Goal: Contribute content: Contribute content

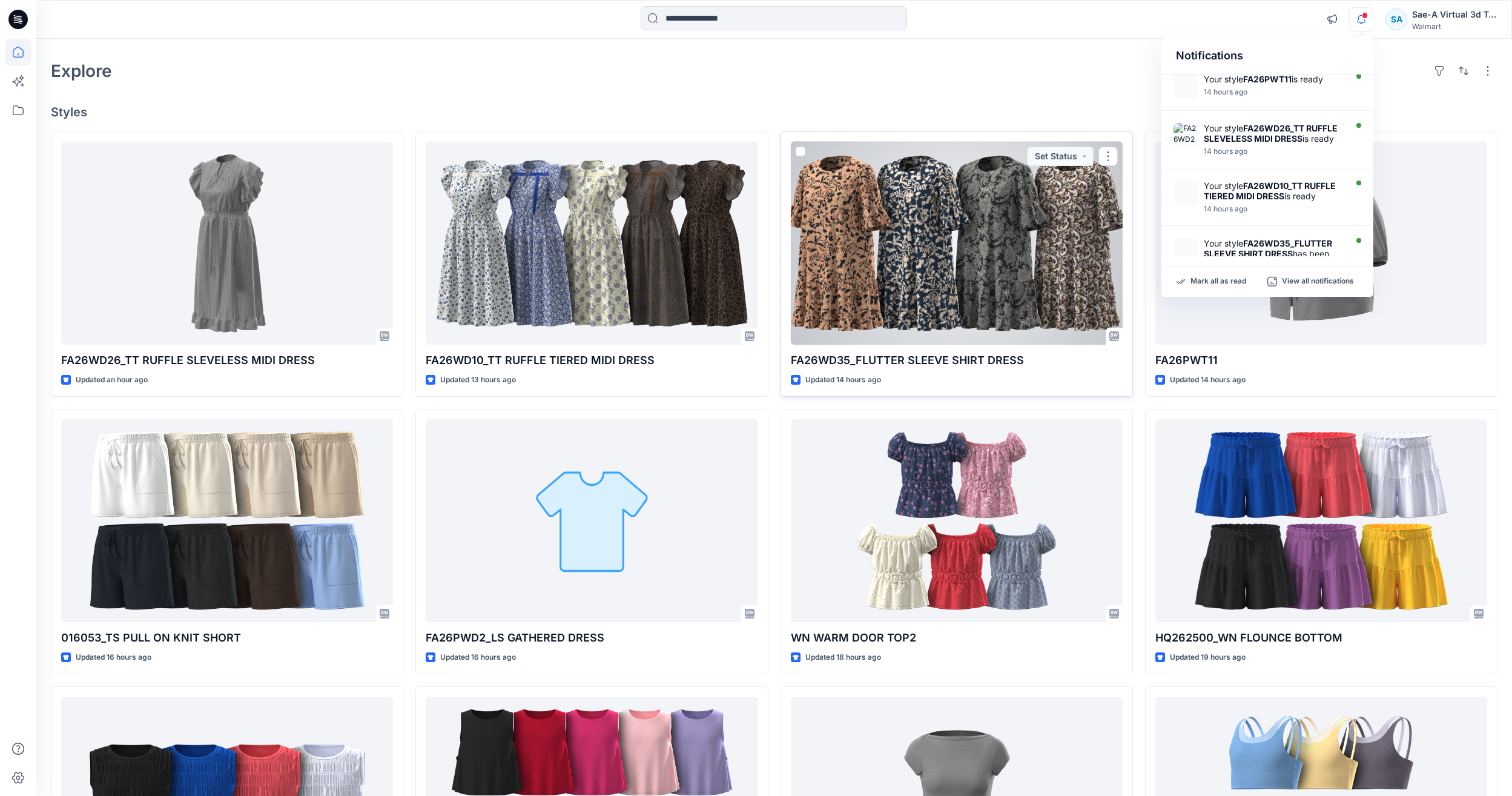
scroll to position [60, 0]
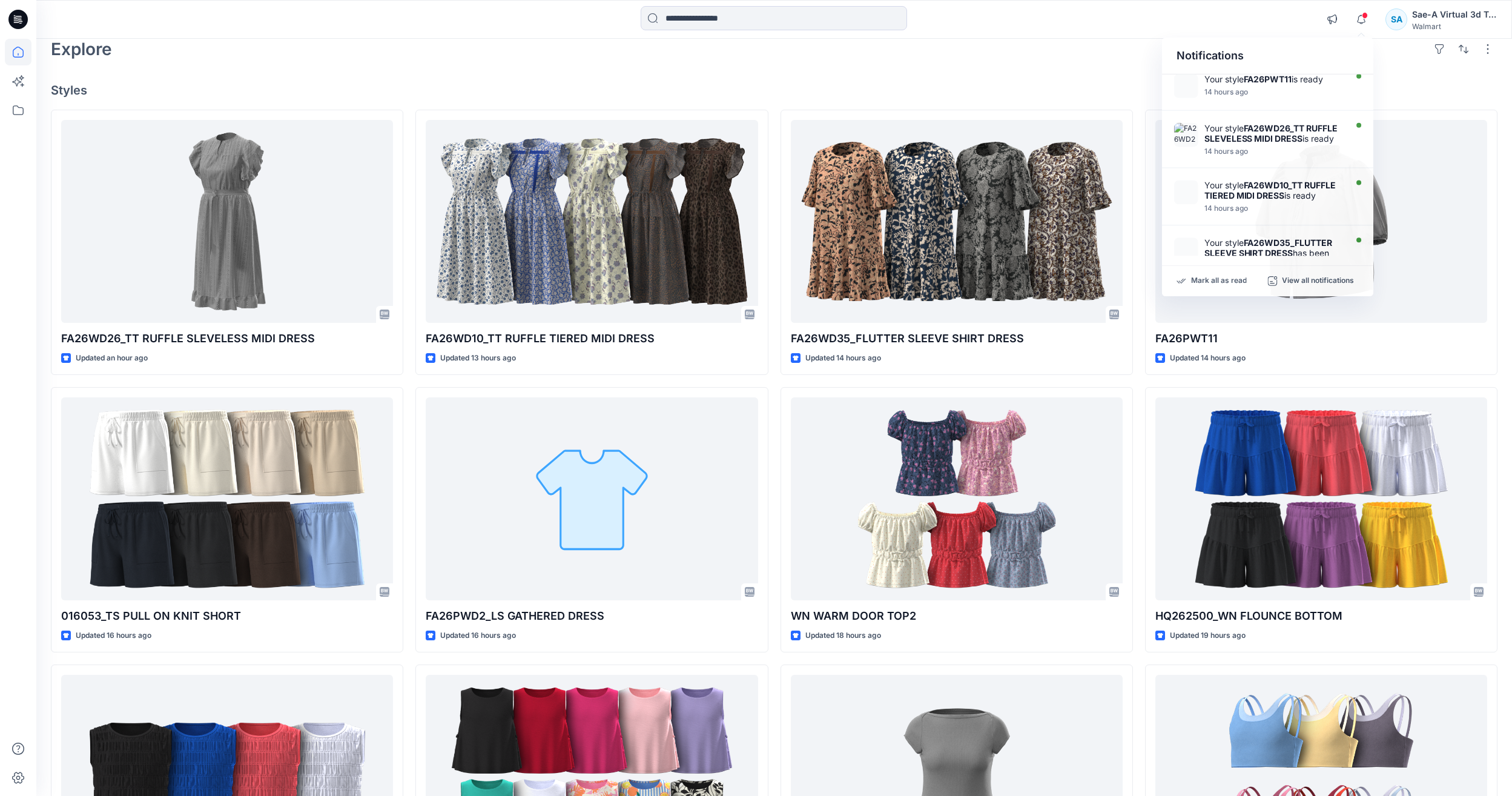
click at [878, 58] on div "Explore" at bounding box center [774, 49] width 1447 height 29
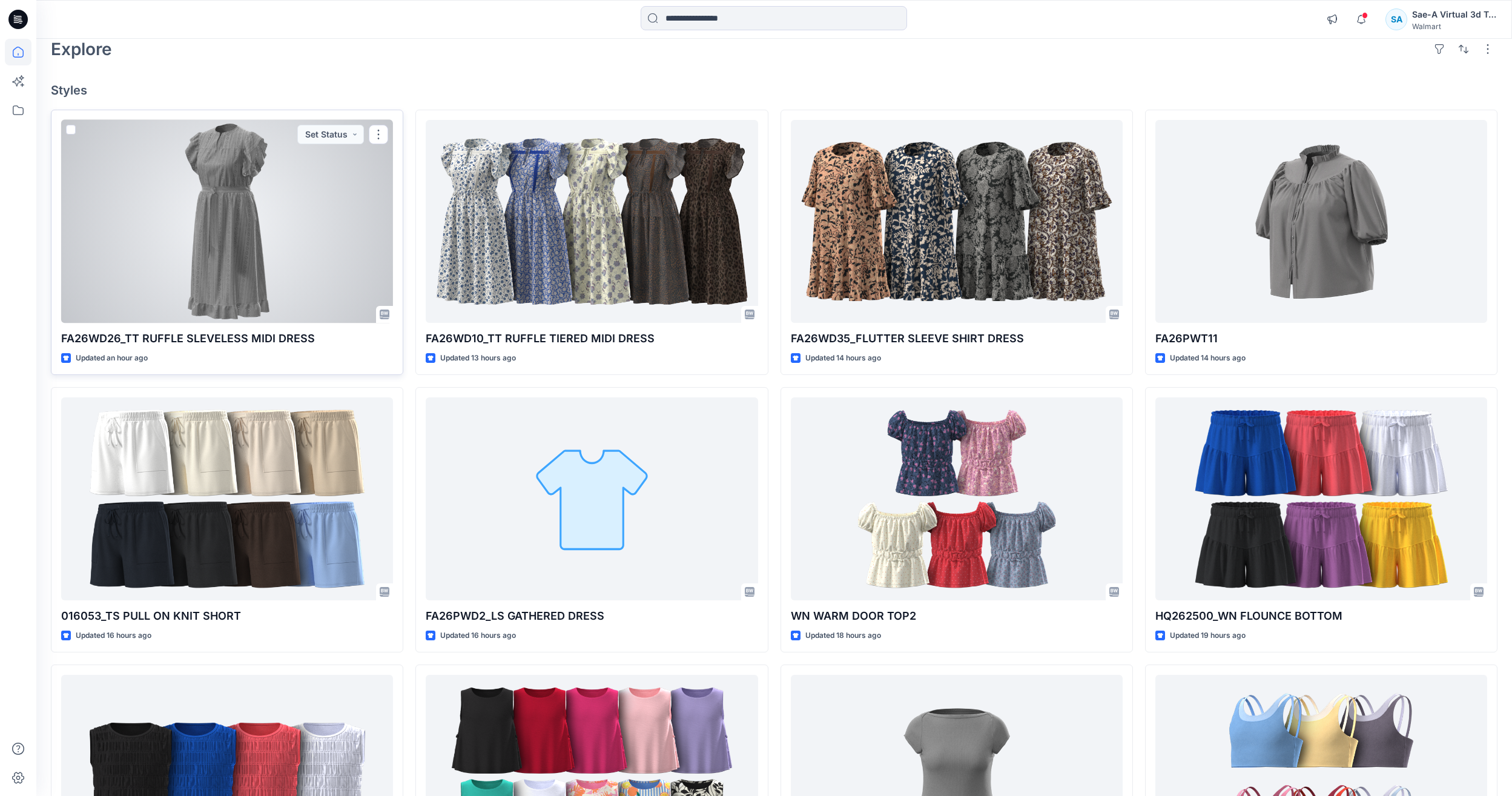
click at [187, 243] on div at bounding box center [227, 221] width 332 height 203
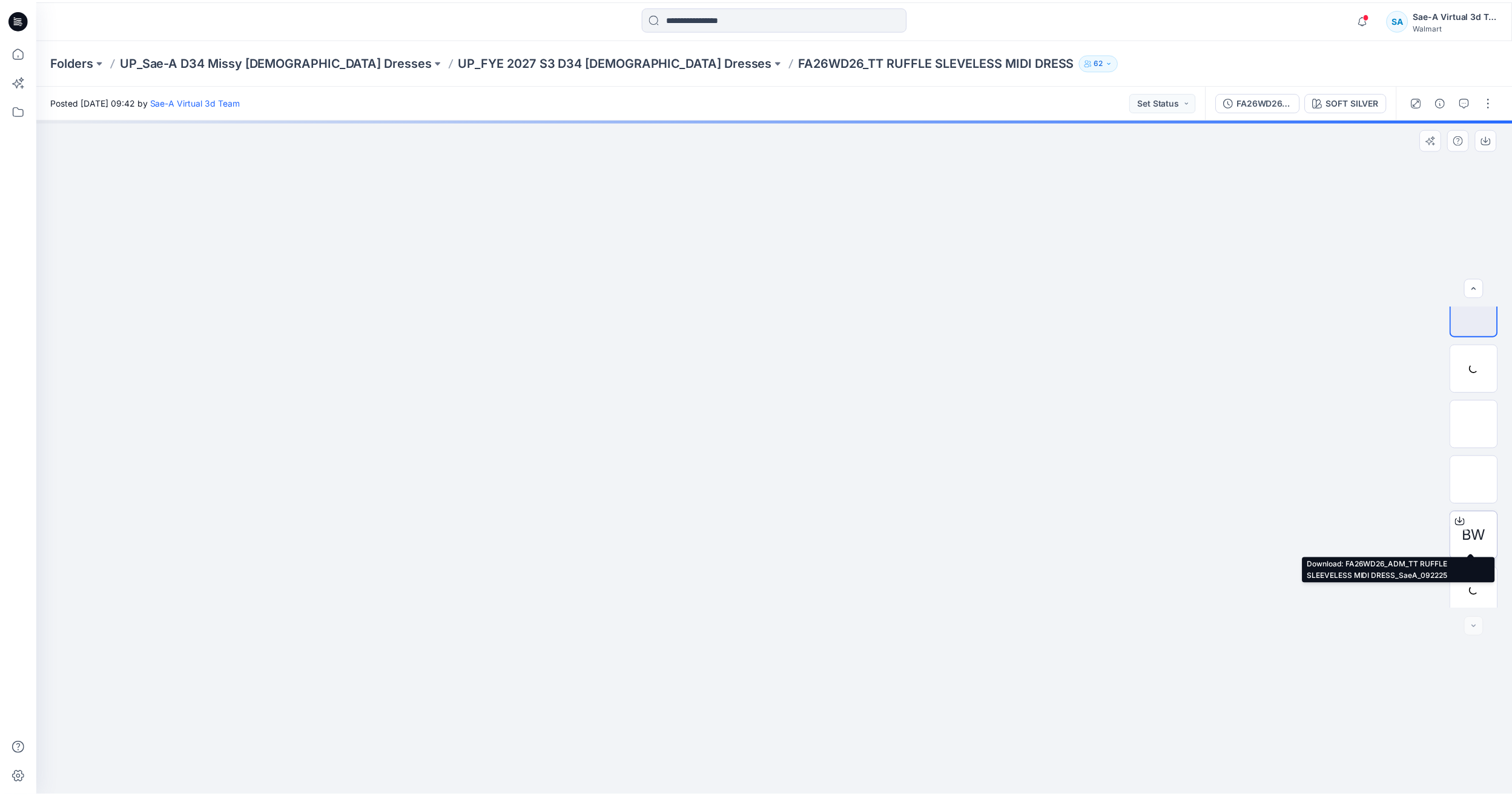
scroll to position [24, 0]
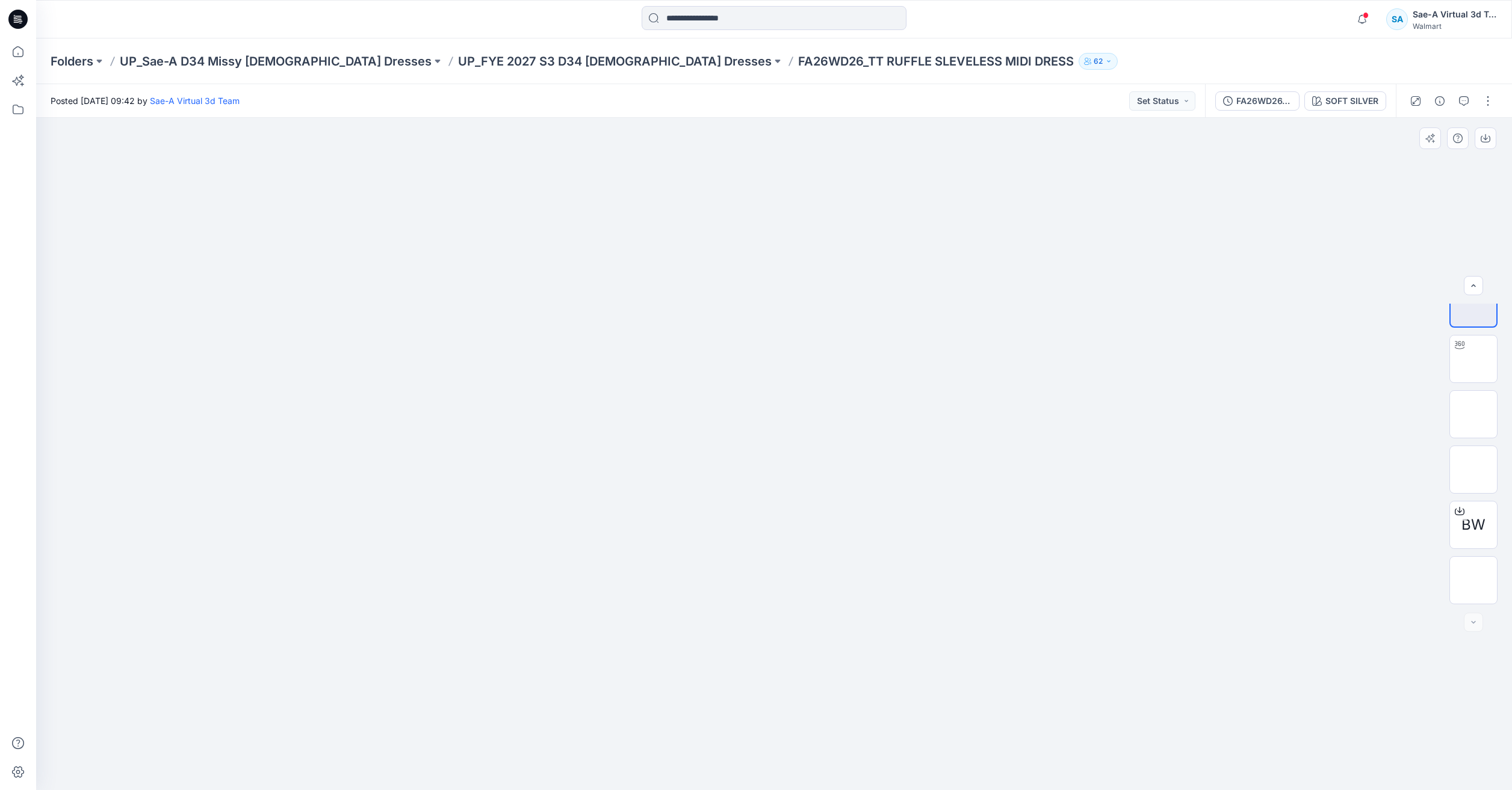
click at [1030, 694] on div at bounding box center [774, 454] width 1476 height 673
click at [1473, 580] on img at bounding box center [1473, 580] width 0 height 0
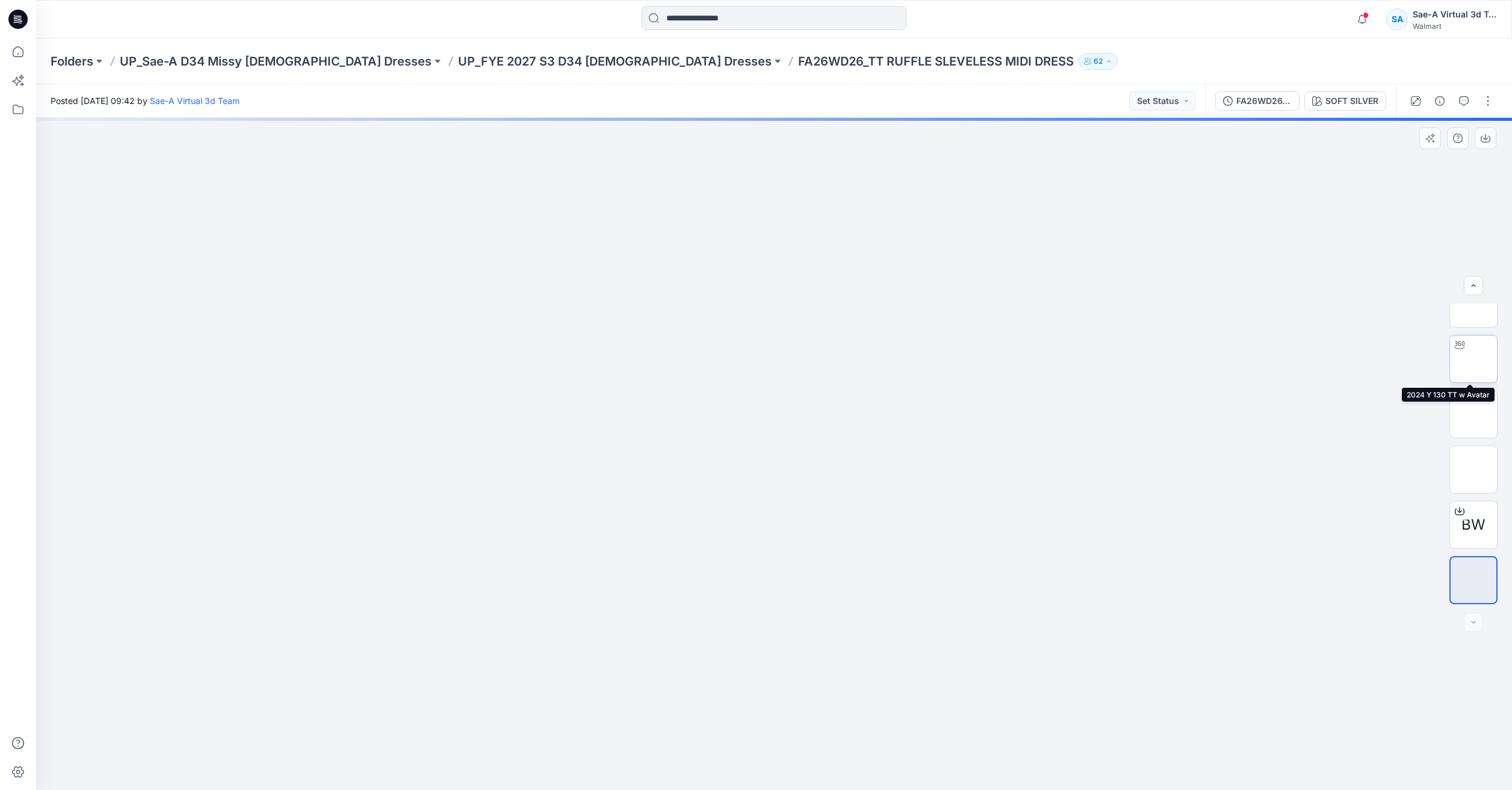
click at [1473, 359] on img at bounding box center [1473, 359] width 0 height 0
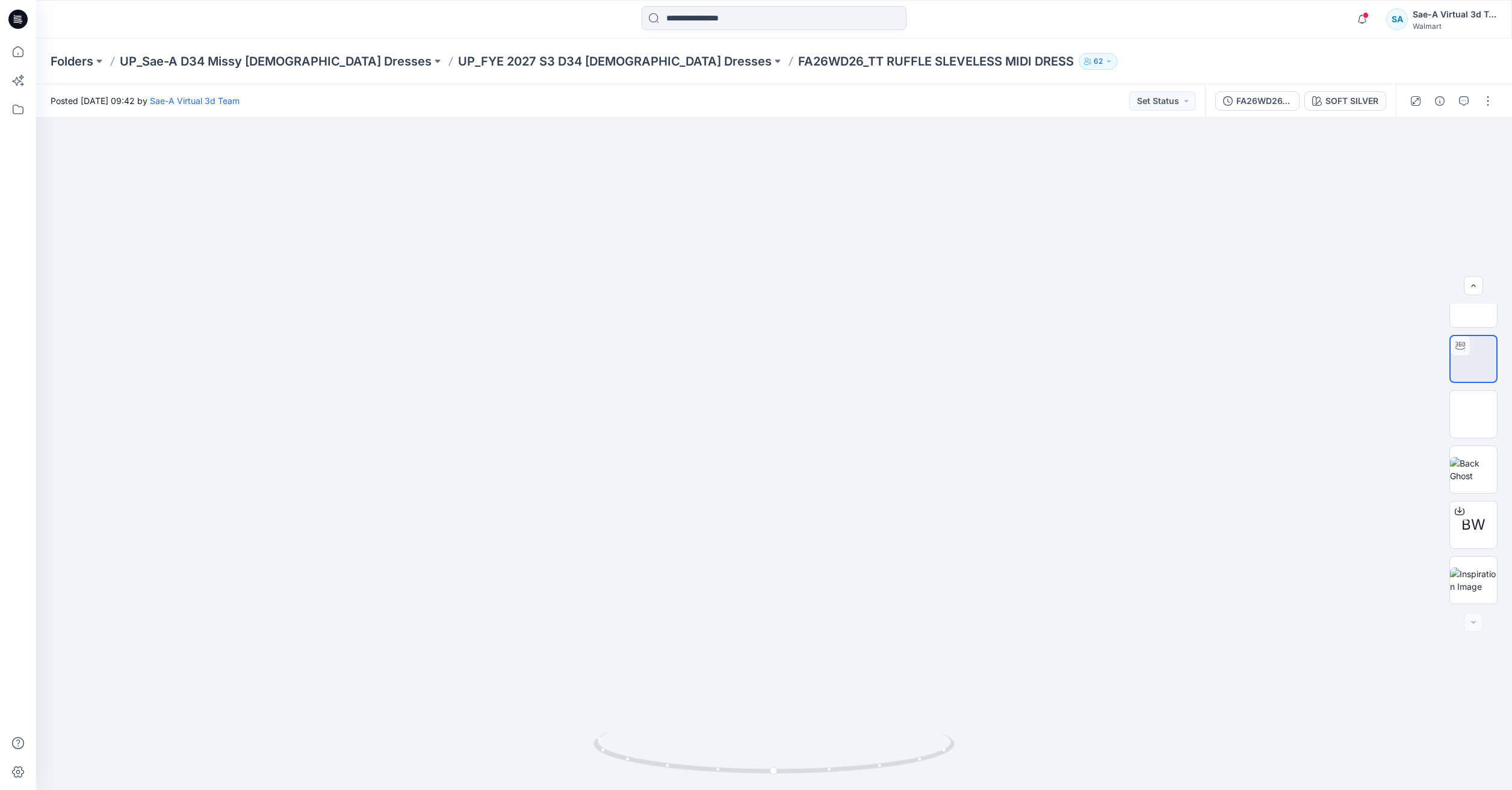
click at [0, 57] on div at bounding box center [18, 395] width 36 height 790
click at [10, 48] on icon at bounding box center [18, 52] width 26 height 26
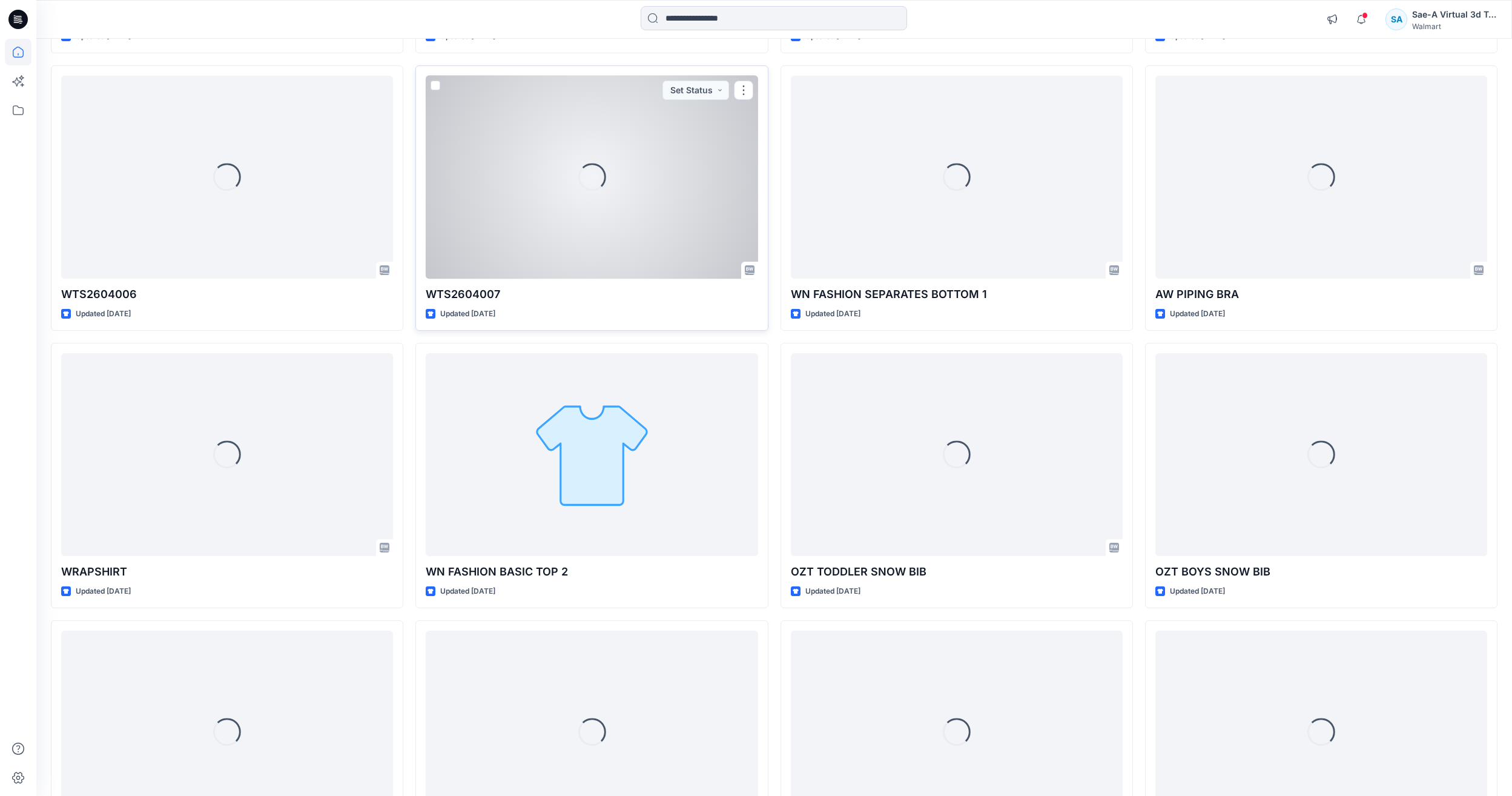
scroll to position [2933, 0]
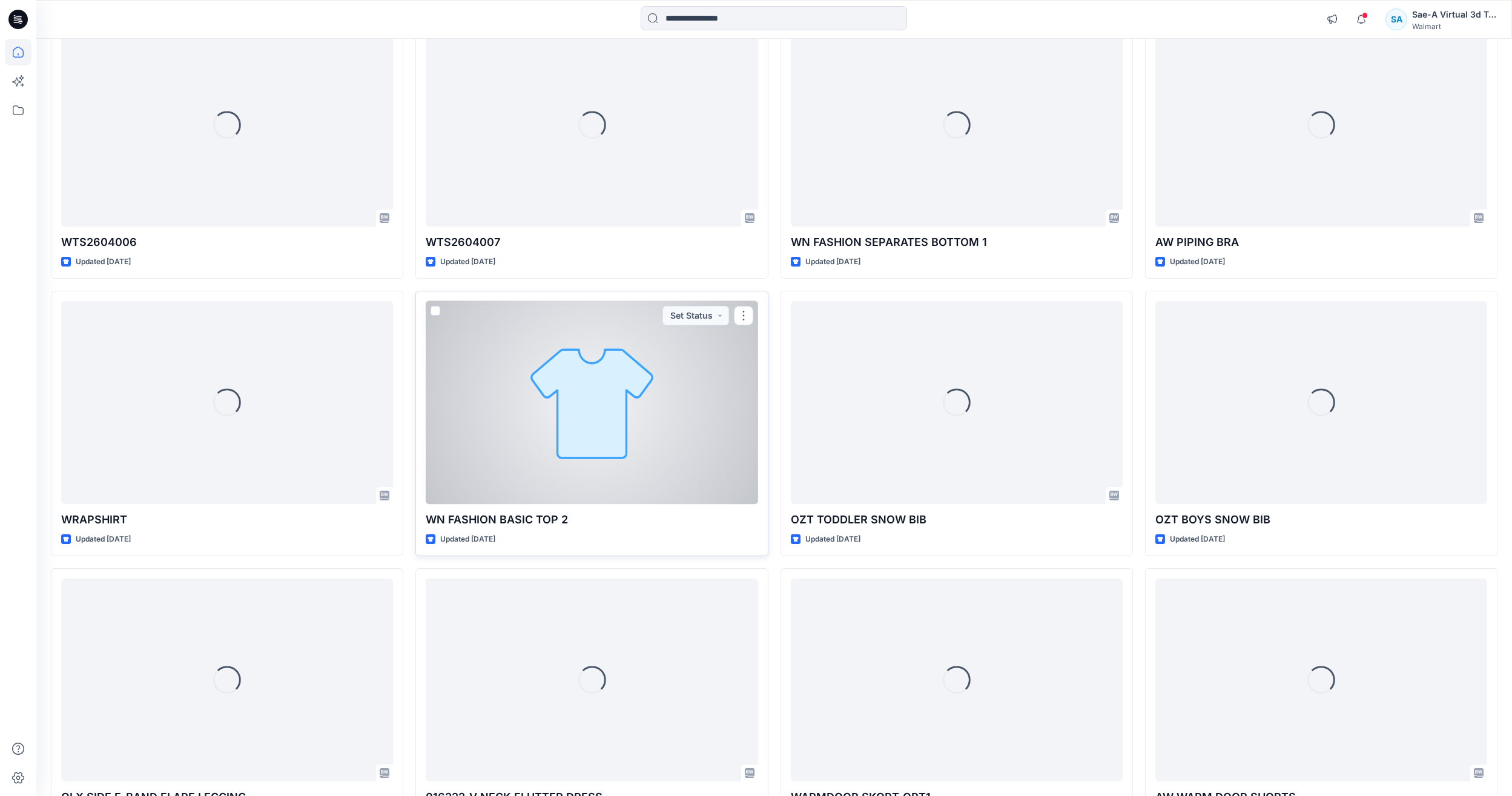
click at [658, 424] on div at bounding box center [592, 402] width 332 height 203
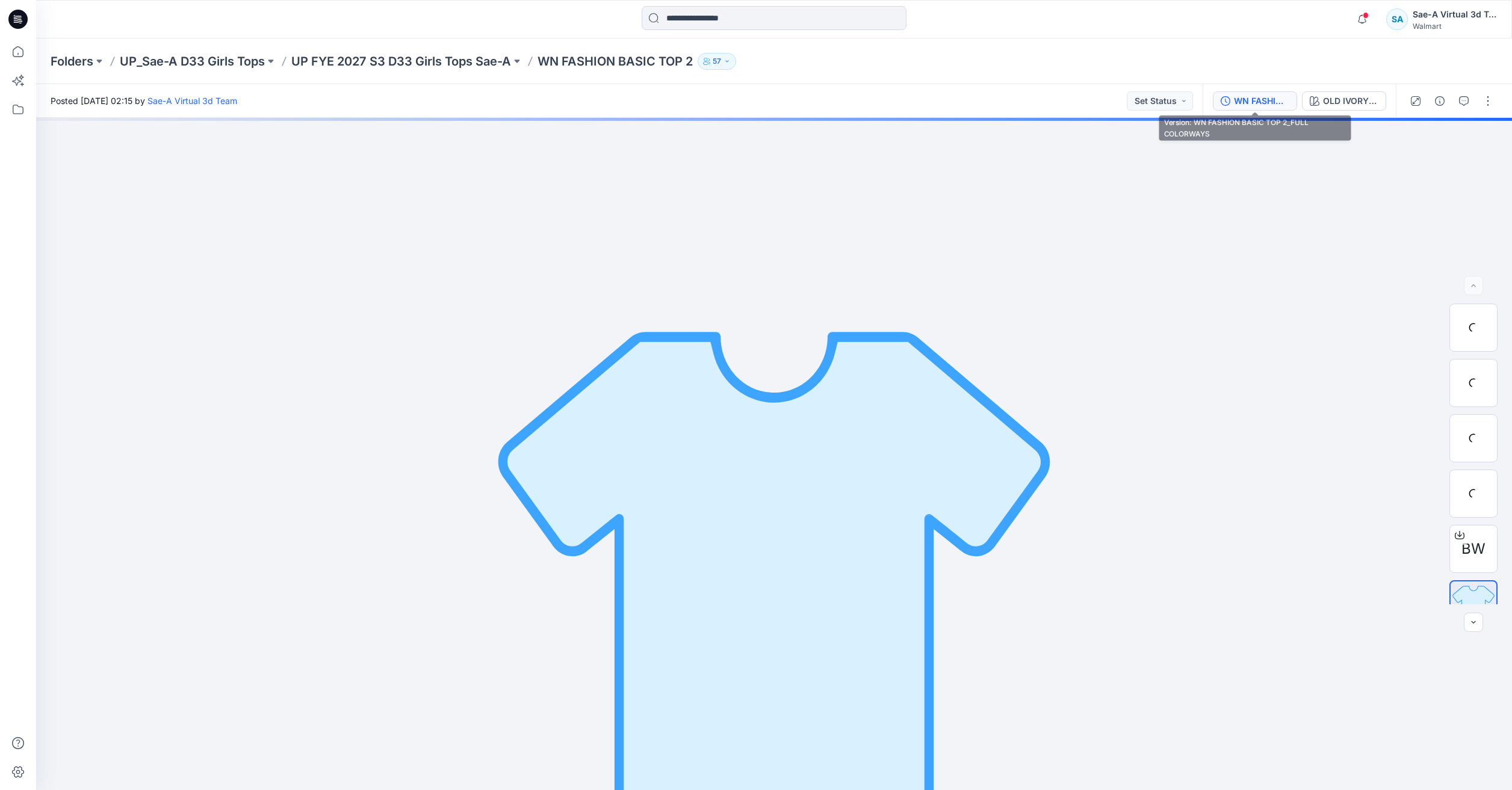
click at [1279, 102] on div "WN FASHION BASIC TOP 2_FULL COLORWAYS" at bounding box center [1261, 101] width 56 height 13
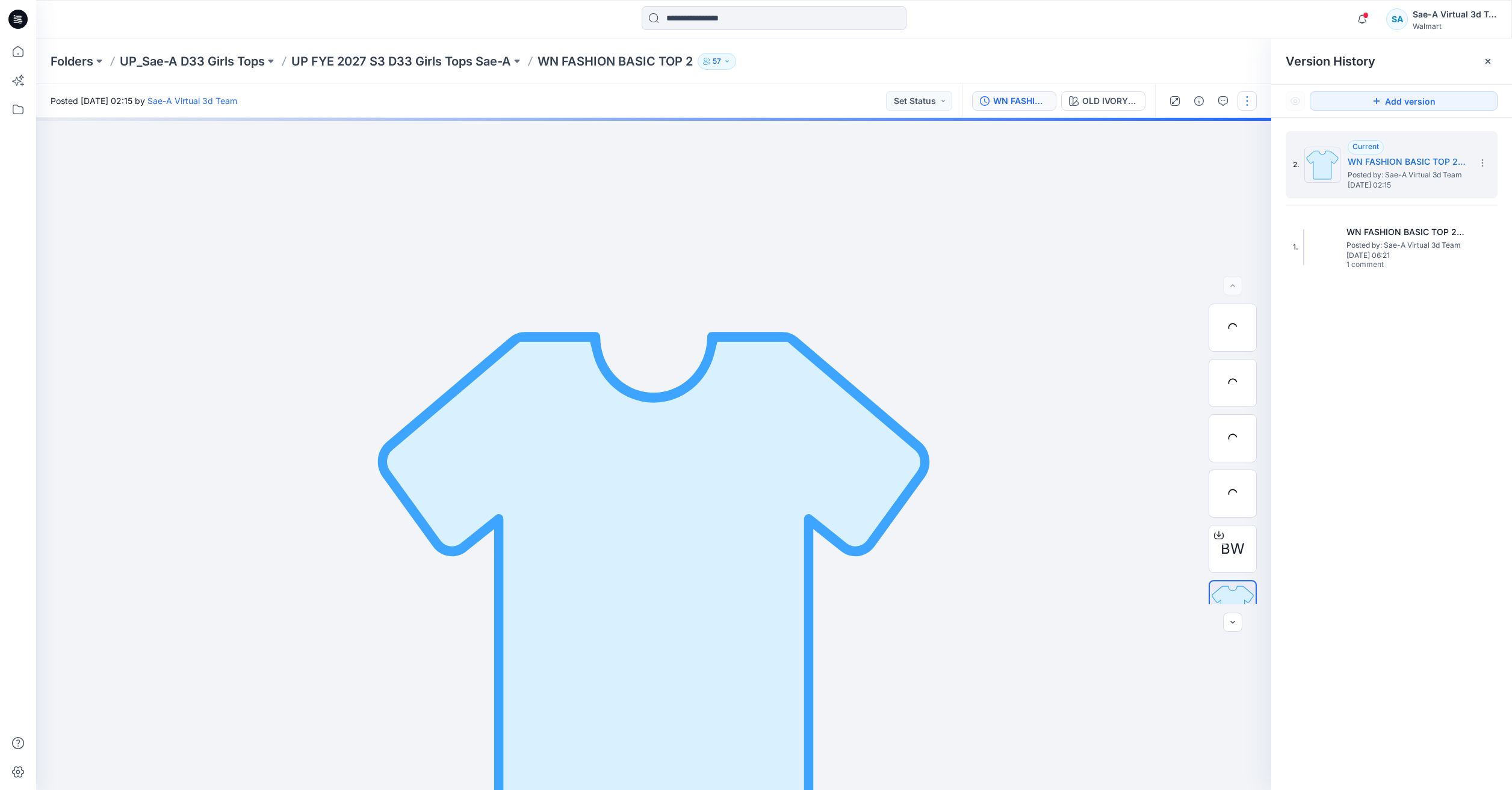
click at [1251, 100] on button "button" at bounding box center [1247, 101] width 19 height 19
click at [1193, 171] on button "Edit" at bounding box center [1196, 162] width 111 height 22
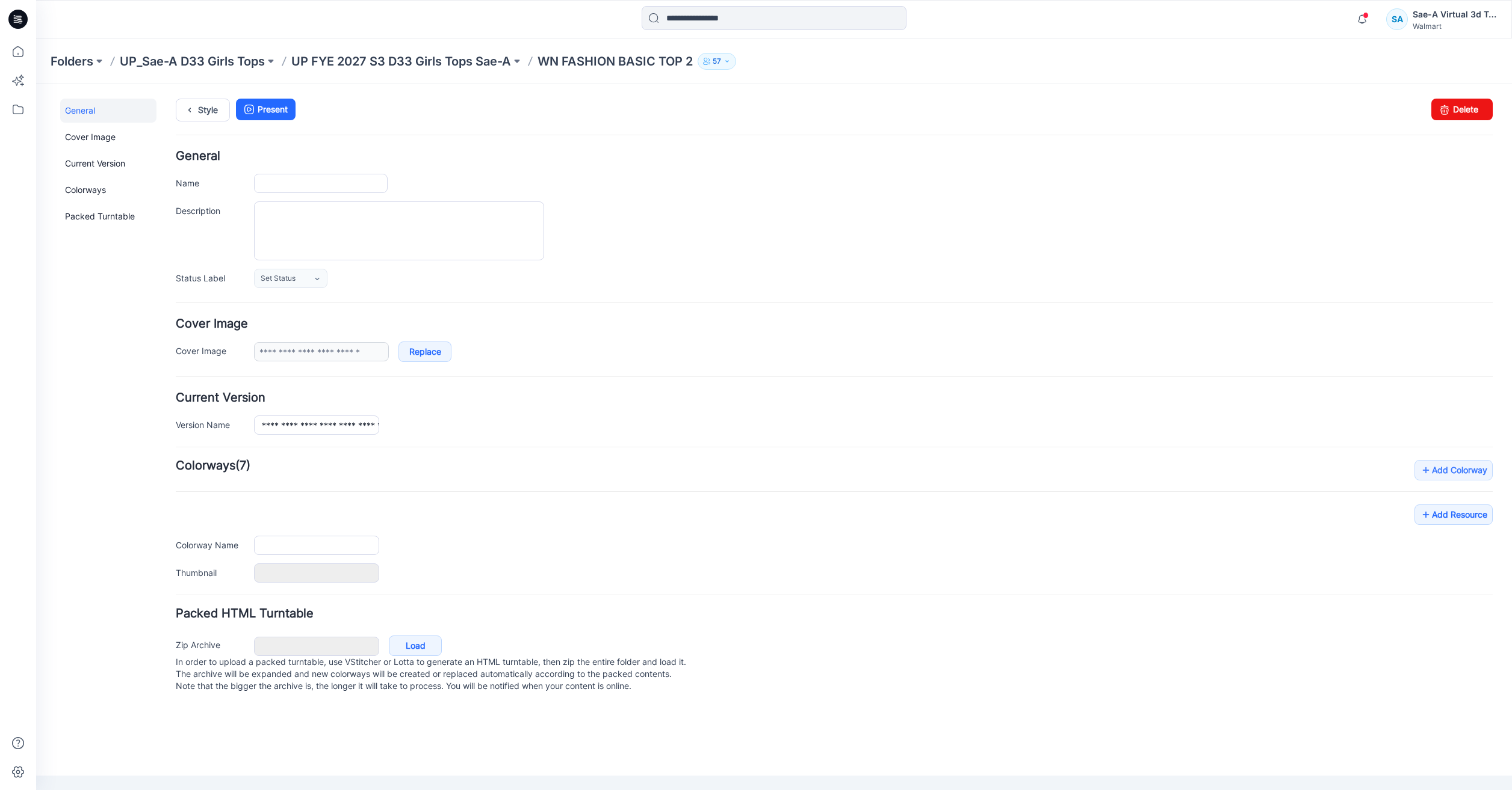
type input "**********"
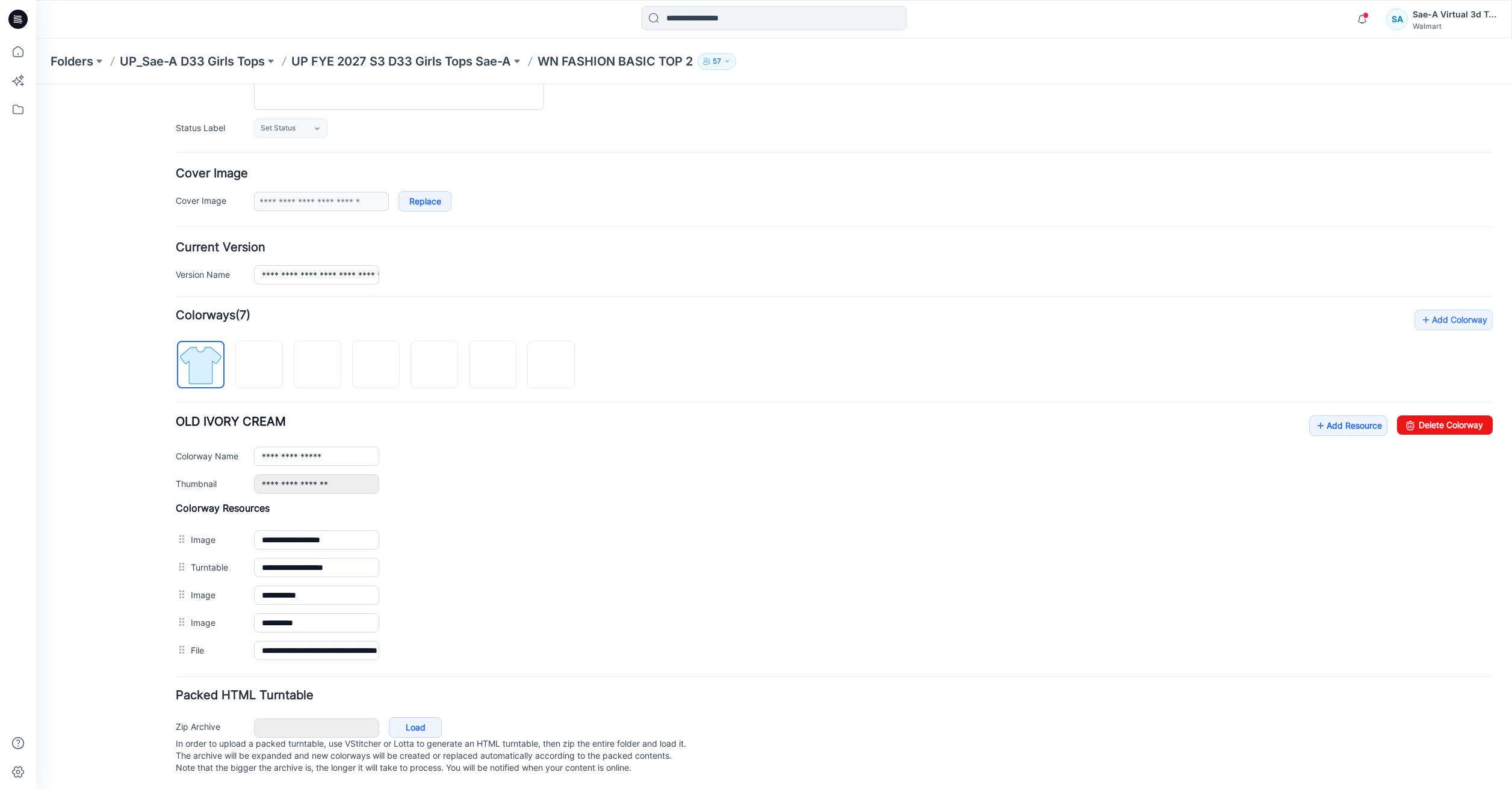
scroll to position [162, 0]
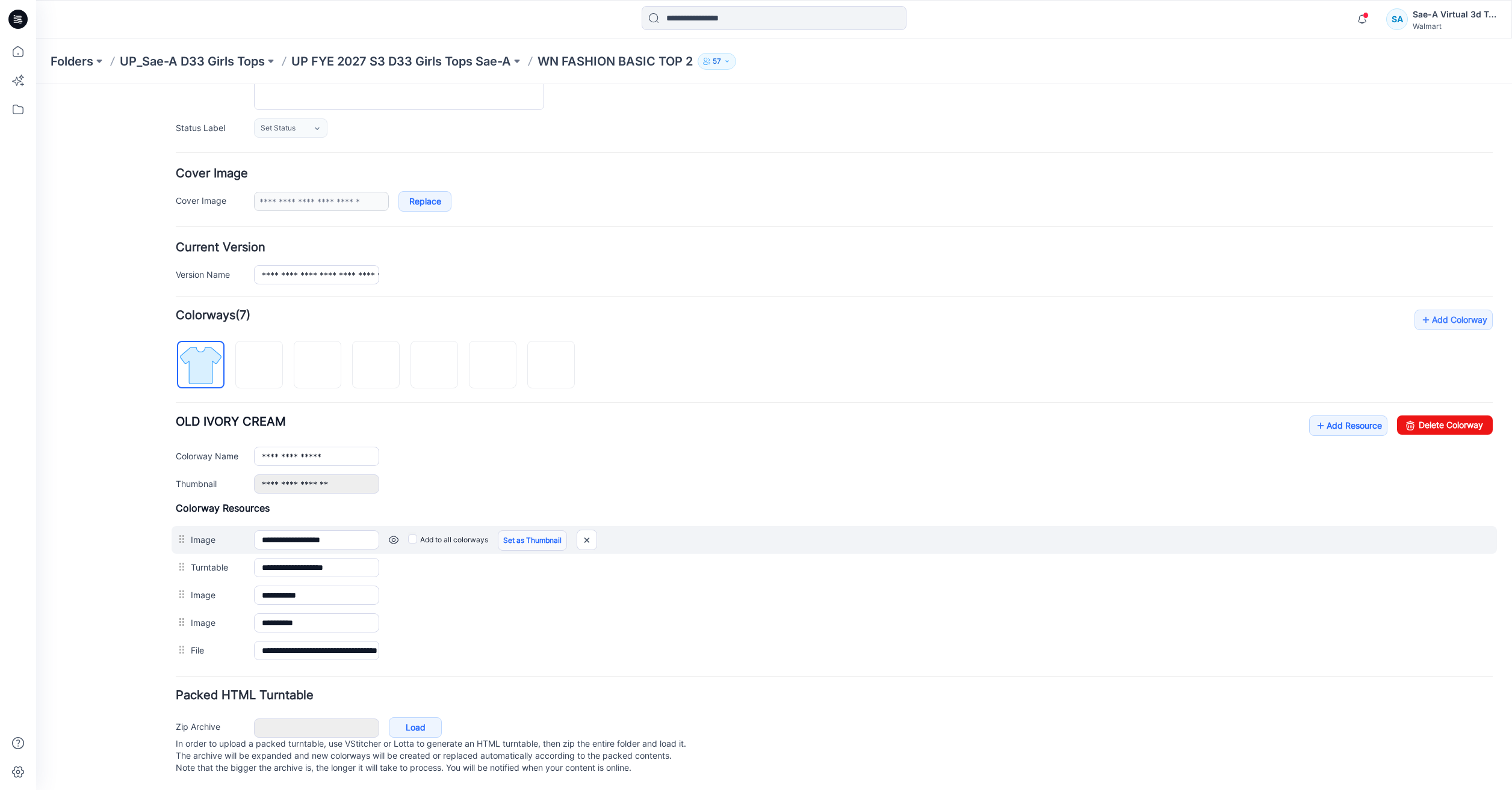
click at [547, 533] on link "Set as Thumbnail" at bounding box center [532, 540] width 69 height 20
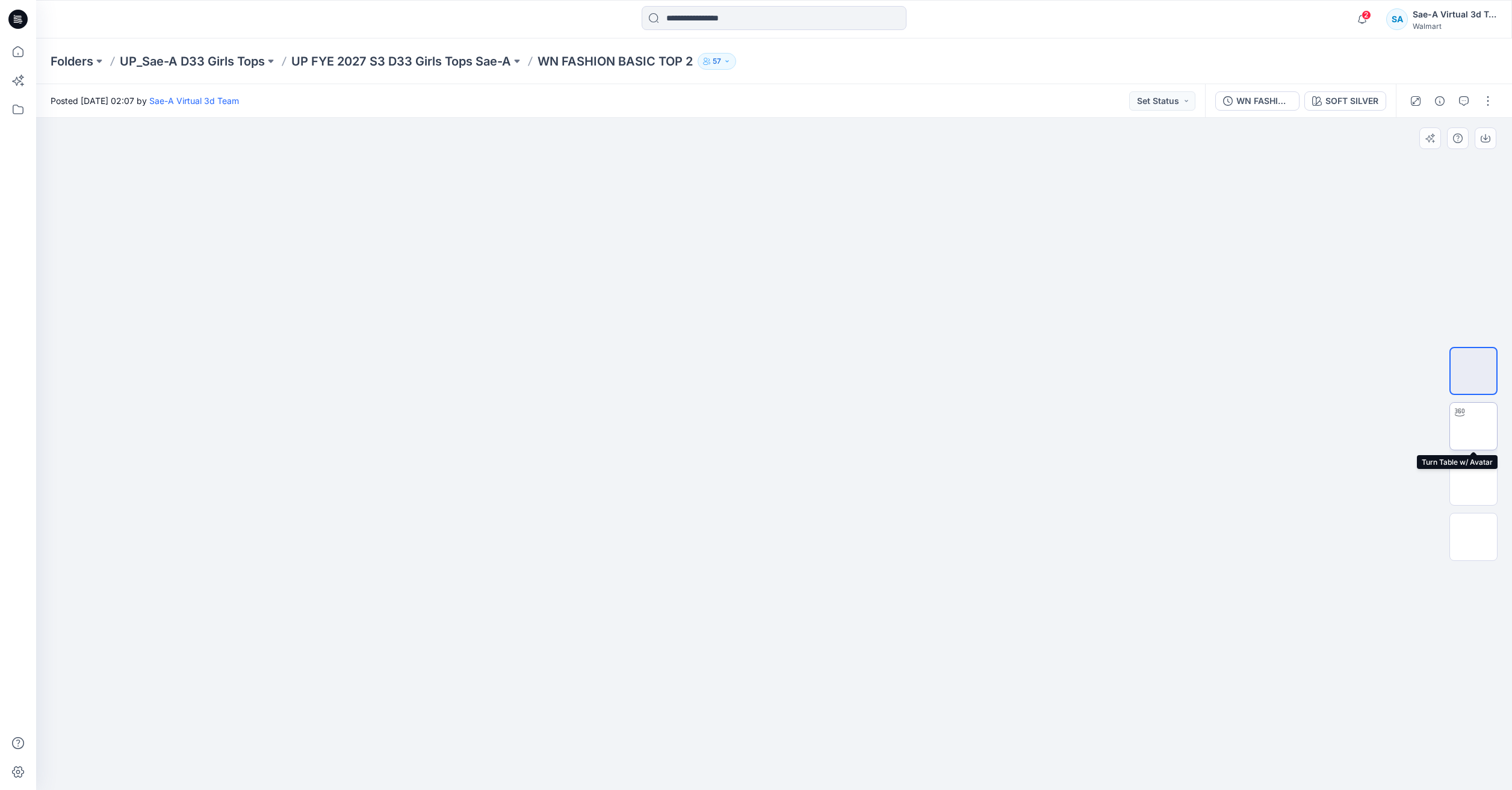
click at [1473, 427] on img at bounding box center [1473, 427] width 0 height 0
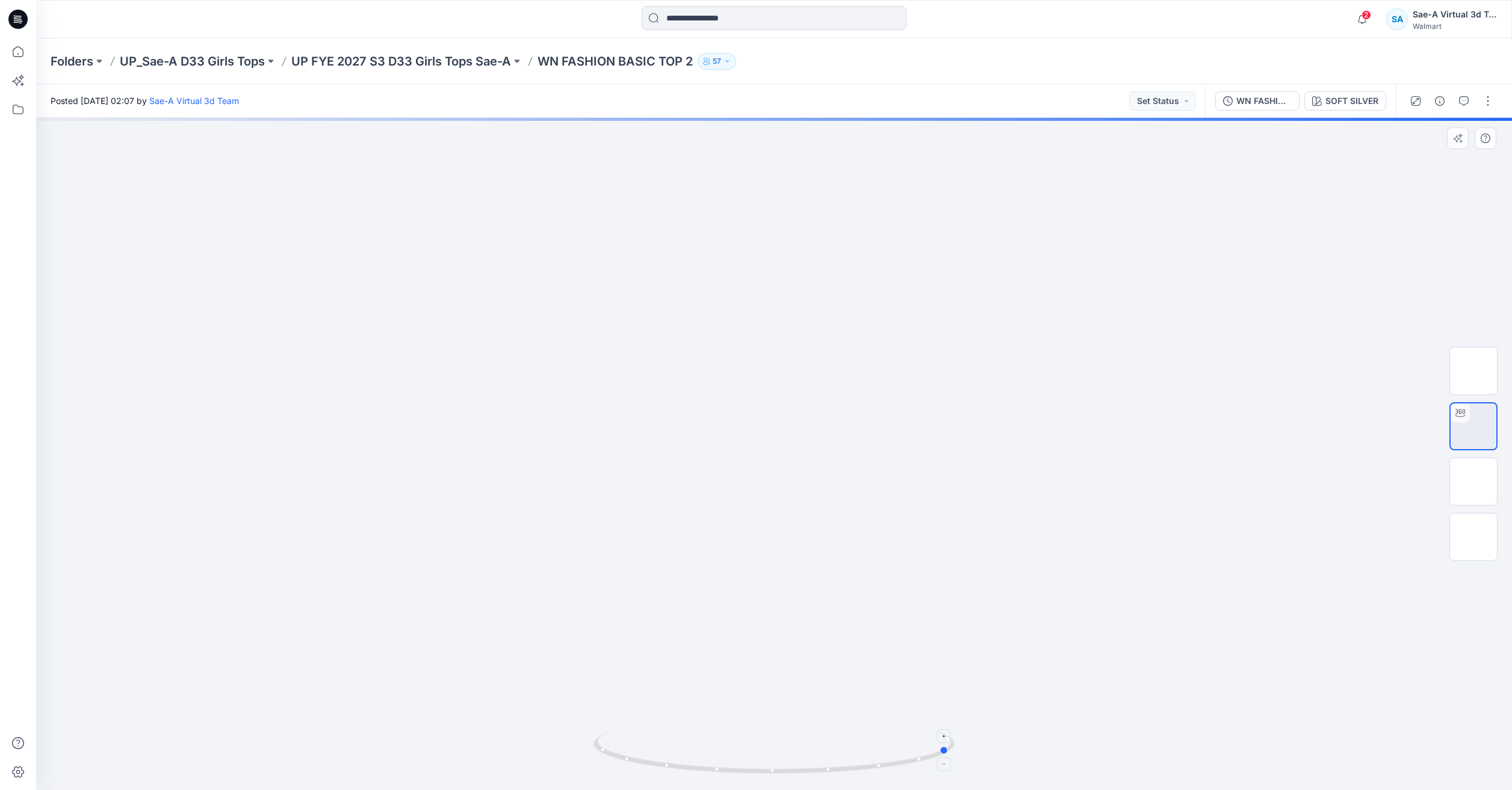
drag, startPoint x: 908, startPoint y: 762, endPoint x: 726, endPoint y: 764, distance: 182.0
click at [726, 764] on icon at bounding box center [775, 754] width 364 height 45
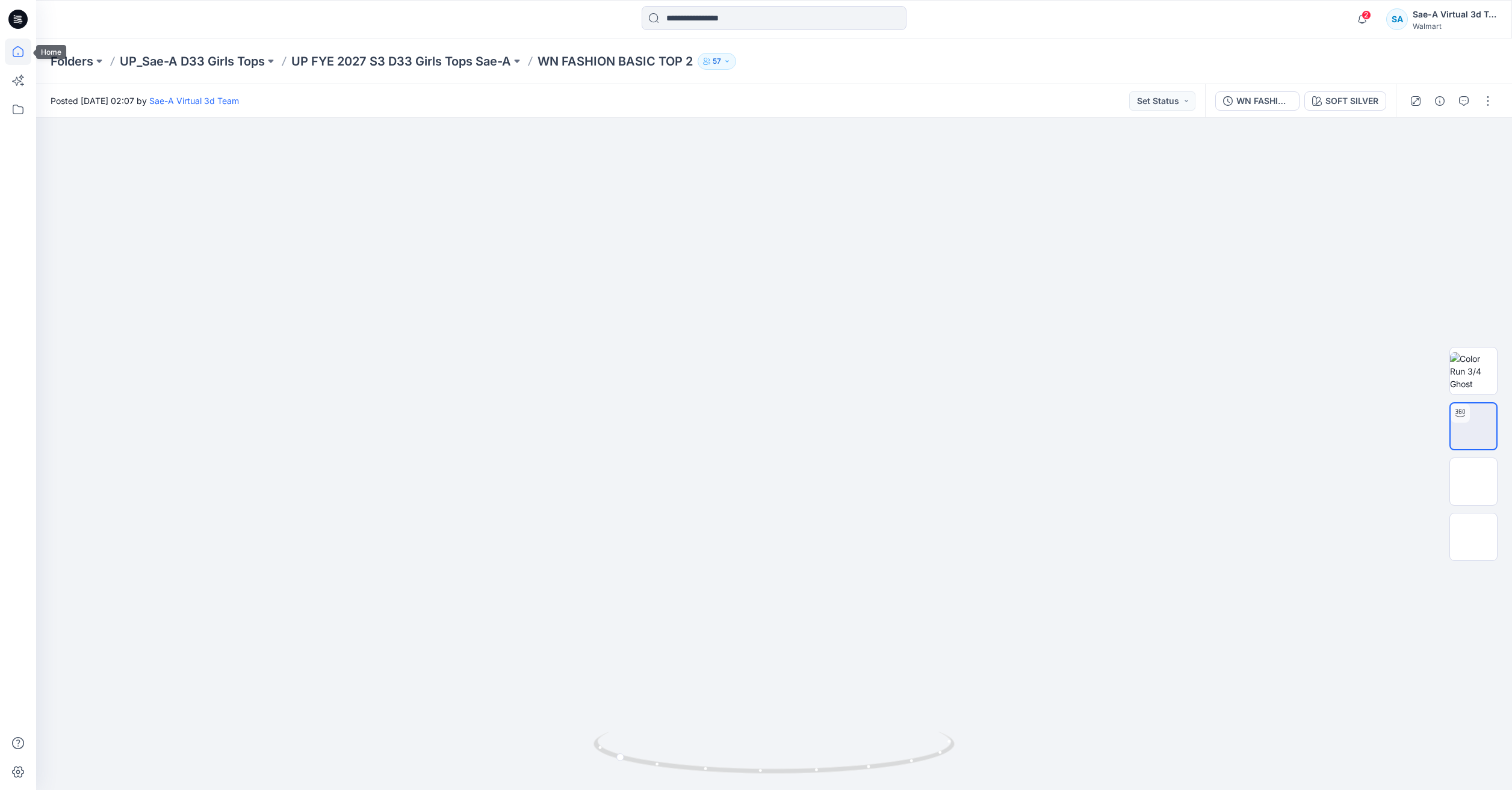
click at [9, 51] on icon at bounding box center [18, 52] width 26 height 26
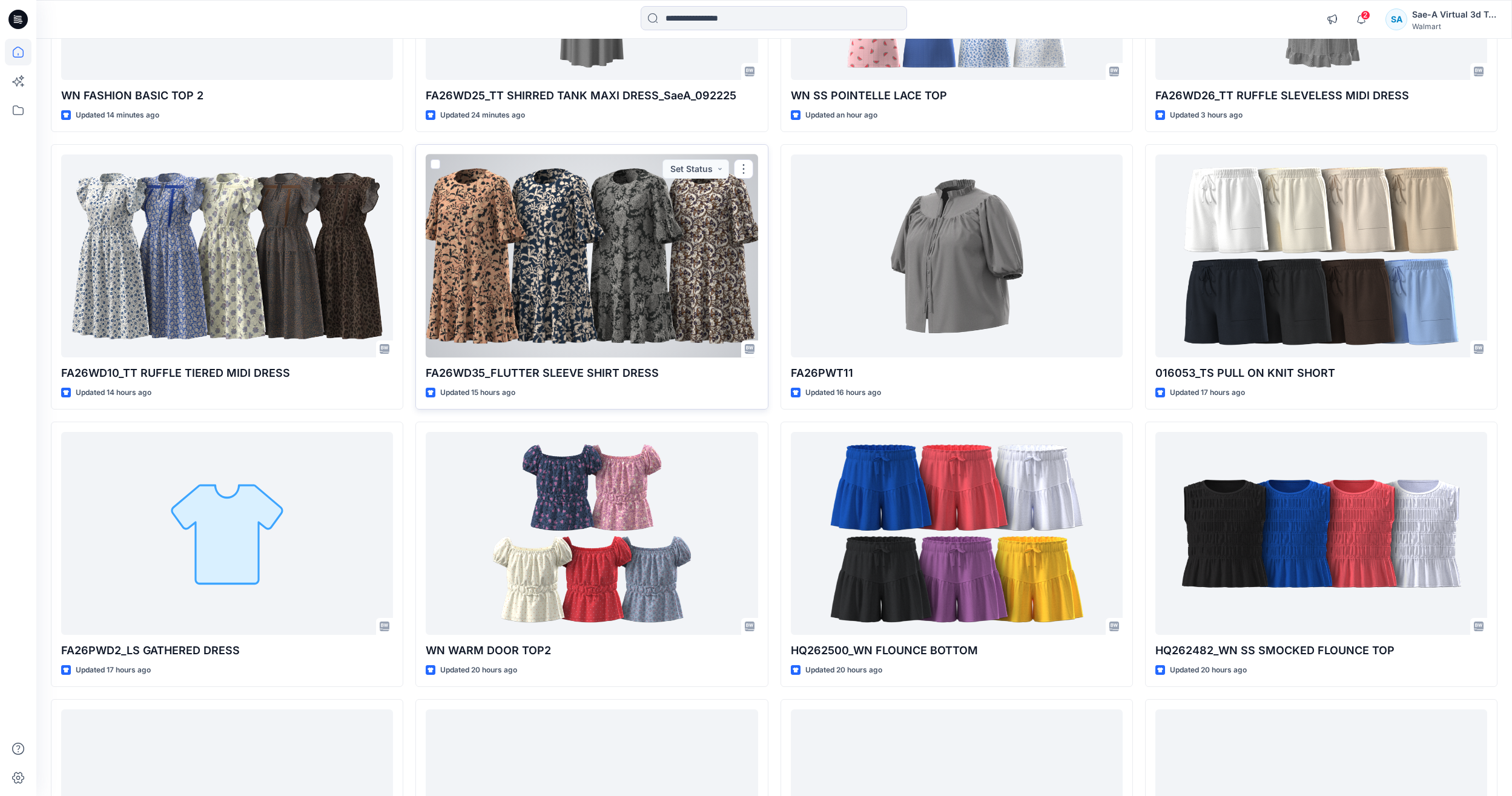
scroll to position [363, 0]
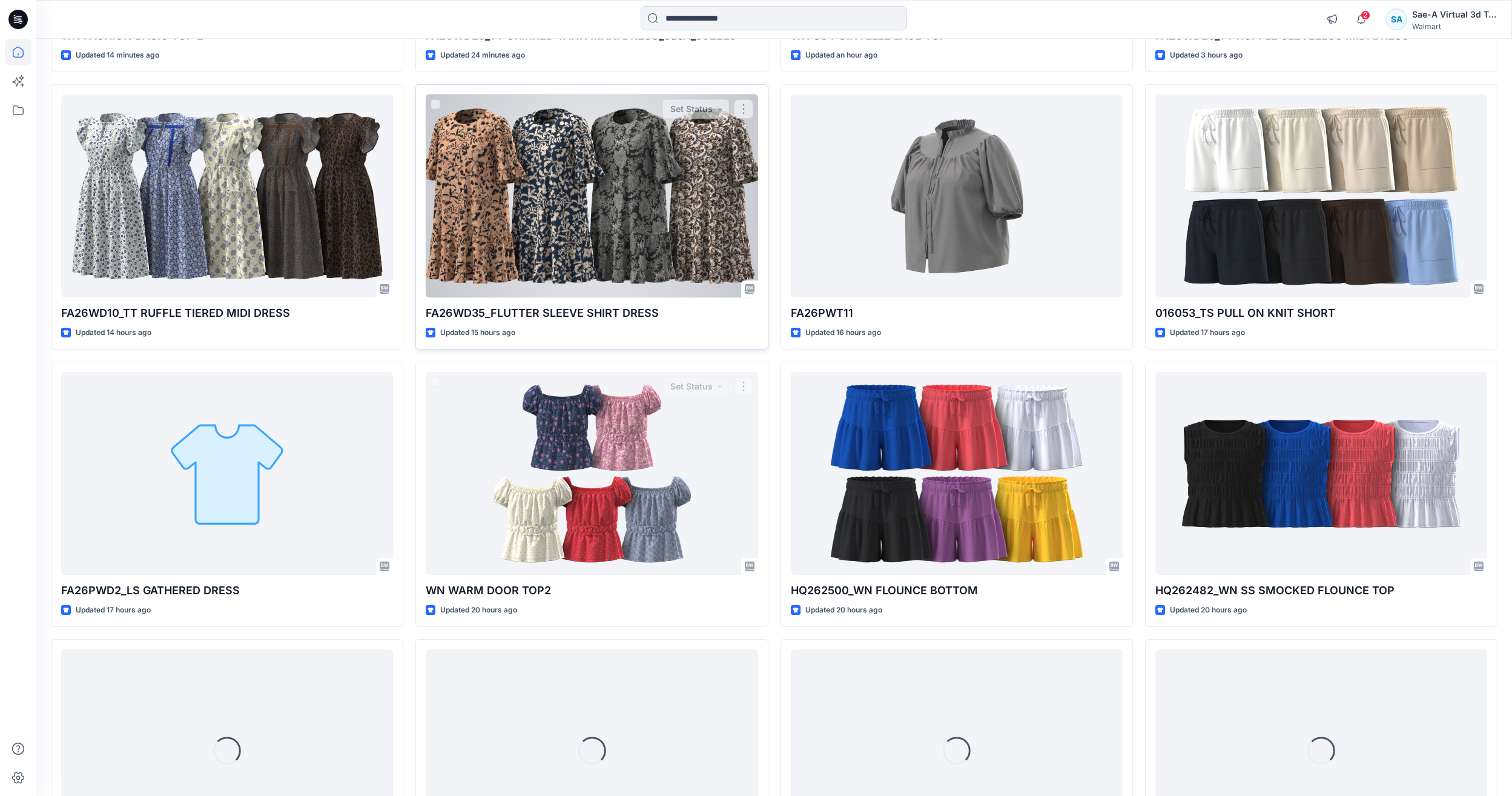
click at [670, 177] on div at bounding box center [592, 195] width 332 height 203
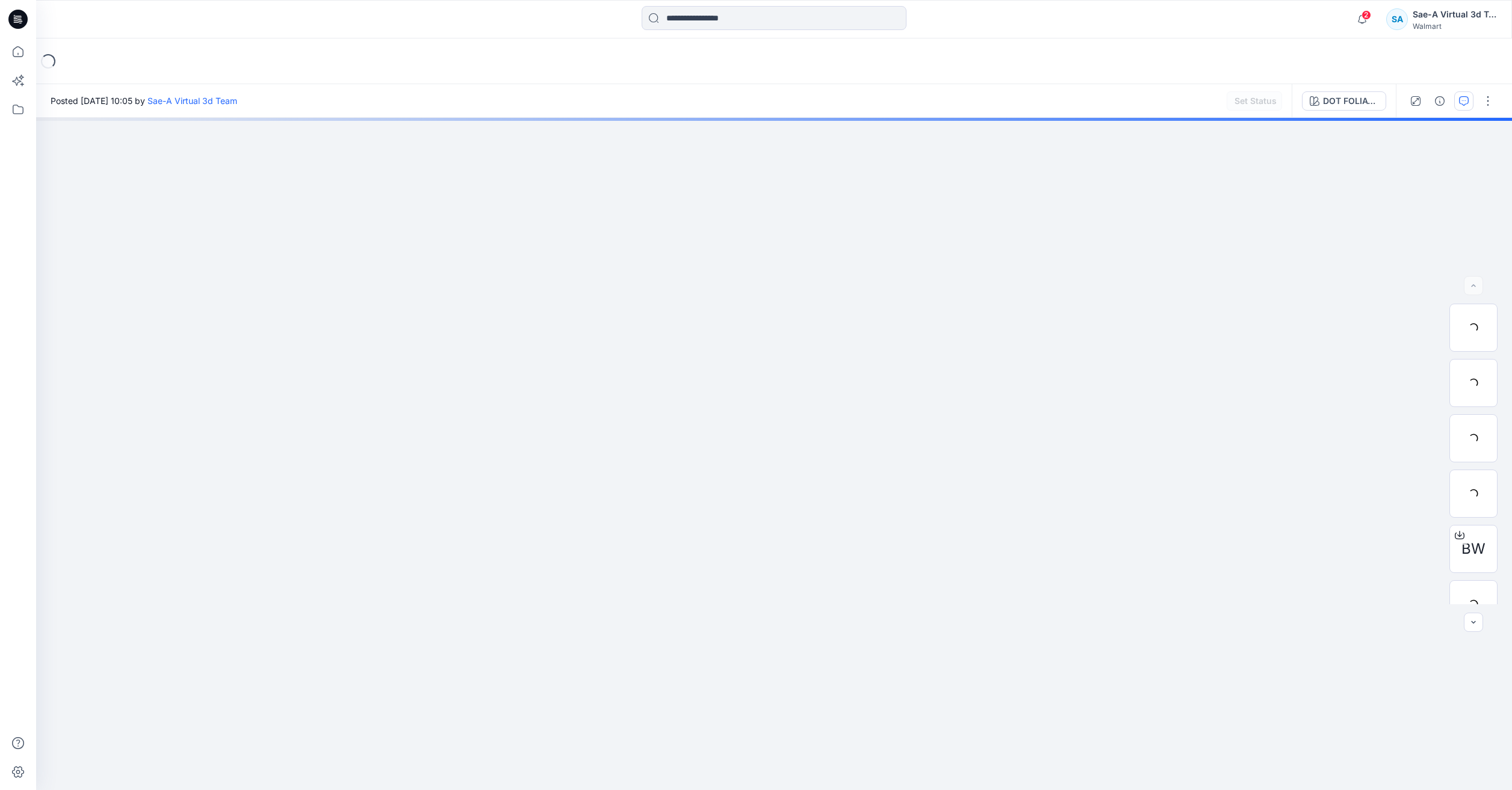
click at [1461, 98] on icon "button" at bounding box center [1463, 101] width 10 height 10
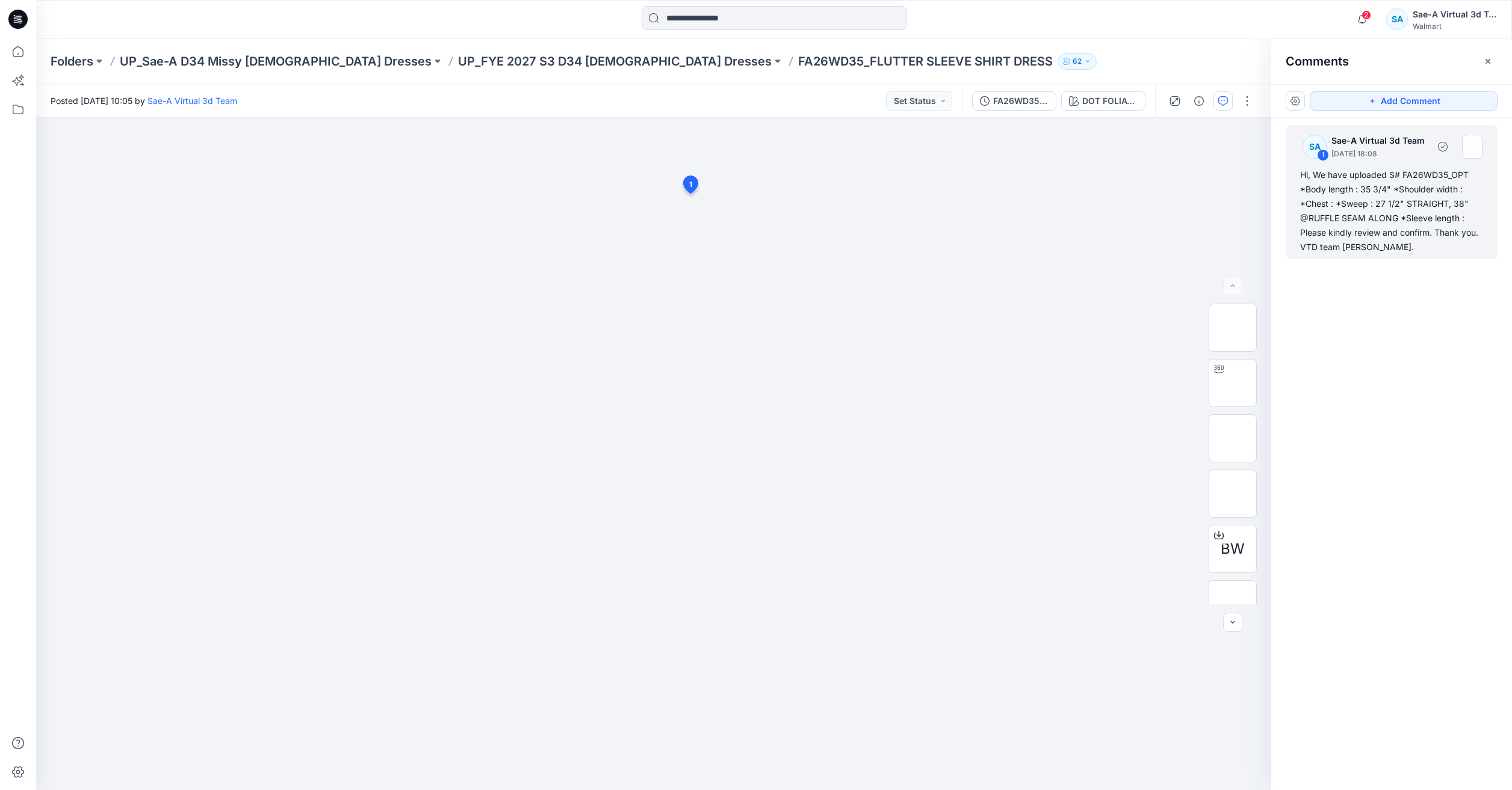
click at [1378, 164] on div "SA 1 Sae-A Virtual 3d Team September 22, 2025 18:08 Hi, We have uploaded S# FA2…" at bounding box center [1391, 192] width 212 height 134
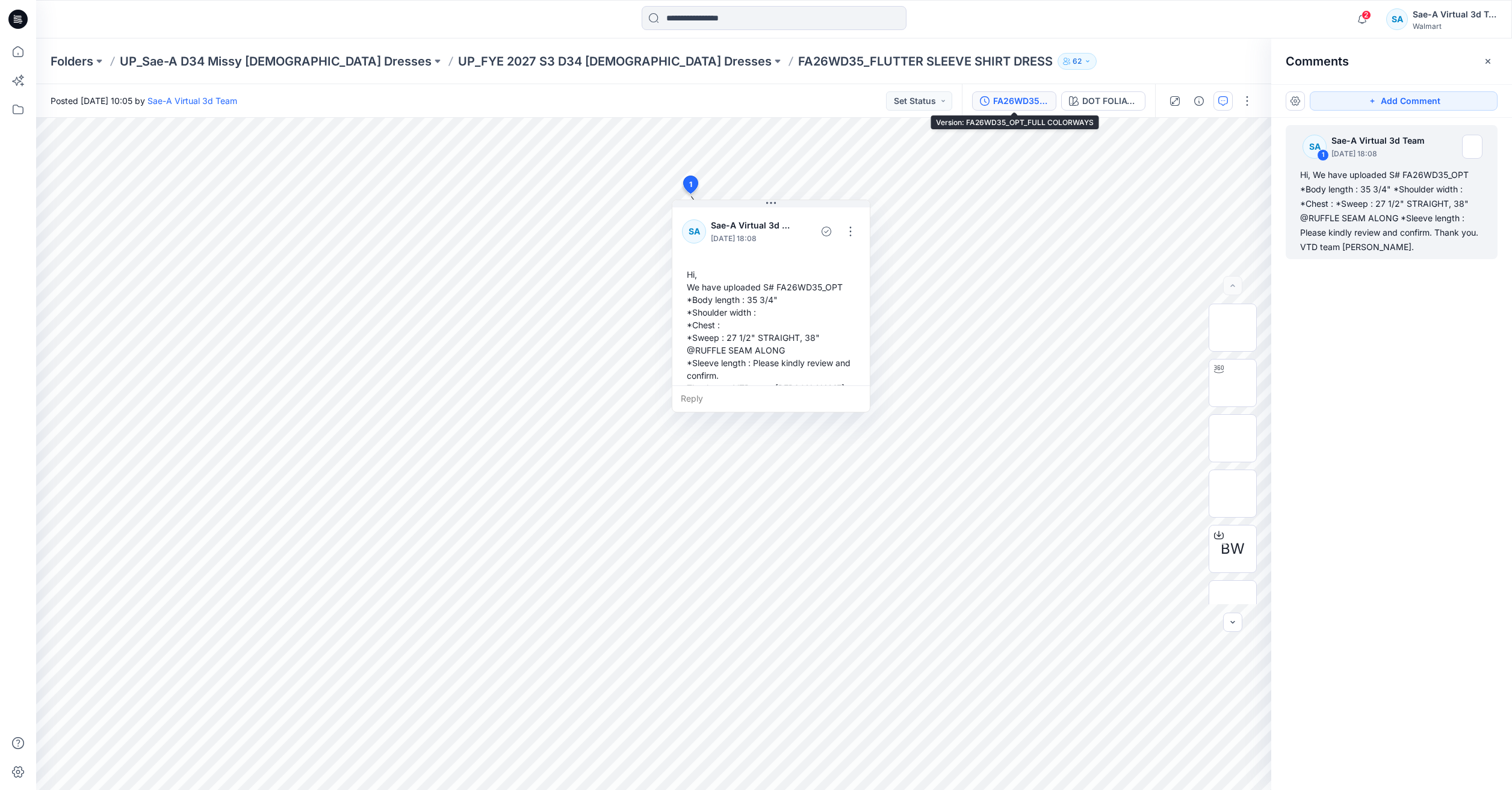
click at [1016, 100] on div "FA26WD35_OPT_FULL COLORWAYS" at bounding box center [1021, 101] width 56 height 13
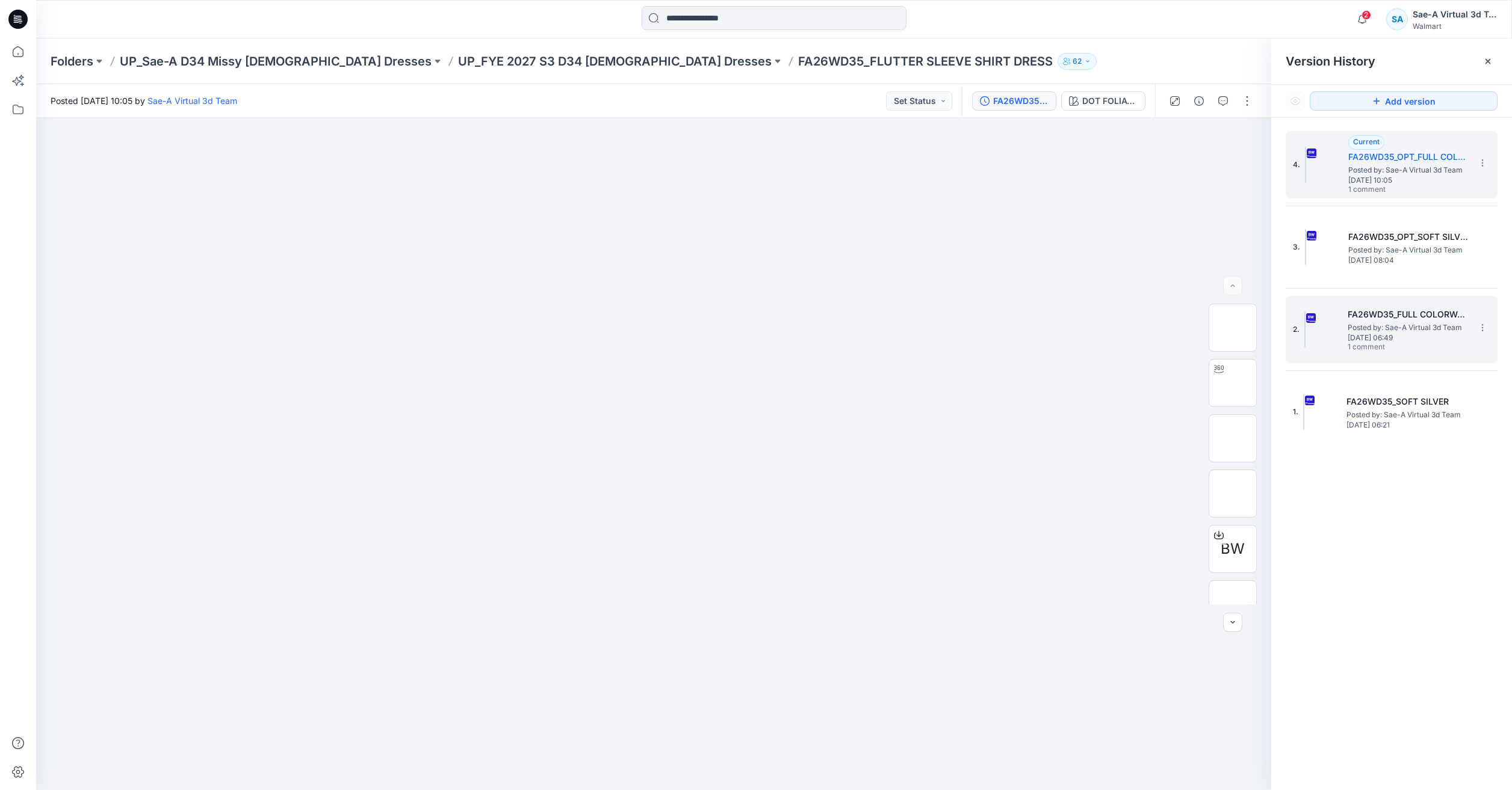
click at [1370, 347] on span "1 comment" at bounding box center [1389, 347] width 85 height 10
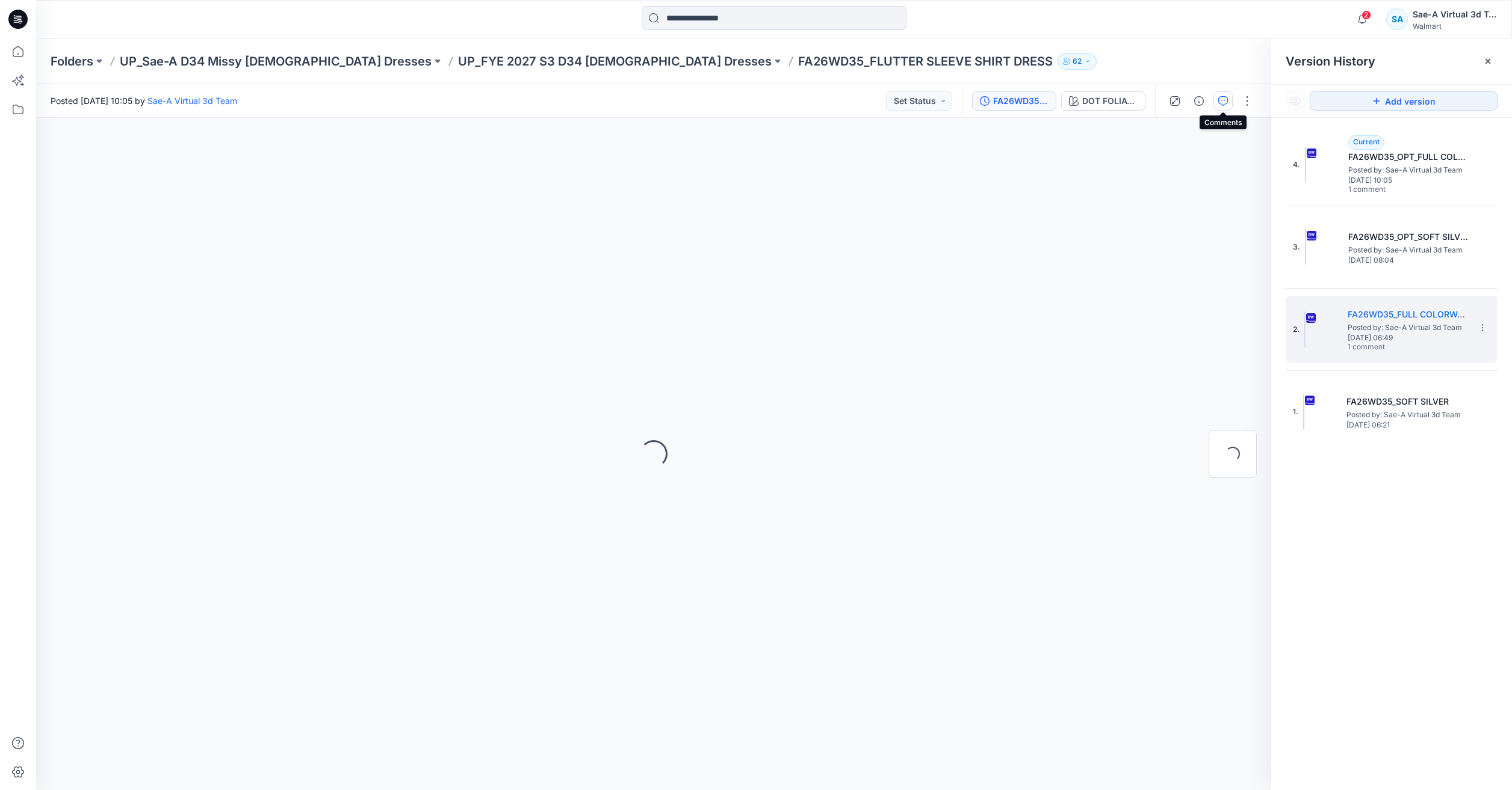
click at [1224, 100] on icon "button" at bounding box center [1223, 101] width 10 height 10
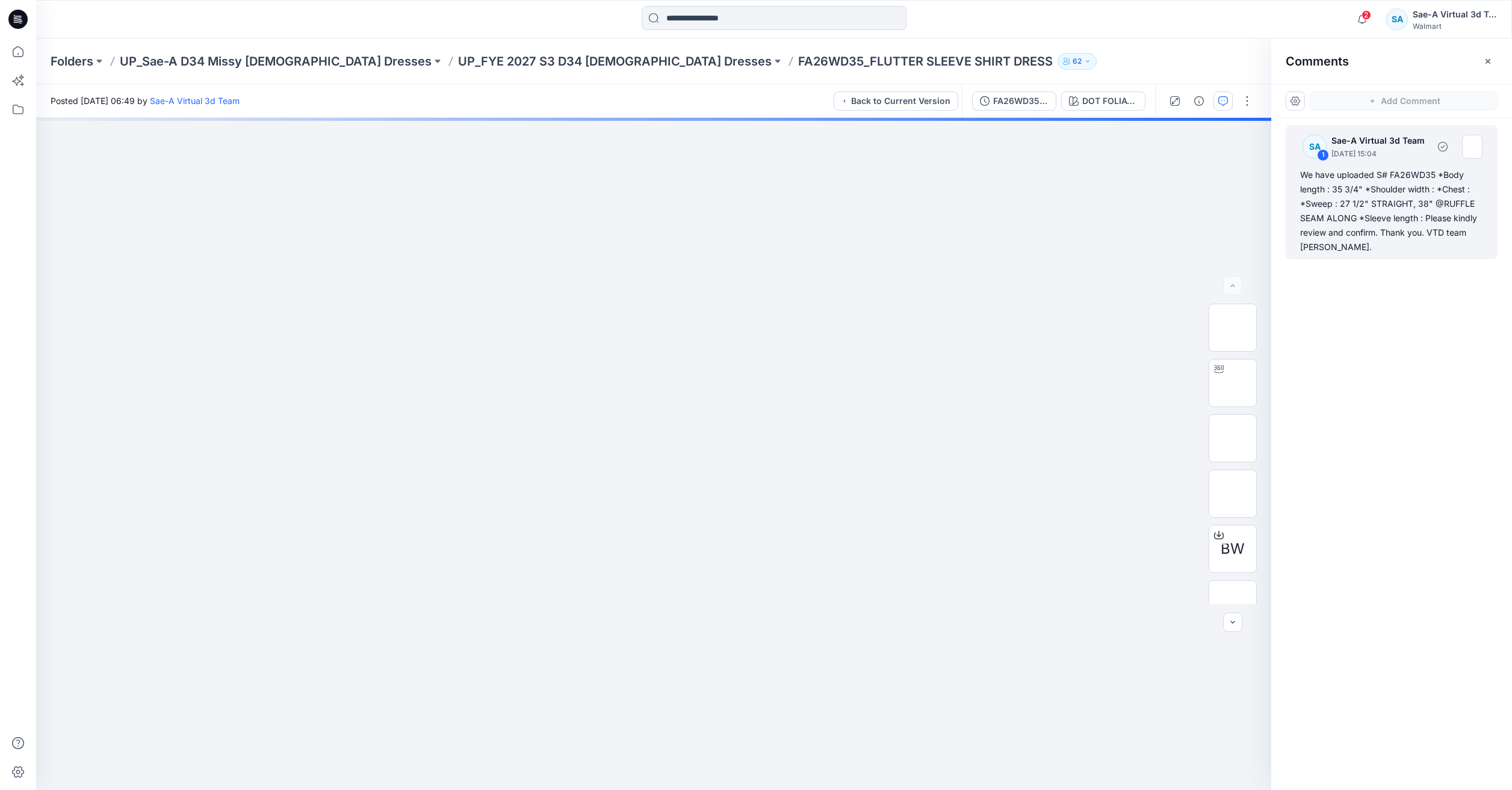
click at [1356, 211] on div "We have uploaded S# FA26WD35 *Body length : 35 3/4" *Shoulder width : *Chest : …" at bounding box center [1391, 211] width 183 height 86
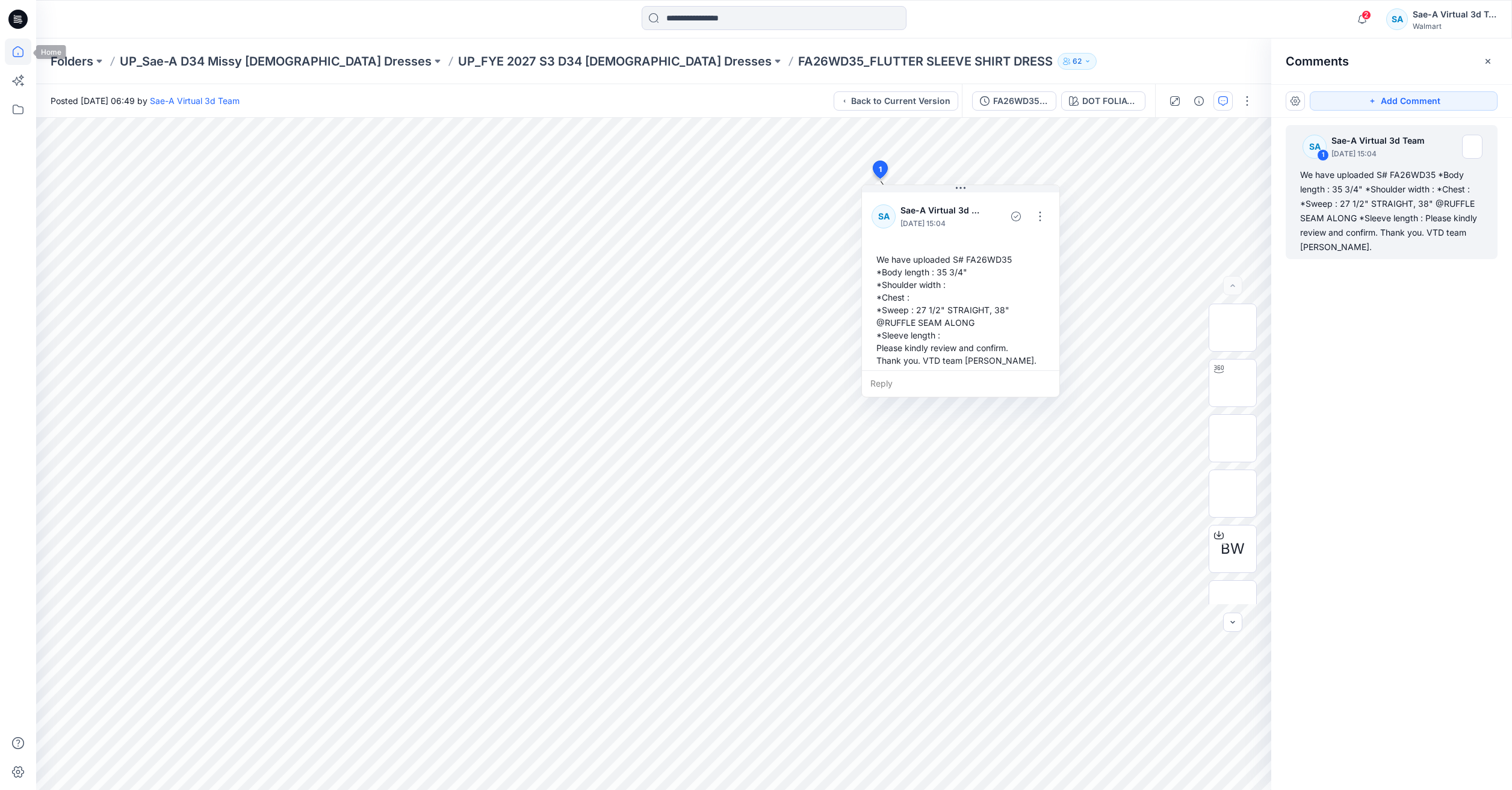
click at [17, 52] on icon at bounding box center [18, 52] width 26 height 26
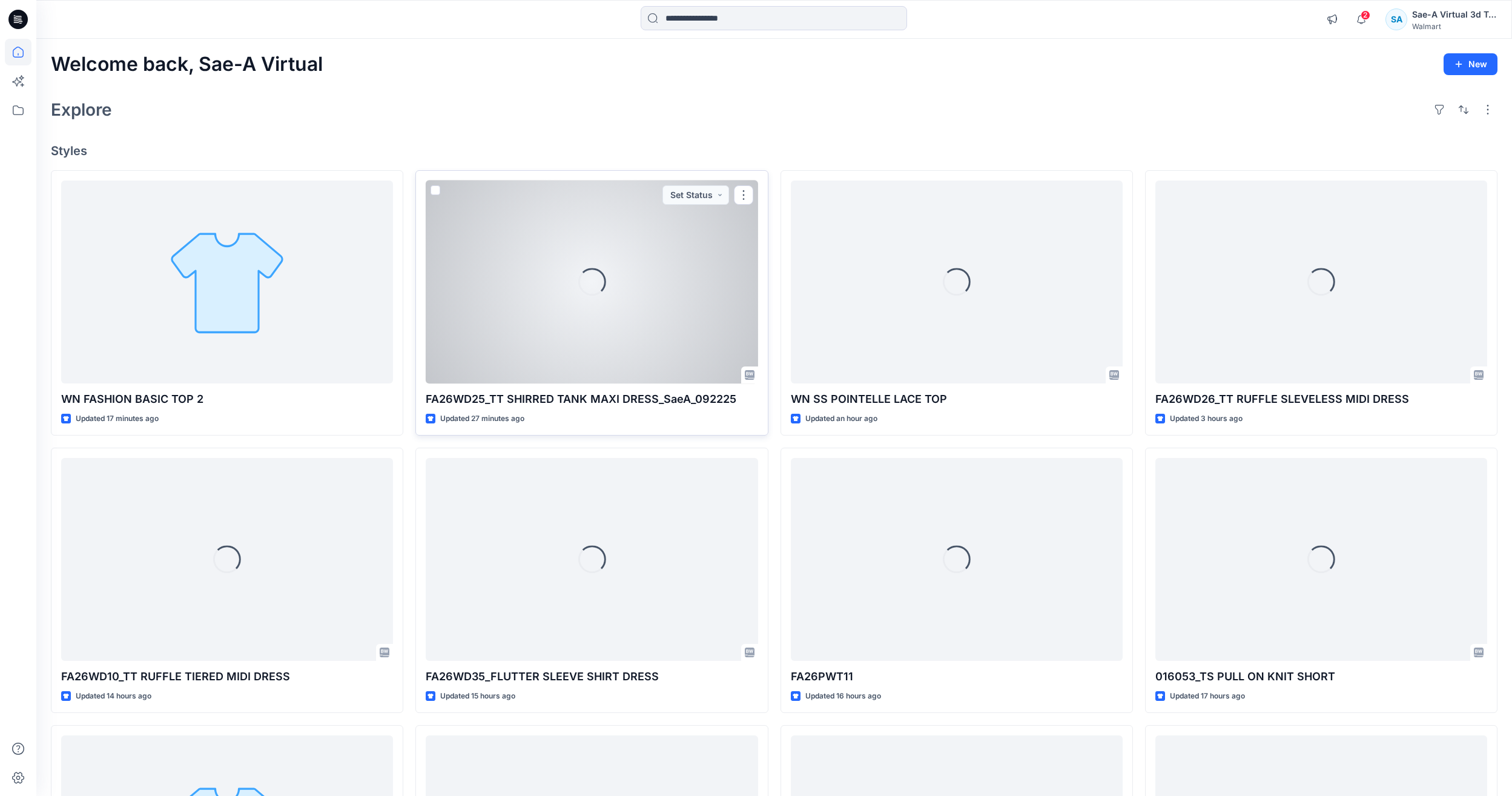
click at [495, 330] on div "Loading..." at bounding box center [592, 282] width 332 height 203
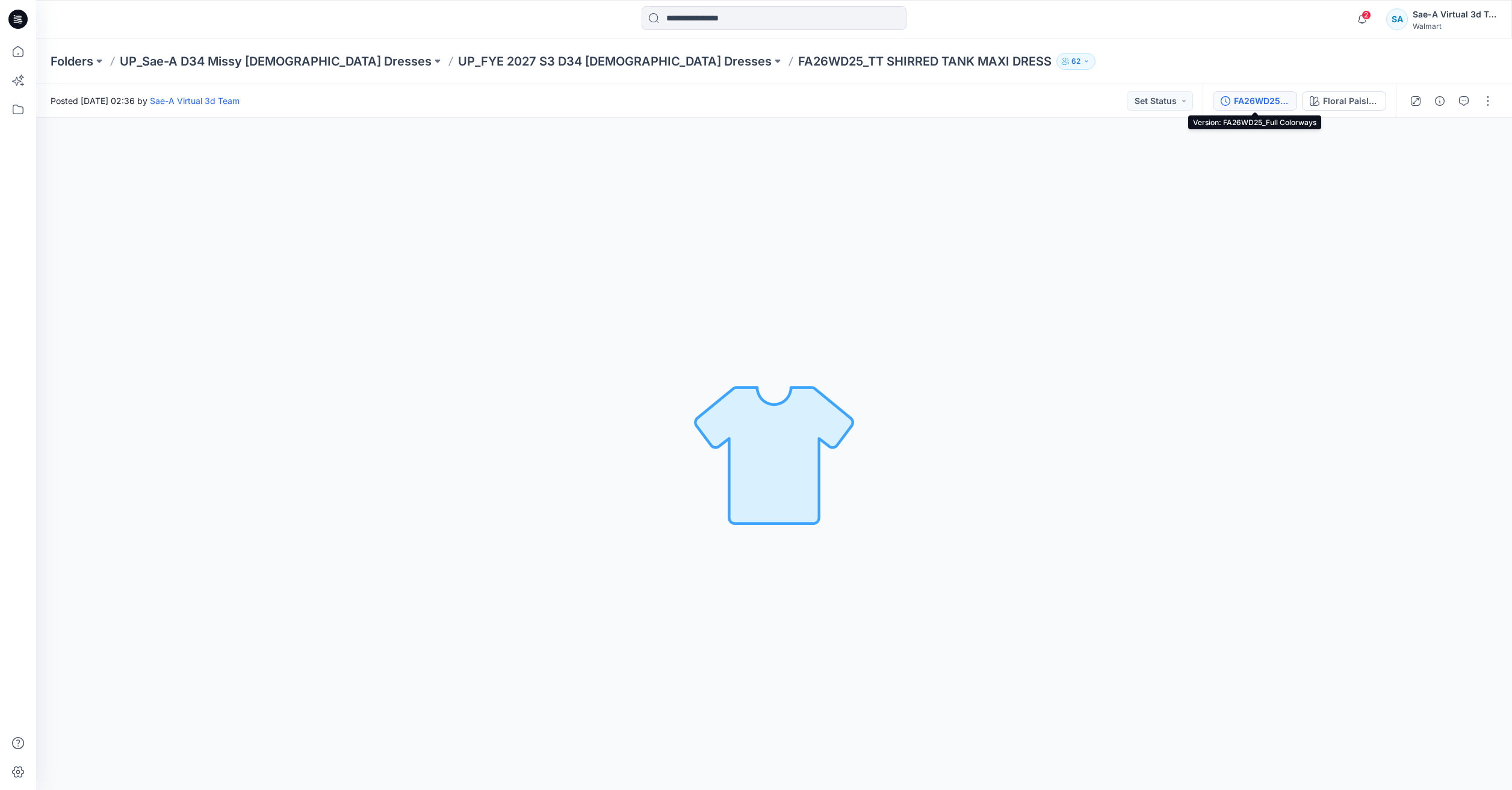
click at [1261, 103] on div "FA26WD25_Full Colorways" at bounding box center [1261, 101] width 56 height 13
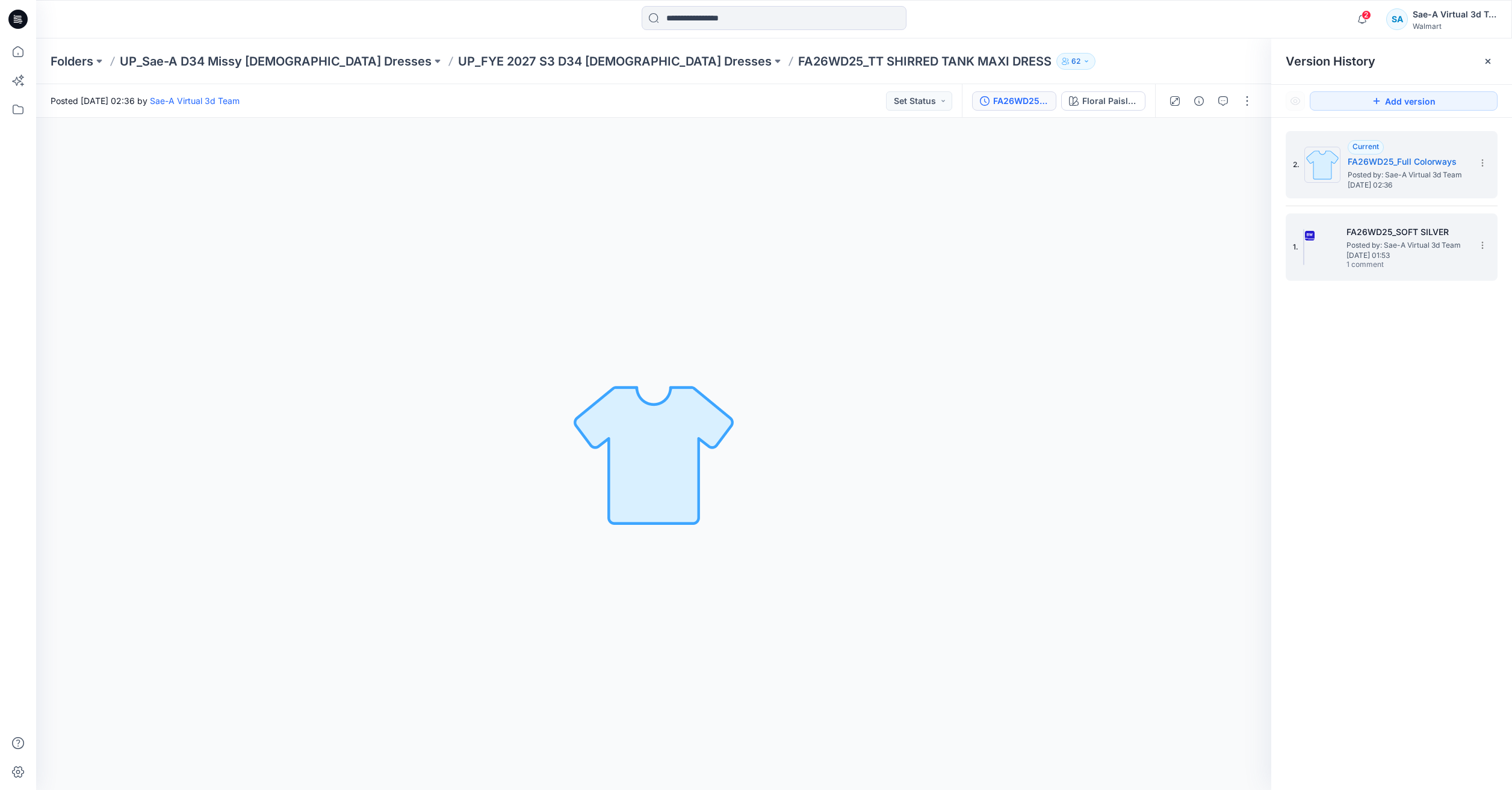
click at [1433, 262] on div "FA26WD25_SOFT SILVER Posted by: Sae-A Virtual 3d Team Tuesday, September 23, 20…" at bounding box center [1406, 247] width 120 height 45
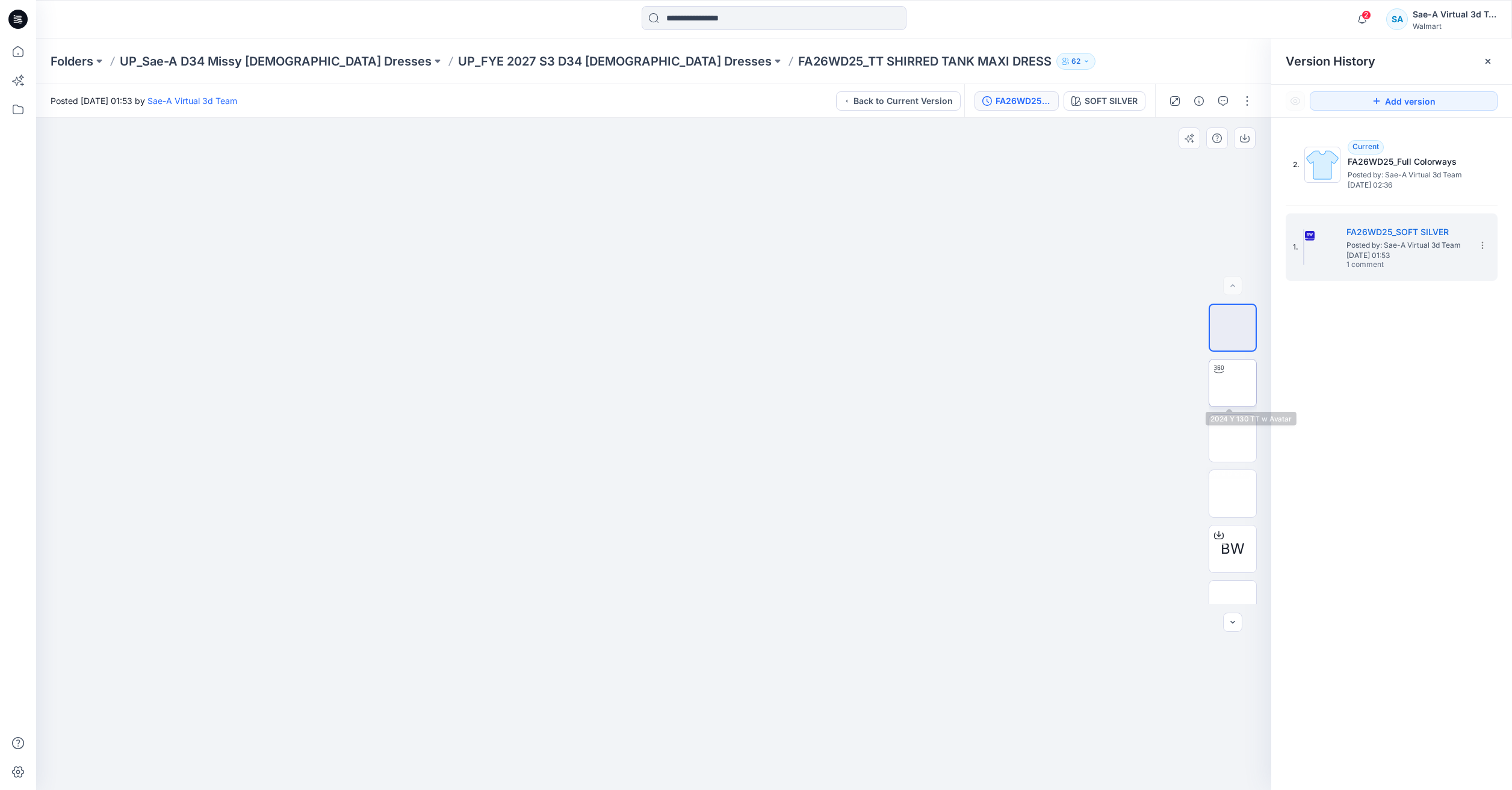
click at [1232, 384] on img at bounding box center [1232, 384] width 0 height 0
click at [12, 56] on icon at bounding box center [18, 52] width 26 height 26
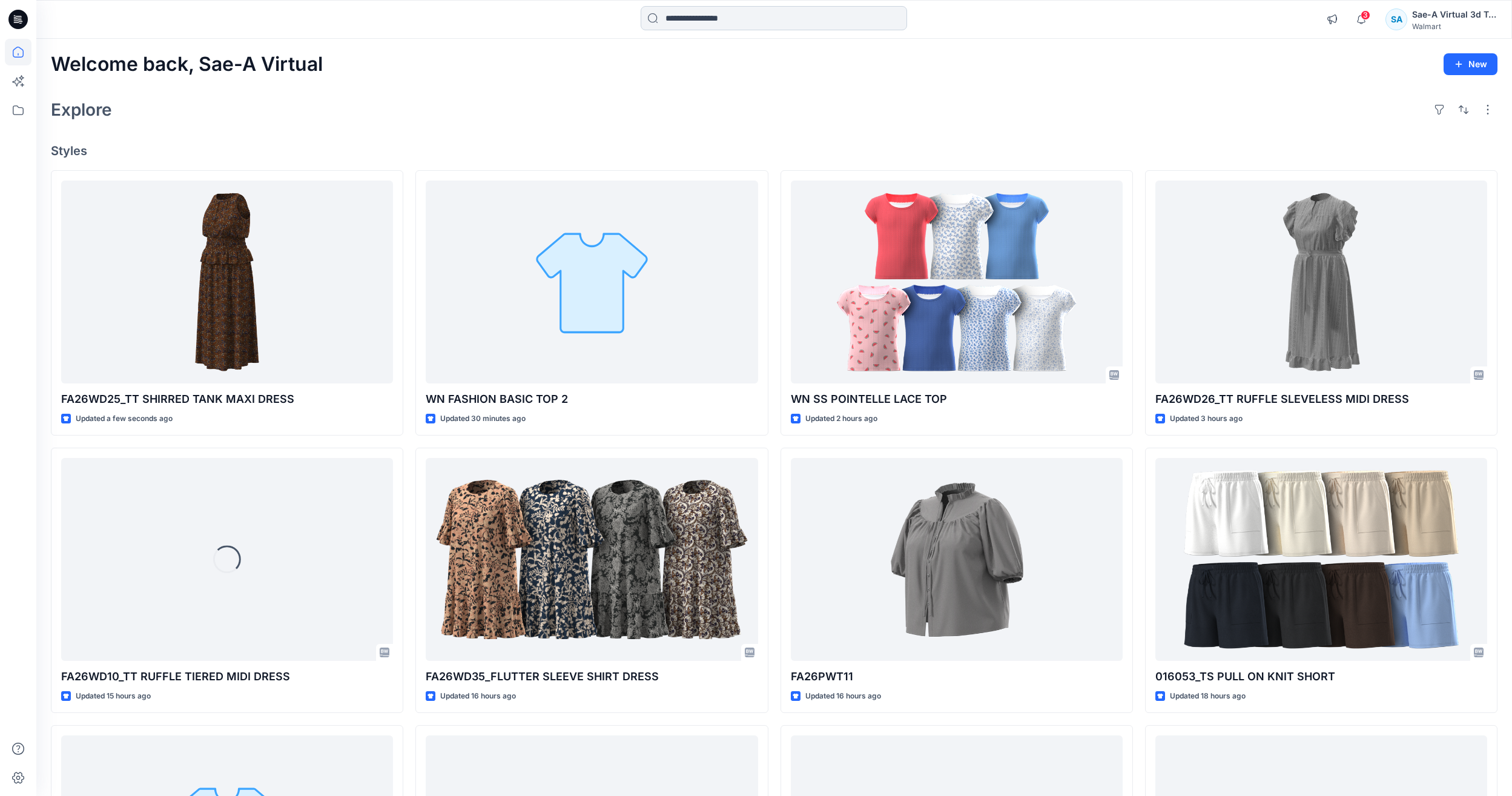
click at [748, 20] on input at bounding box center [774, 18] width 266 height 24
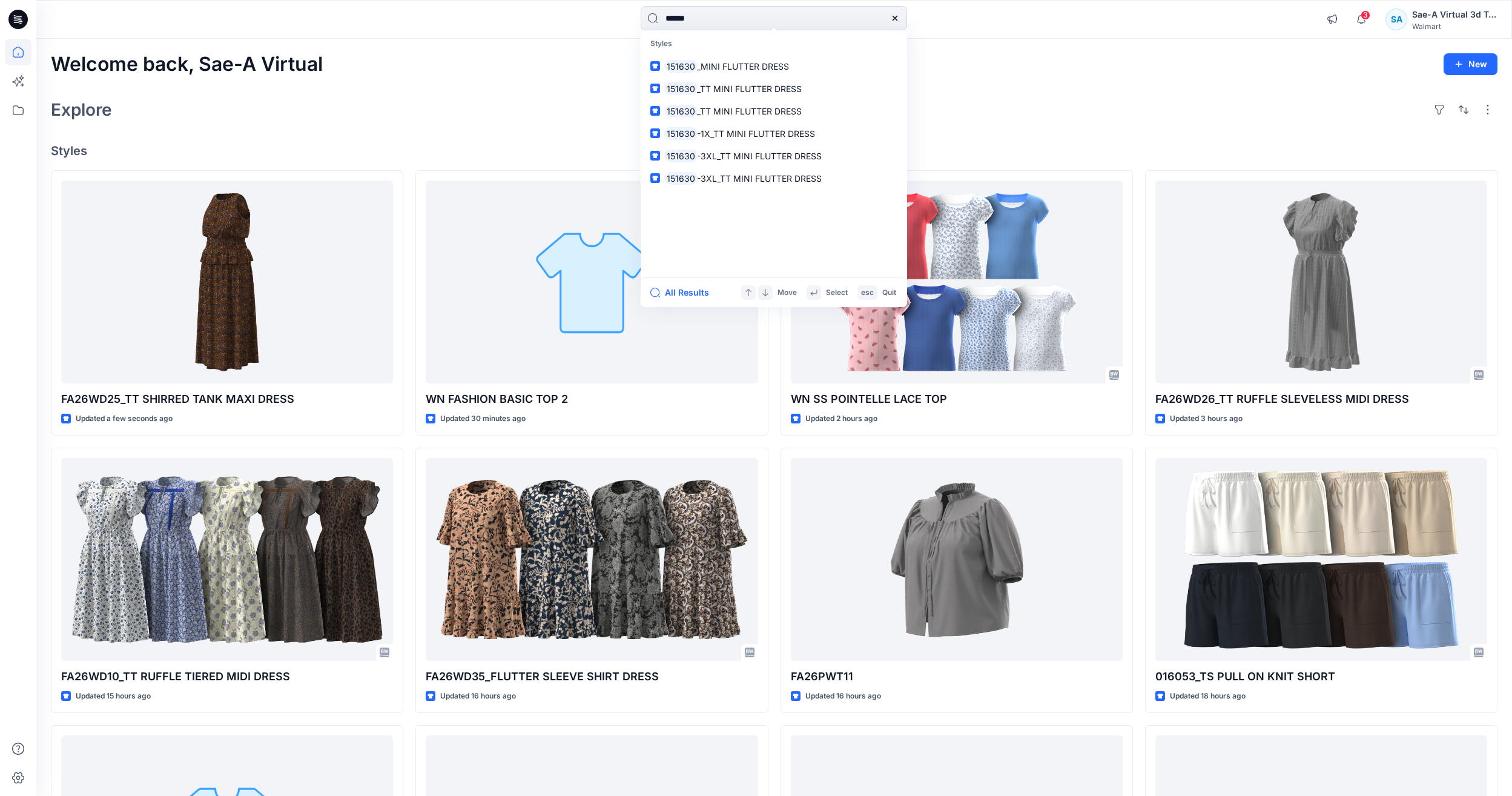
type input "******"
drag, startPoint x: 693, startPoint y: 56, endPoint x: 668, endPoint y: 64, distance: 26.2
click at [668, 64] on mark "151630" at bounding box center [681, 67] width 32 height 14
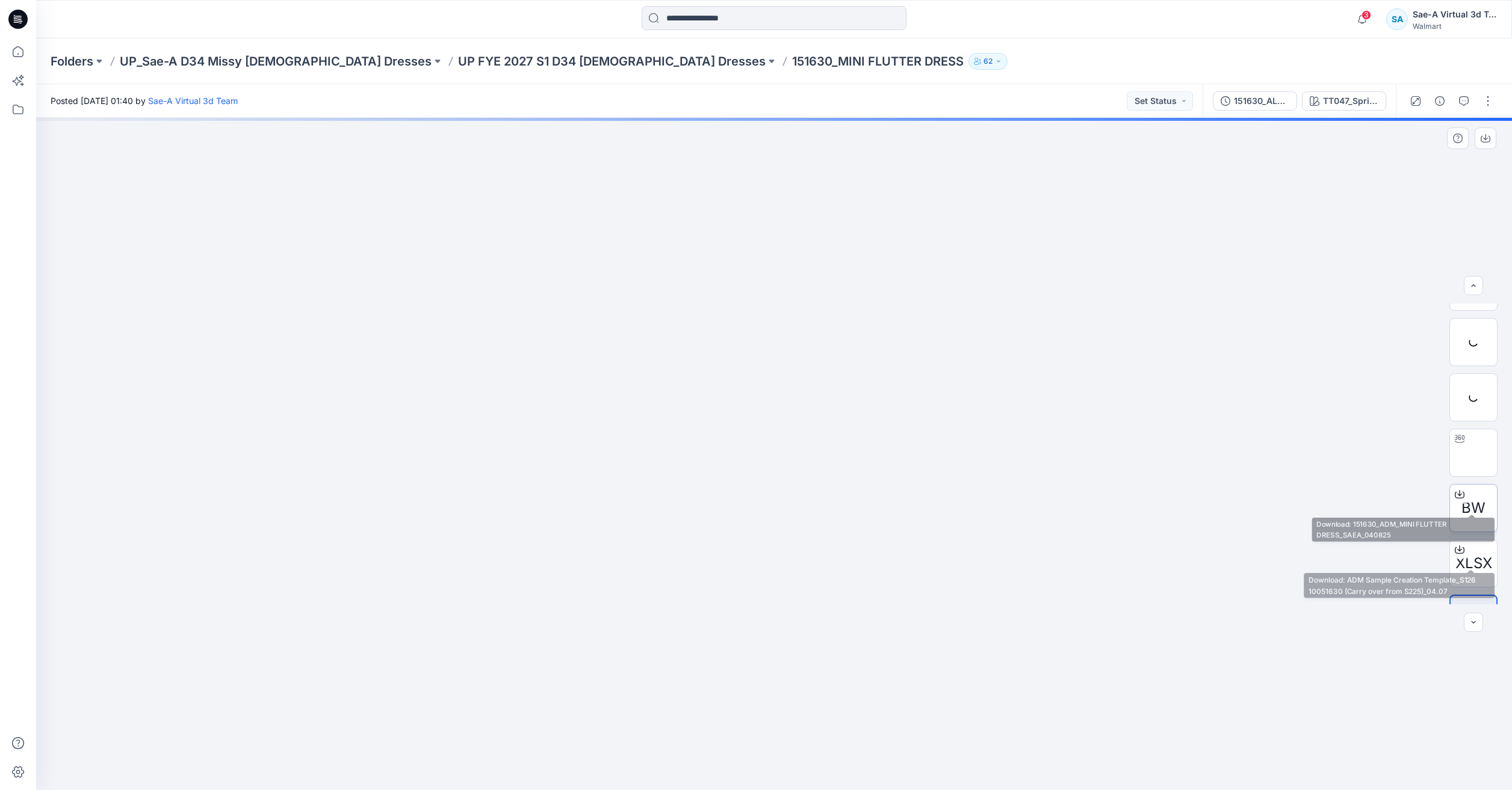
scroll to position [60, 0]
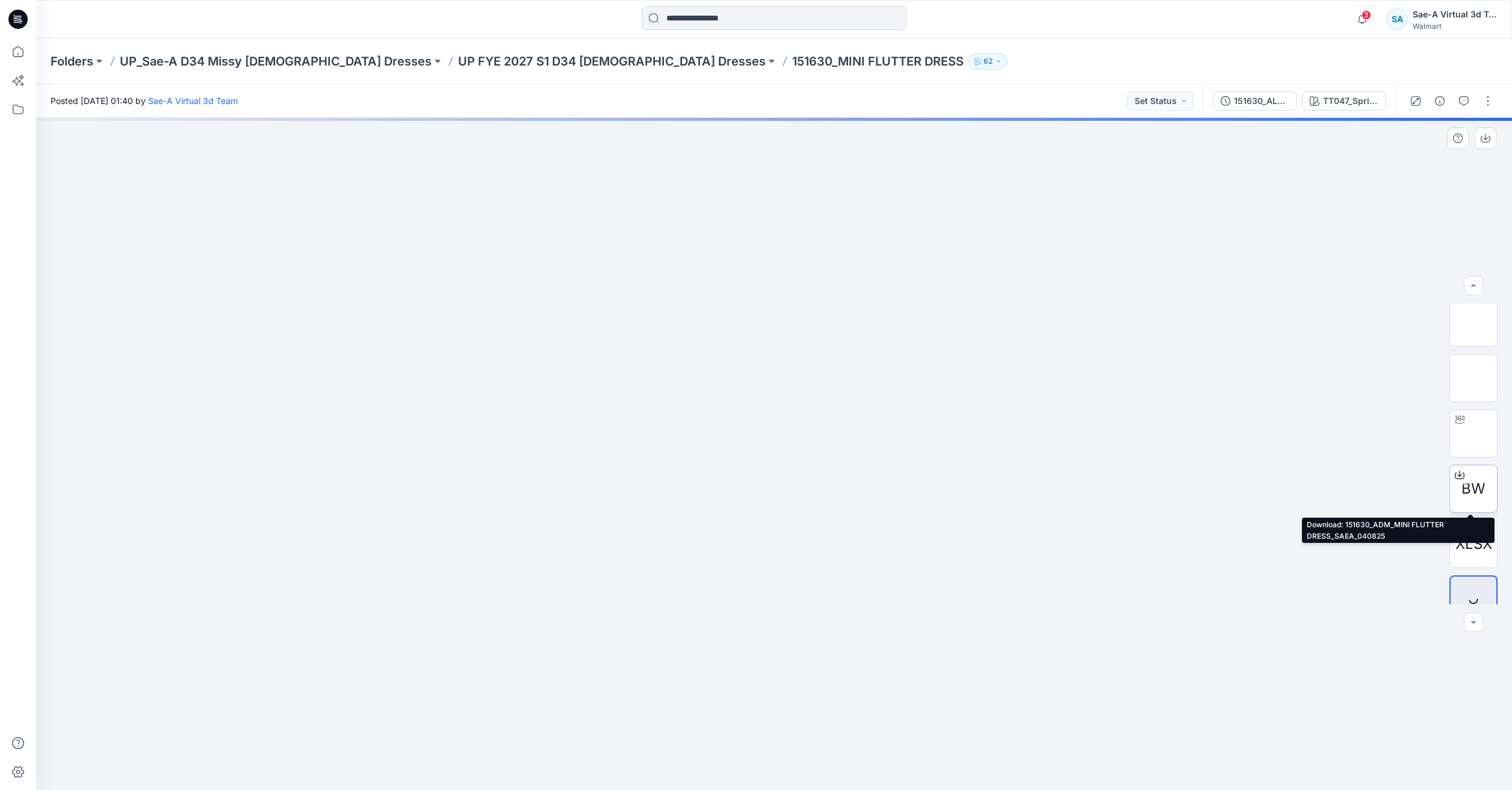
click at [1472, 474] on div "BW" at bounding box center [1473, 488] width 49 height 48
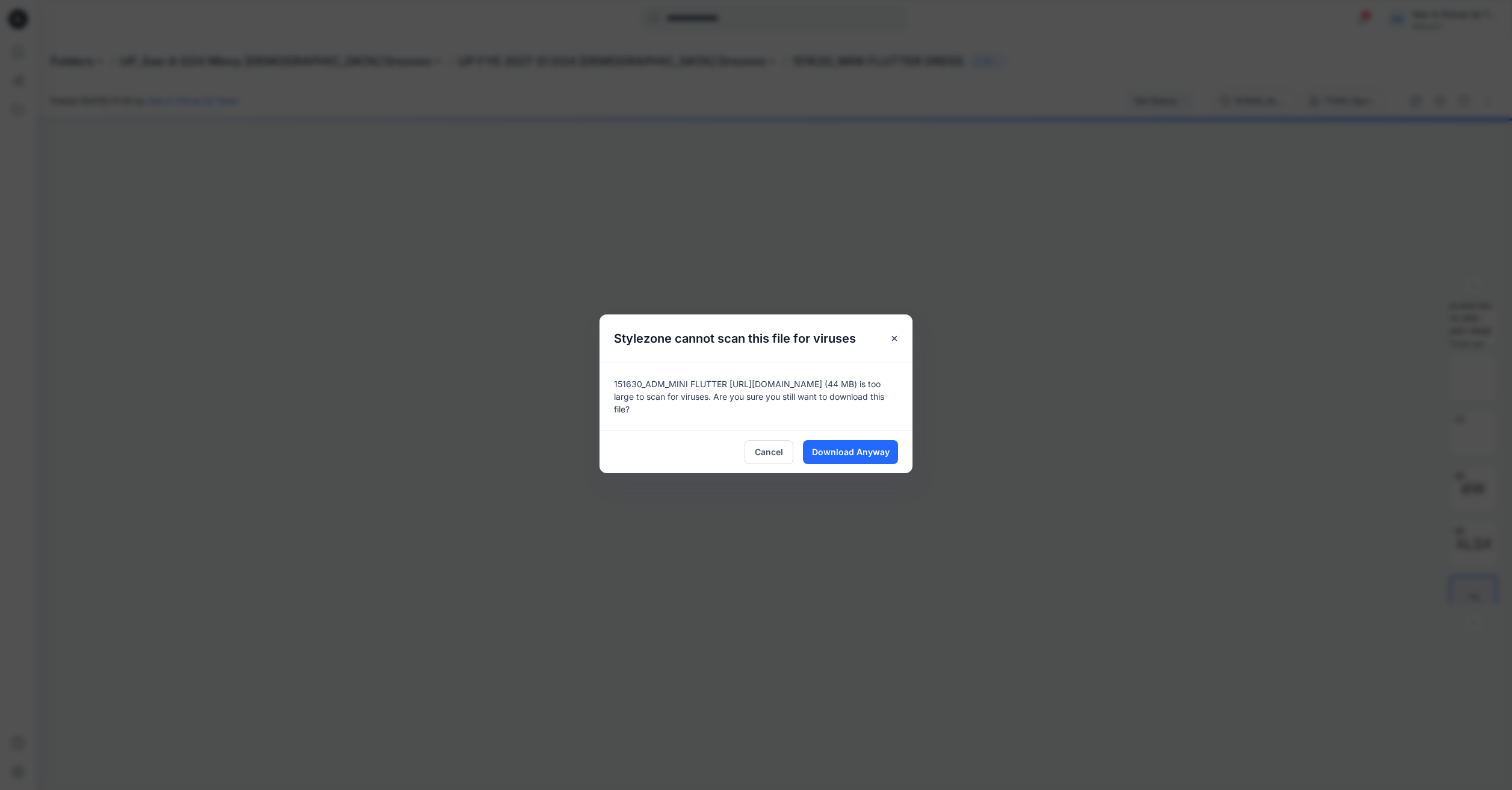
drag, startPoint x: 1117, startPoint y: 309, endPoint x: 1231, endPoint y: 130, distance: 212.2
click at [1122, 296] on div "Stylezone cannot scan this file for viruses 151630_ADM_MINI FLUTTER DRESS_SAEA_…" at bounding box center [756, 395] width 1512 height 790
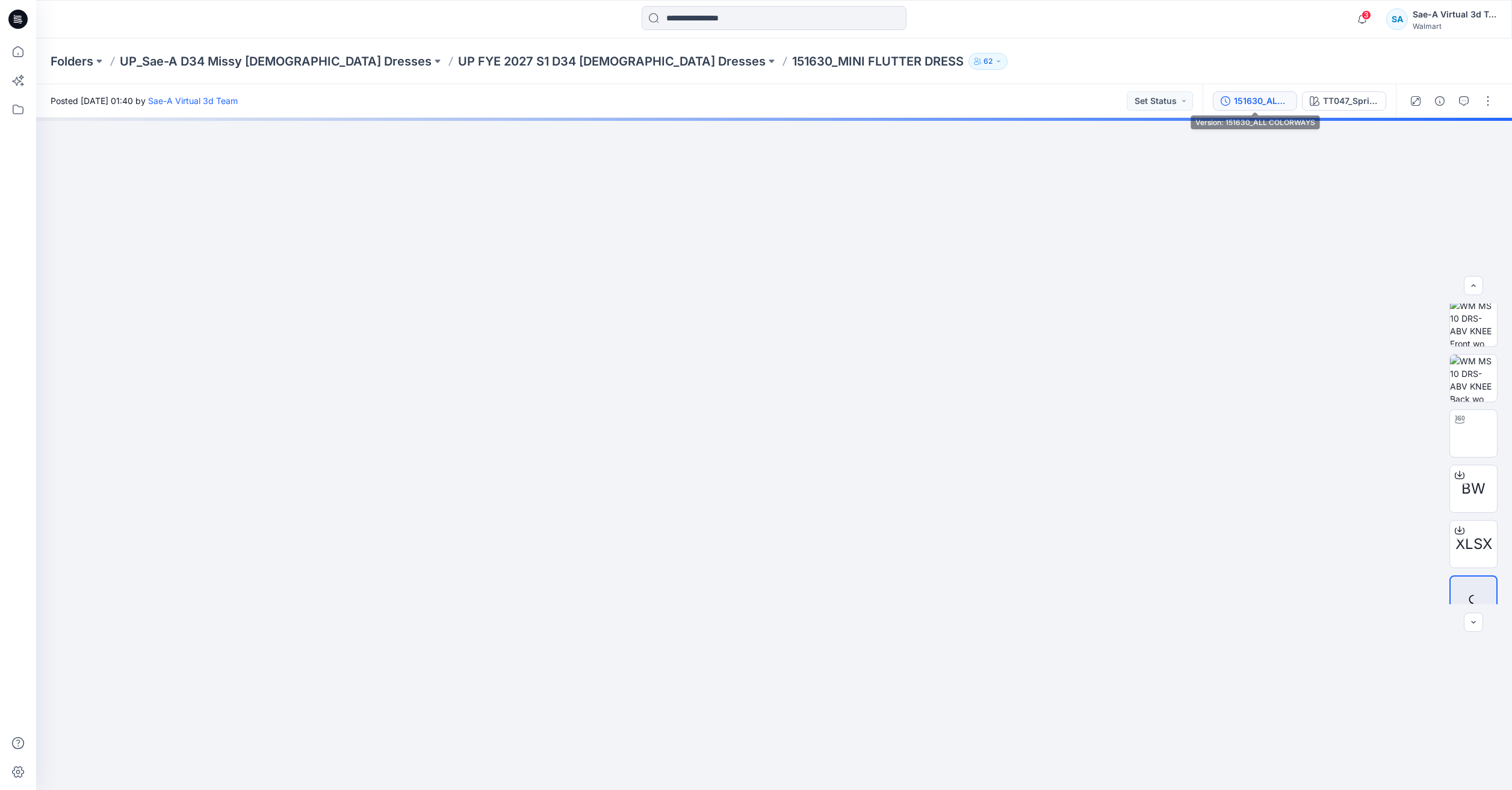
click at [1250, 107] on div "151630_ALL COLORWAYS" at bounding box center [1261, 101] width 56 height 13
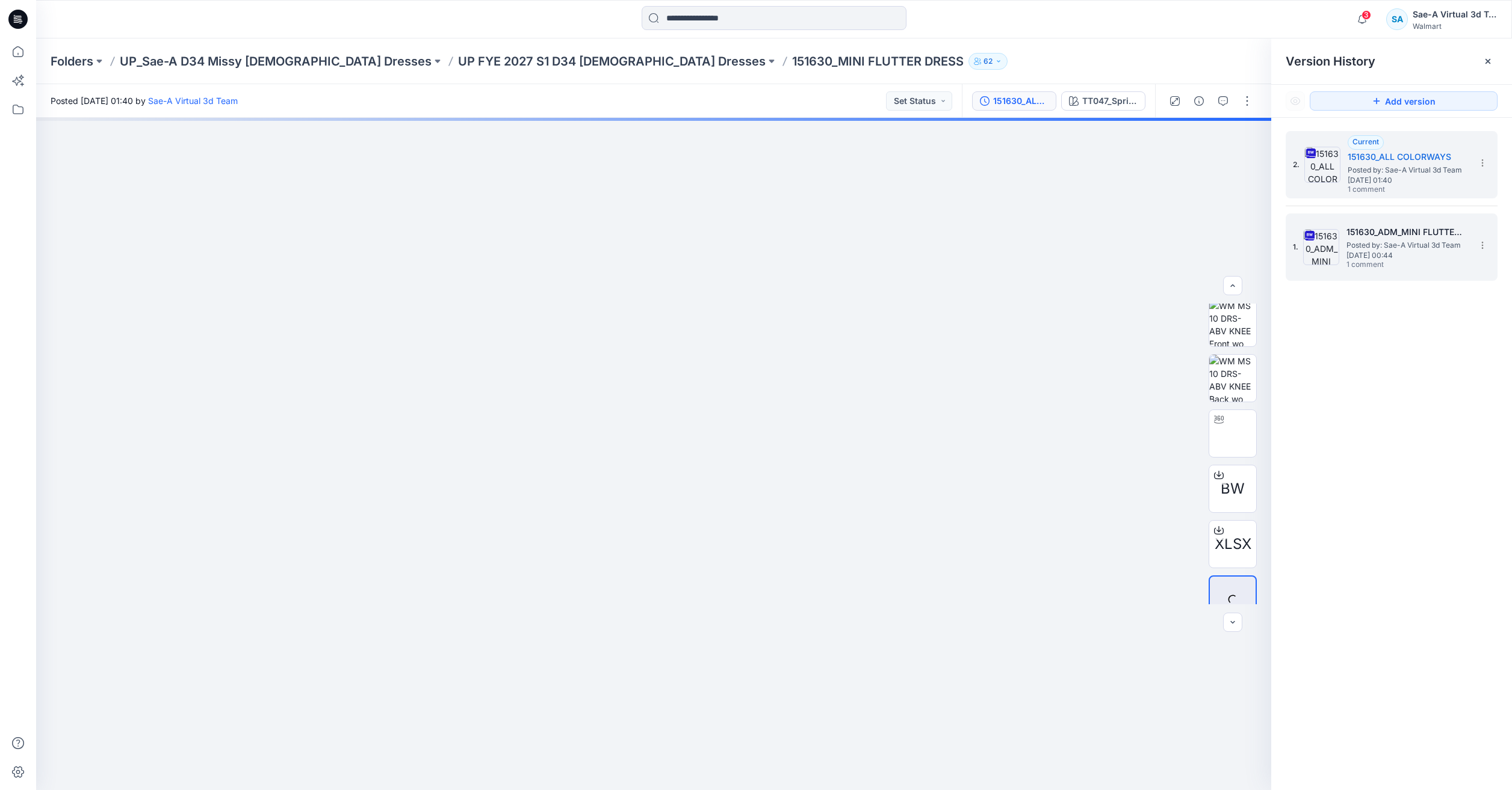
click at [1406, 221] on div "1. 151630_ADM_MINI FLUTTER DRESS_SAEA_102924 Posted by: Sae-A Virtual 3d Team T…" at bounding box center [1382, 247] width 181 height 57
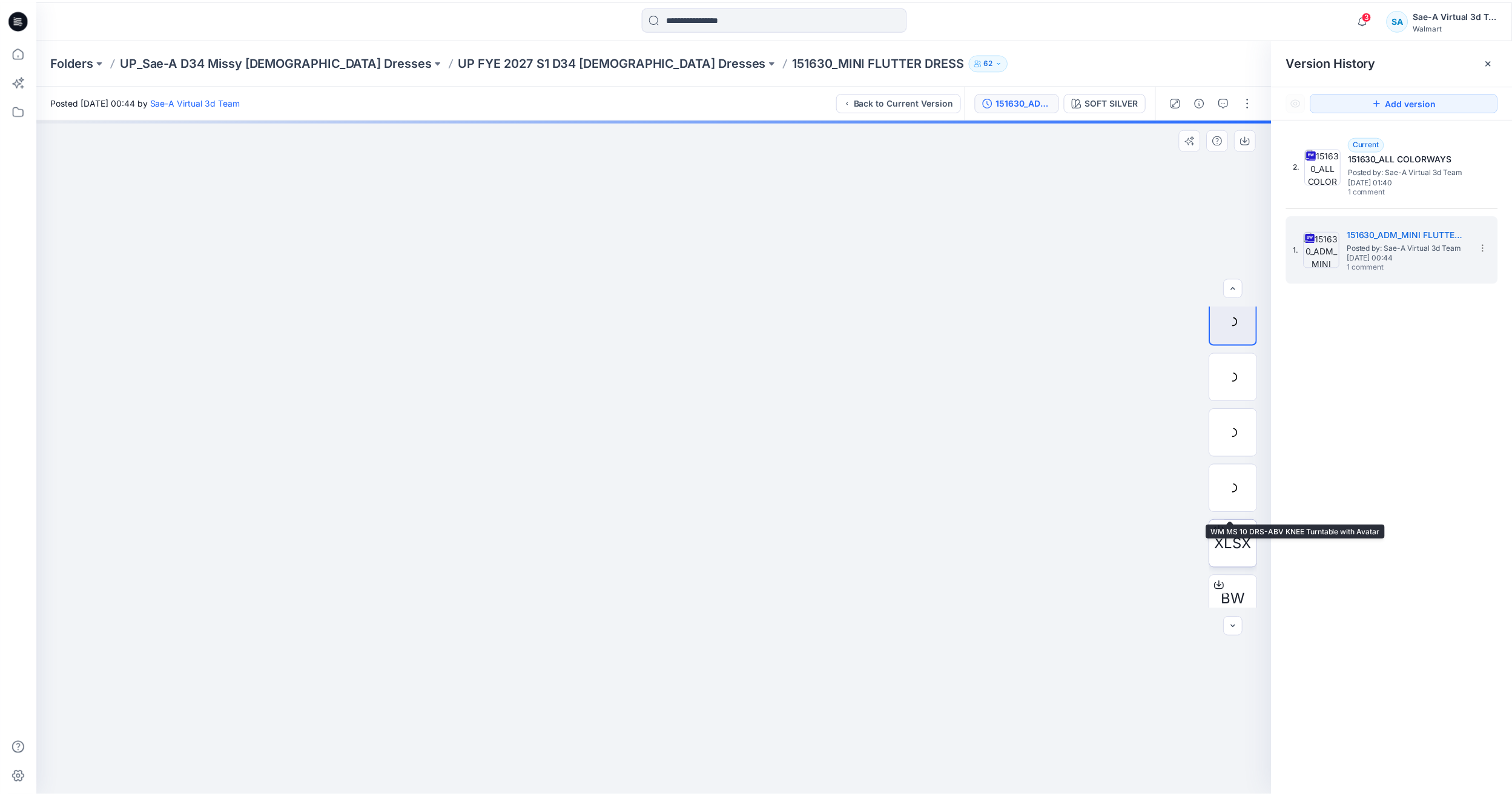
scroll to position [24, 0]
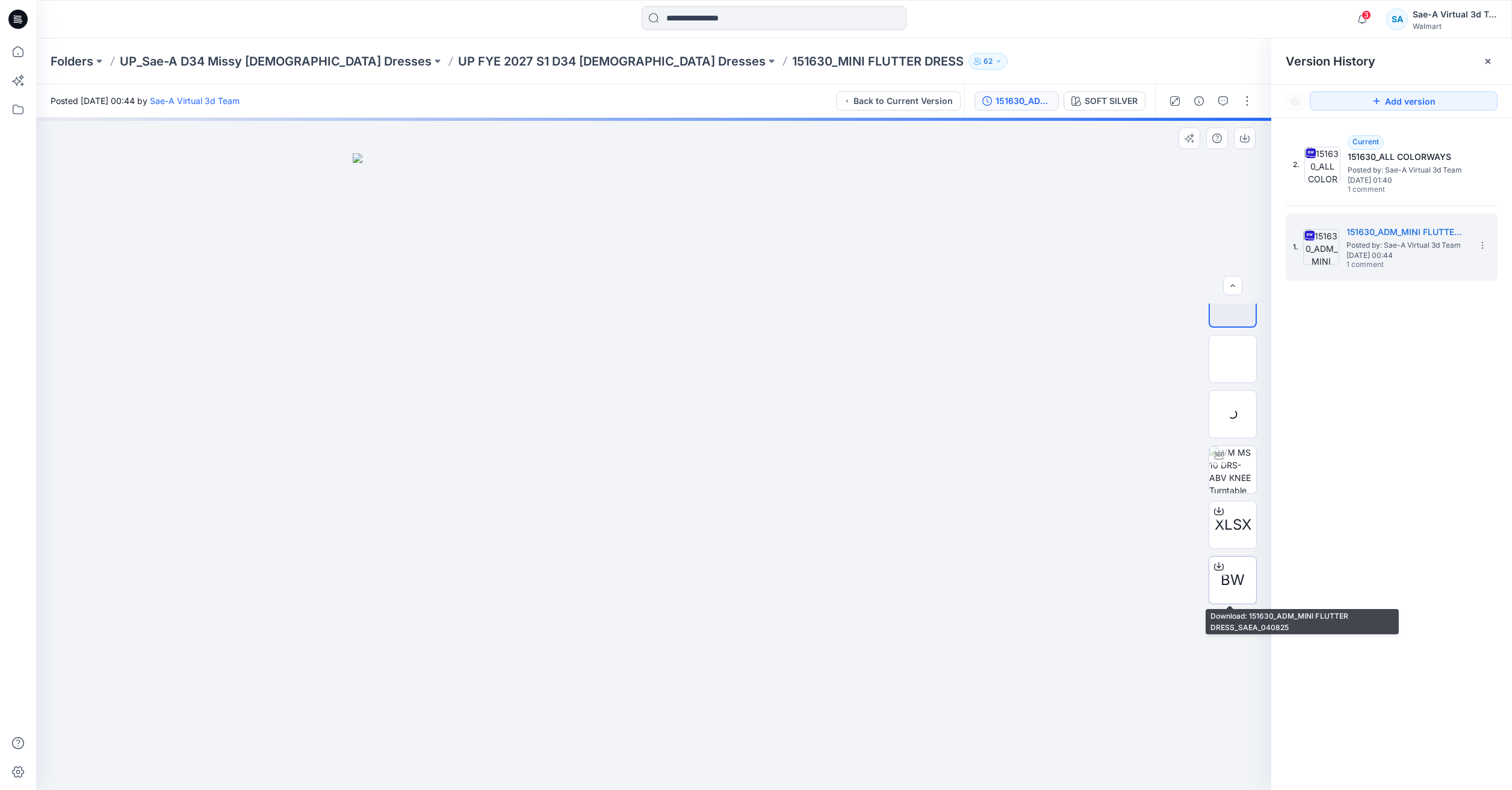
click at [1226, 574] on span "BW" at bounding box center [1232, 580] width 24 height 22
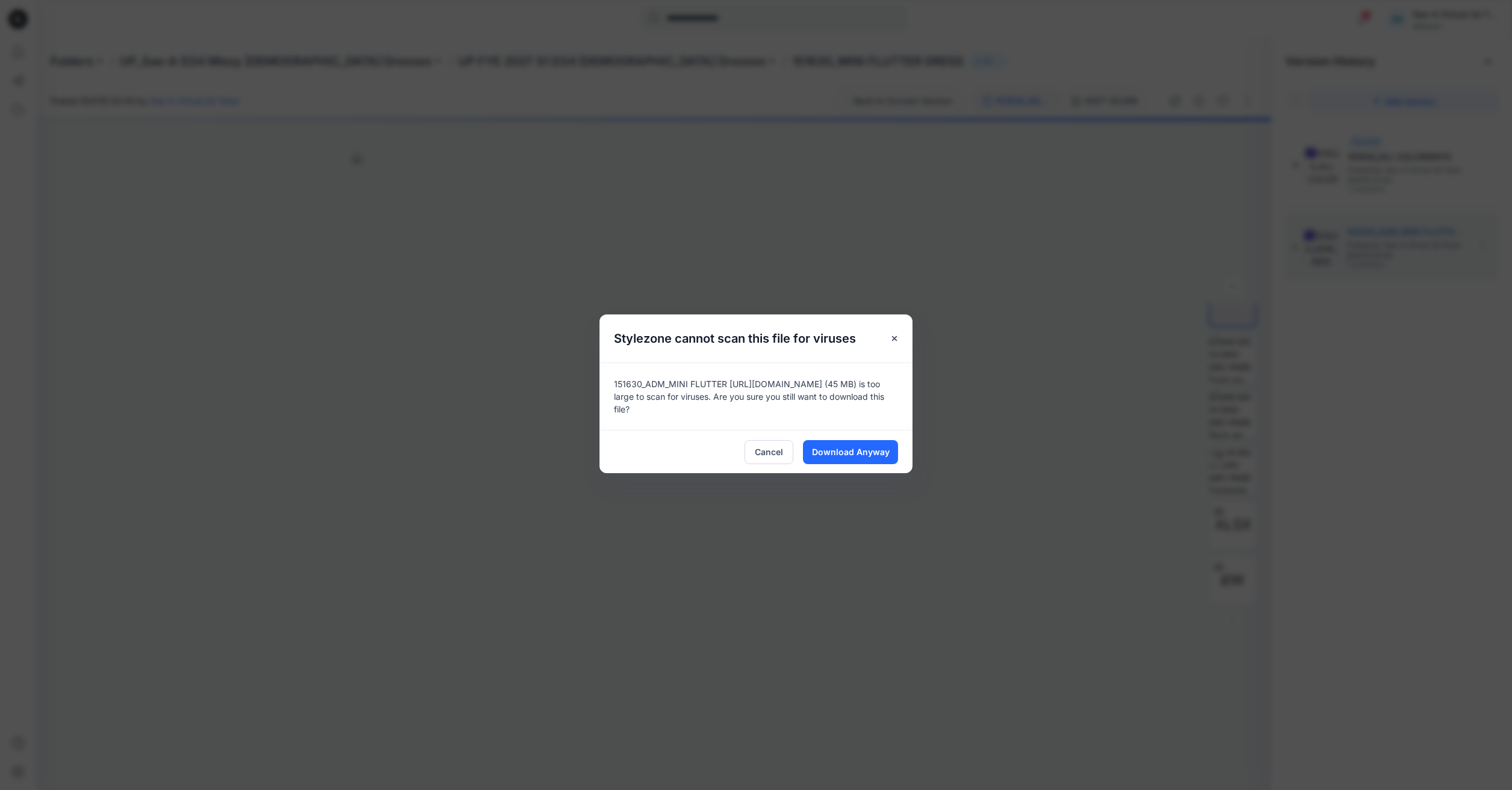
click at [902, 470] on div "Cancel Download Anyway" at bounding box center [755, 451] width 313 height 43
click at [889, 338] on button "Close" at bounding box center [894, 339] width 22 height 22
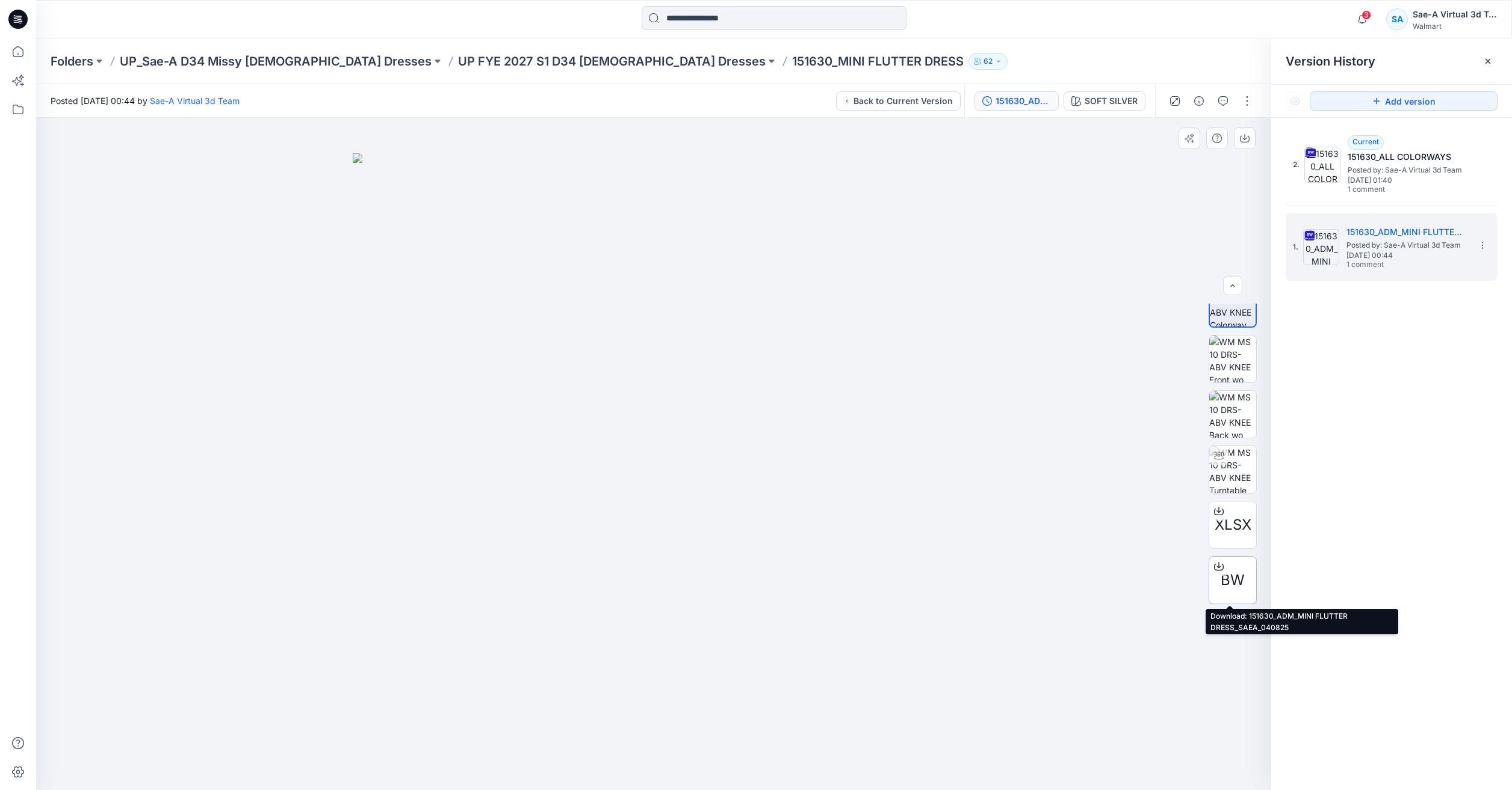
click at [1238, 572] on span "BW" at bounding box center [1232, 580] width 24 height 22
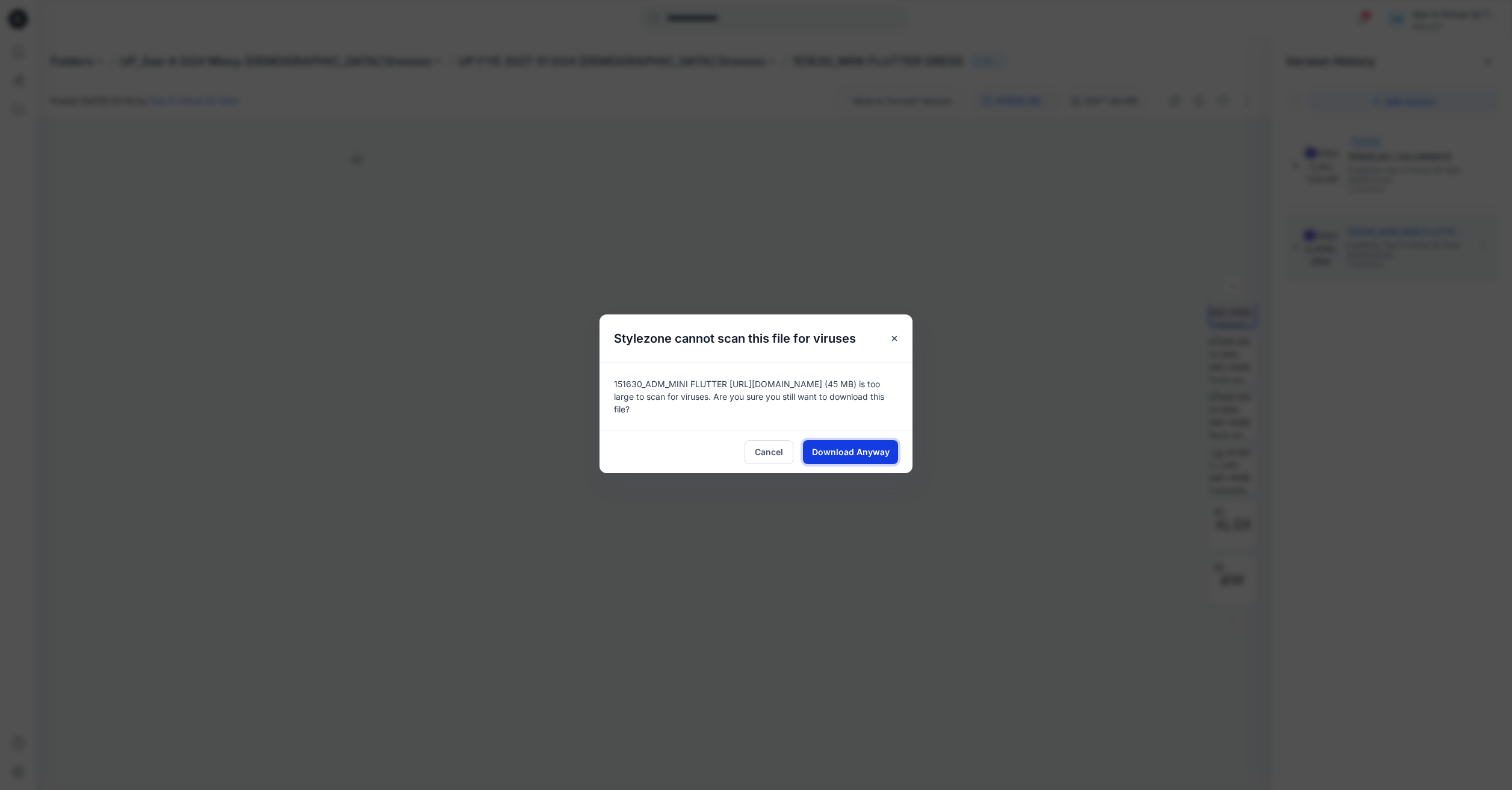
click at [896, 444] on button "Download Anyway" at bounding box center [850, 451] width 95 height 24
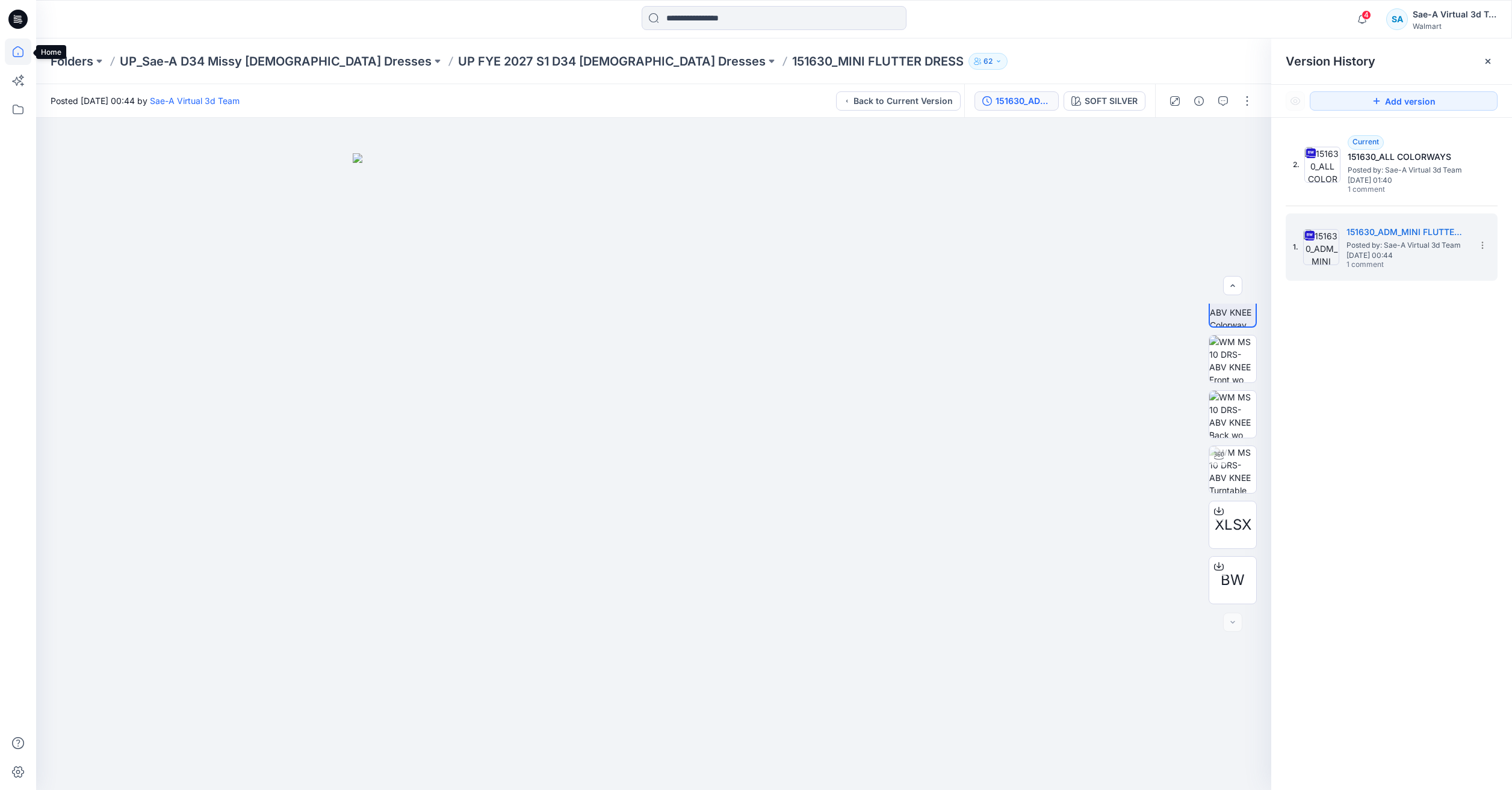
click at [20, 50] on icon at bounding box center [18, 52] width 26 height 26
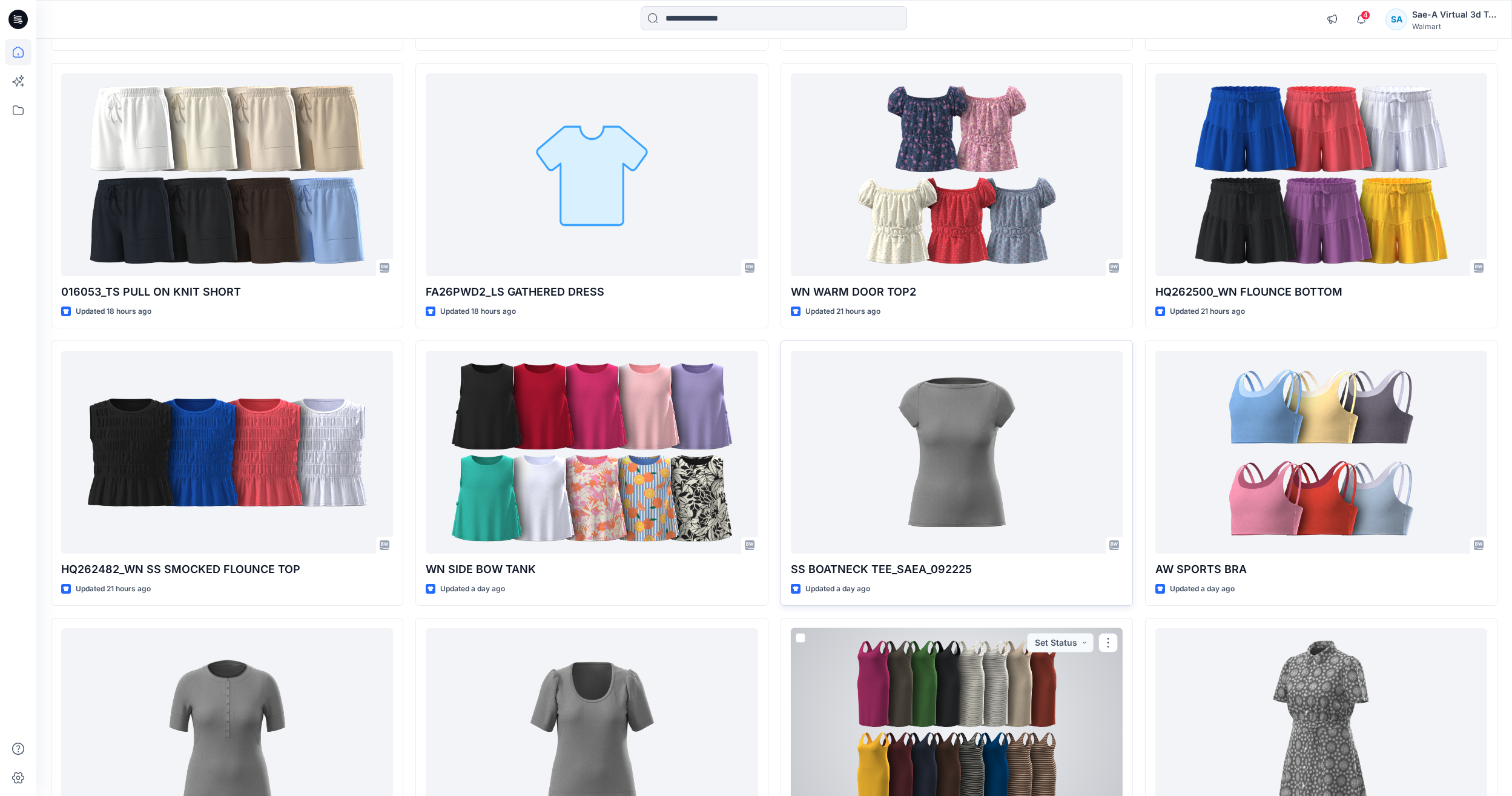
scroll to position [485, 0]
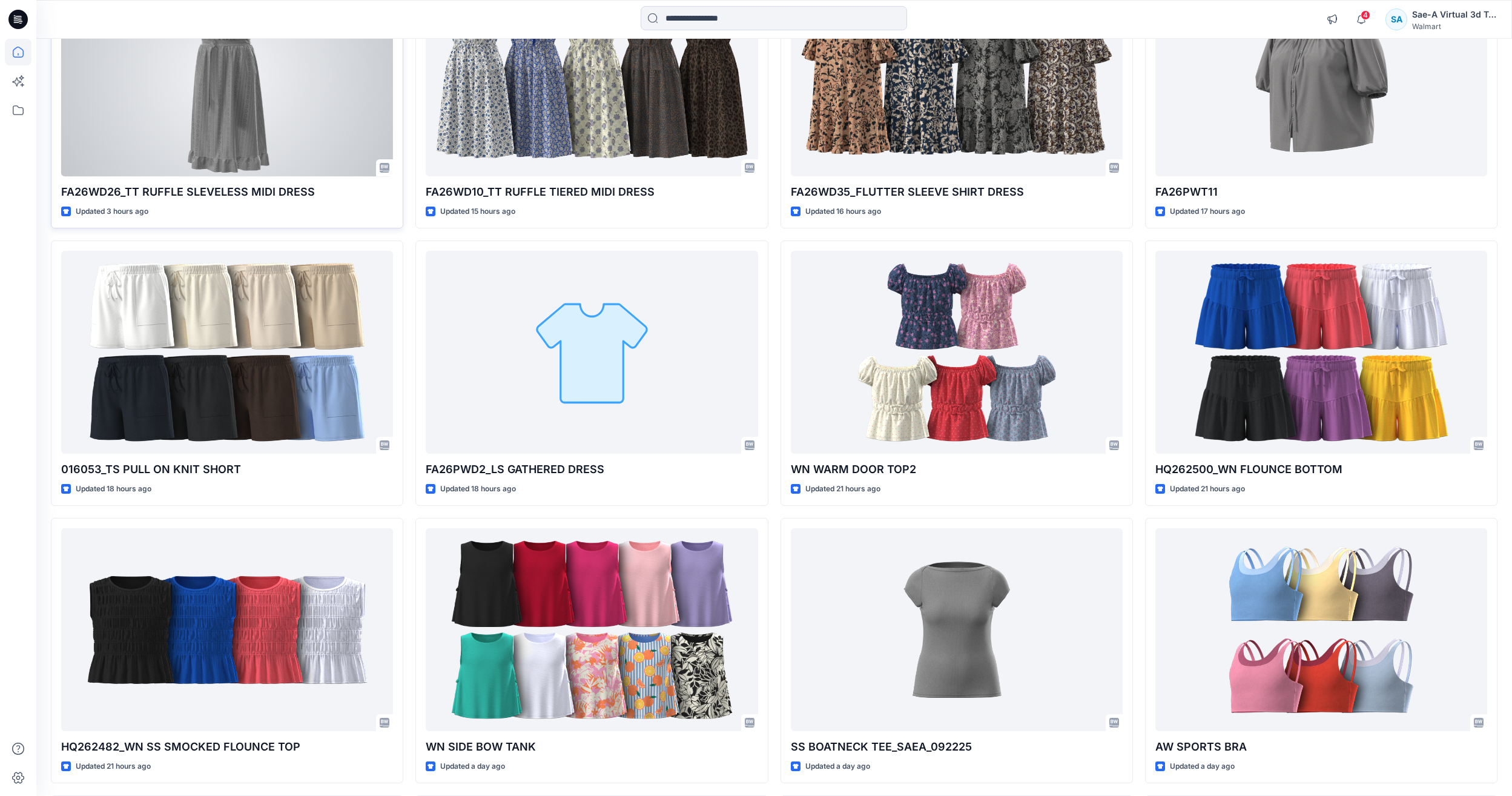
click at [270, 157] on div at bounding box center [227, 75] width 332 height 203
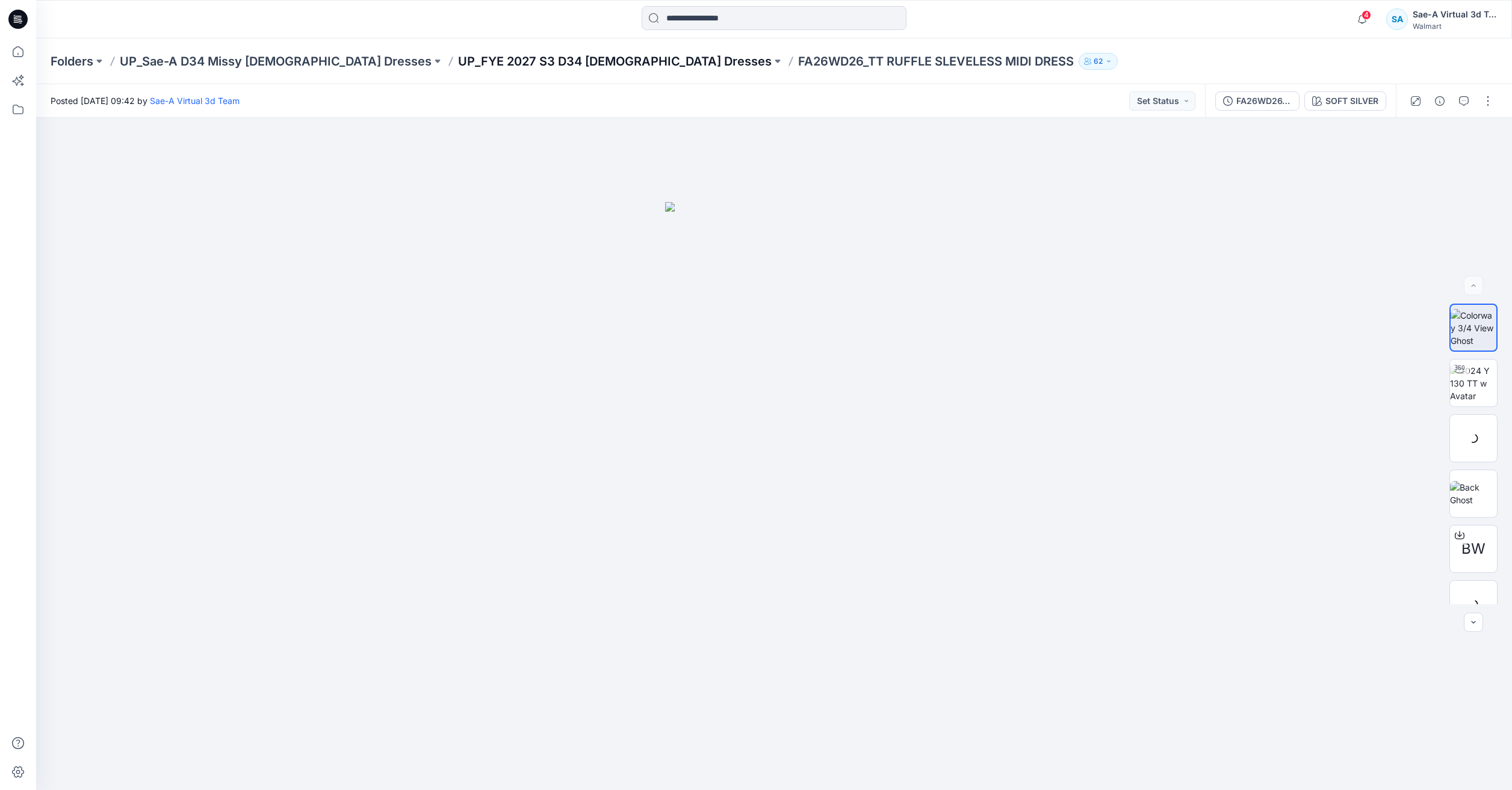
click at [548, 58] on p "UP_FYE 2027 S3 D34 Ladies Dresses" at bounding box center [614, 61] width 313 height 17
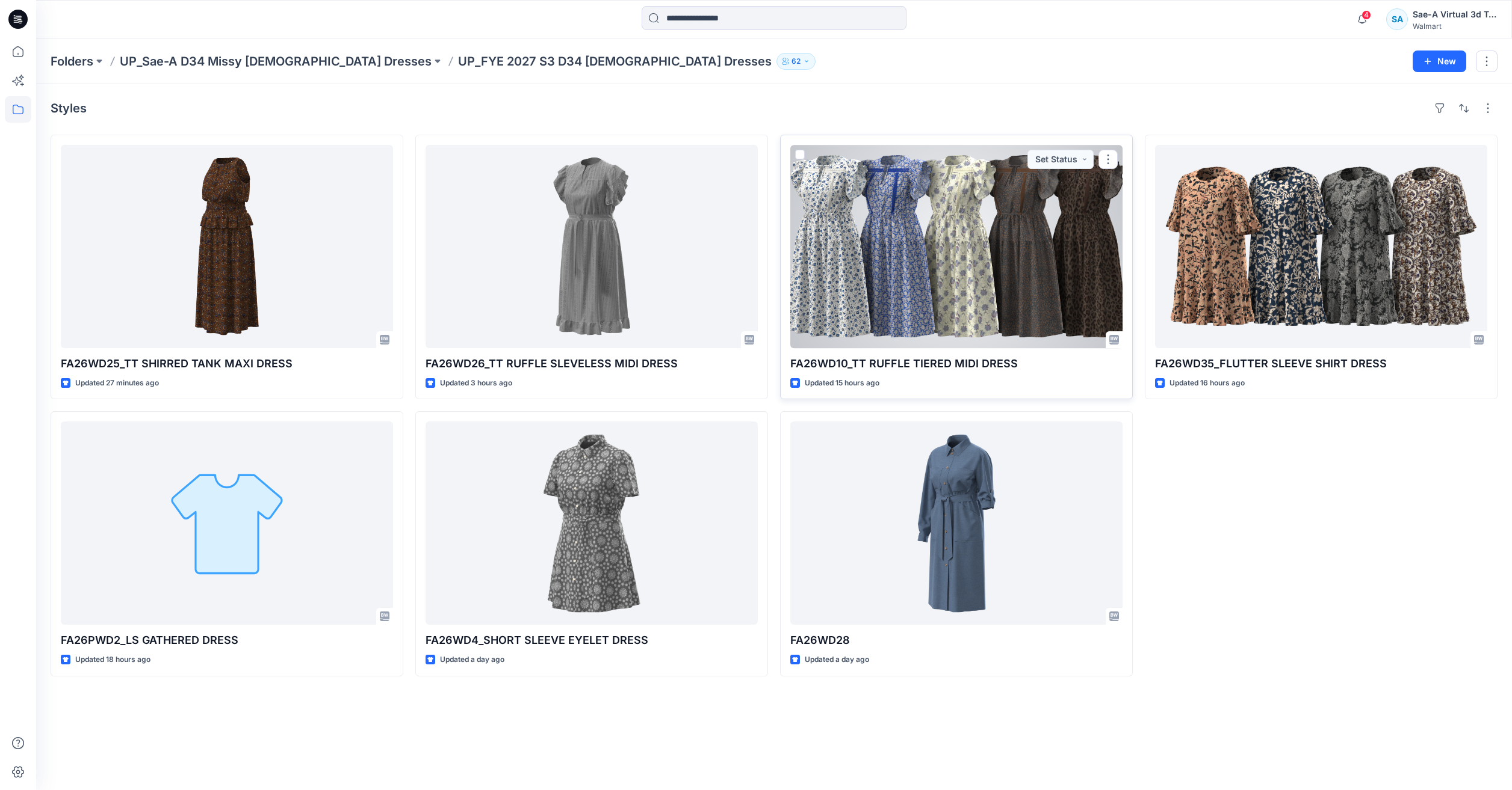
click at [859, 288] on div at bounding box center [956, 246] width 333 height 204
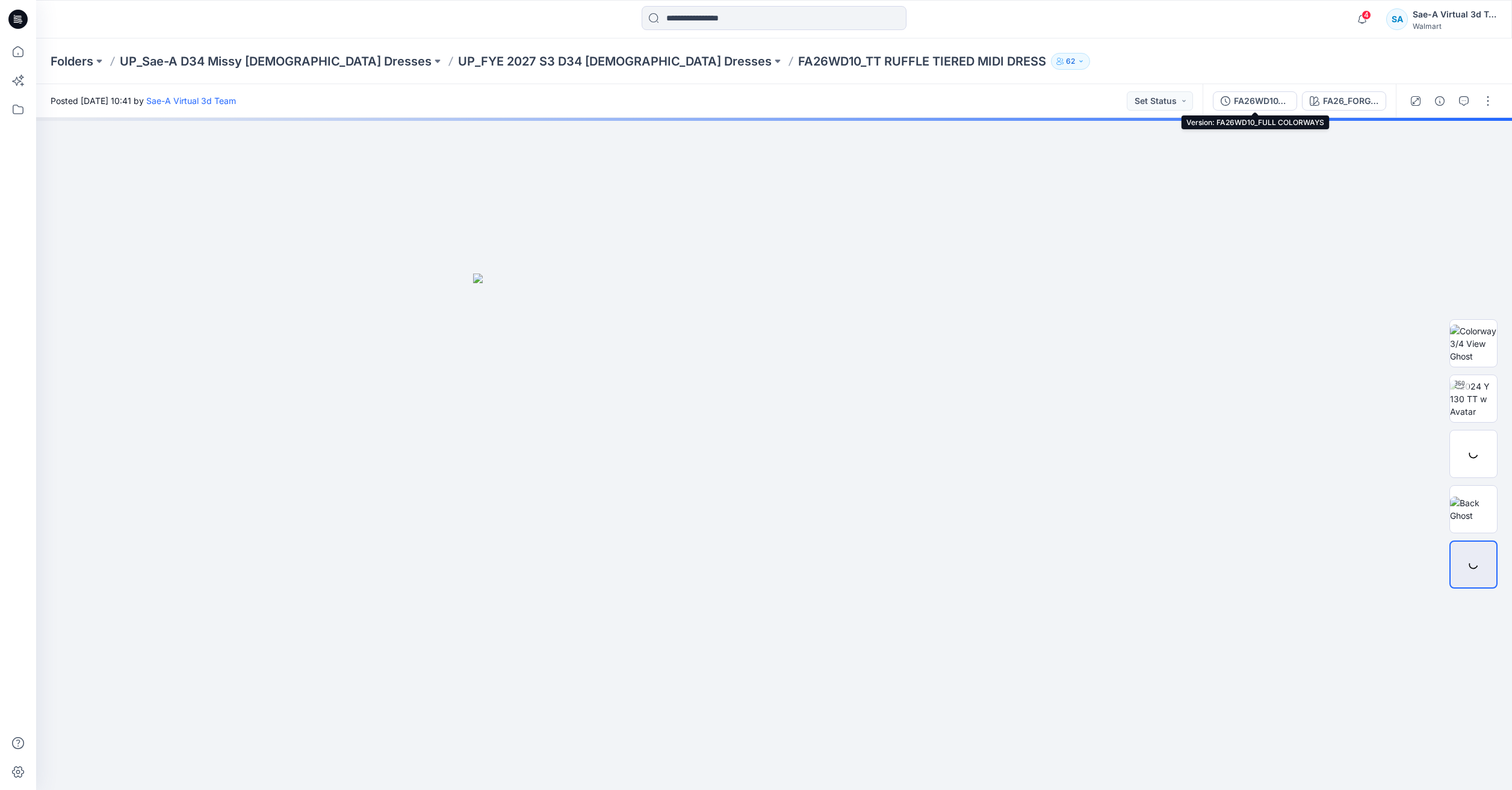
drag, startPoint x: 1259, startPoint y: 98, endPoint x: 1261, endPoint y: 106, distance: 8.2
click at [1259, 99] on div "FA26WD10_FULL COLORWAYS" at bounding box center [1261, 101] width 56 height 13
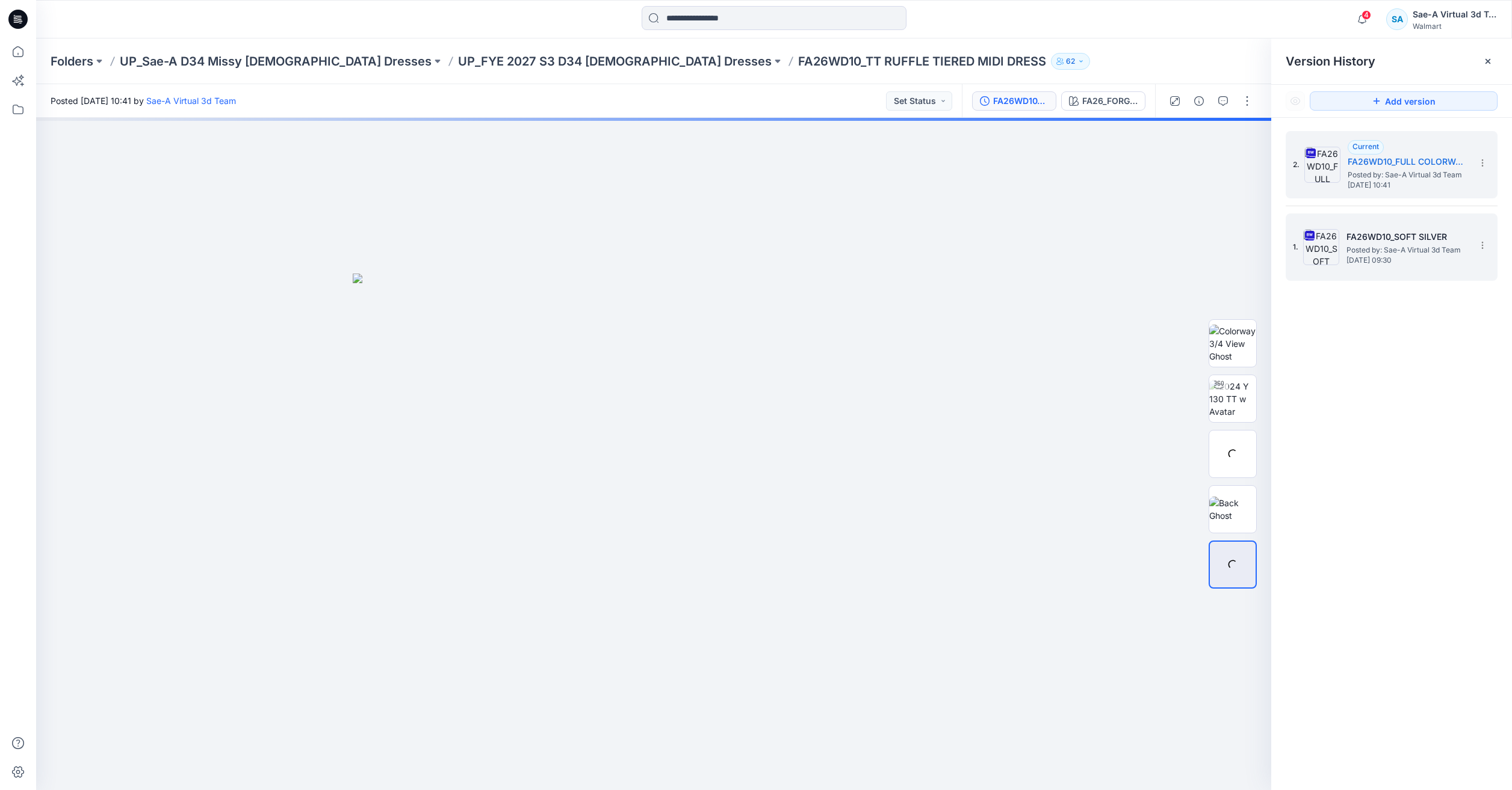
click at [1422, 257] on span "Monday, September 22, 2025 09:30" at bounding box center [1406, 261] width 120 height 9
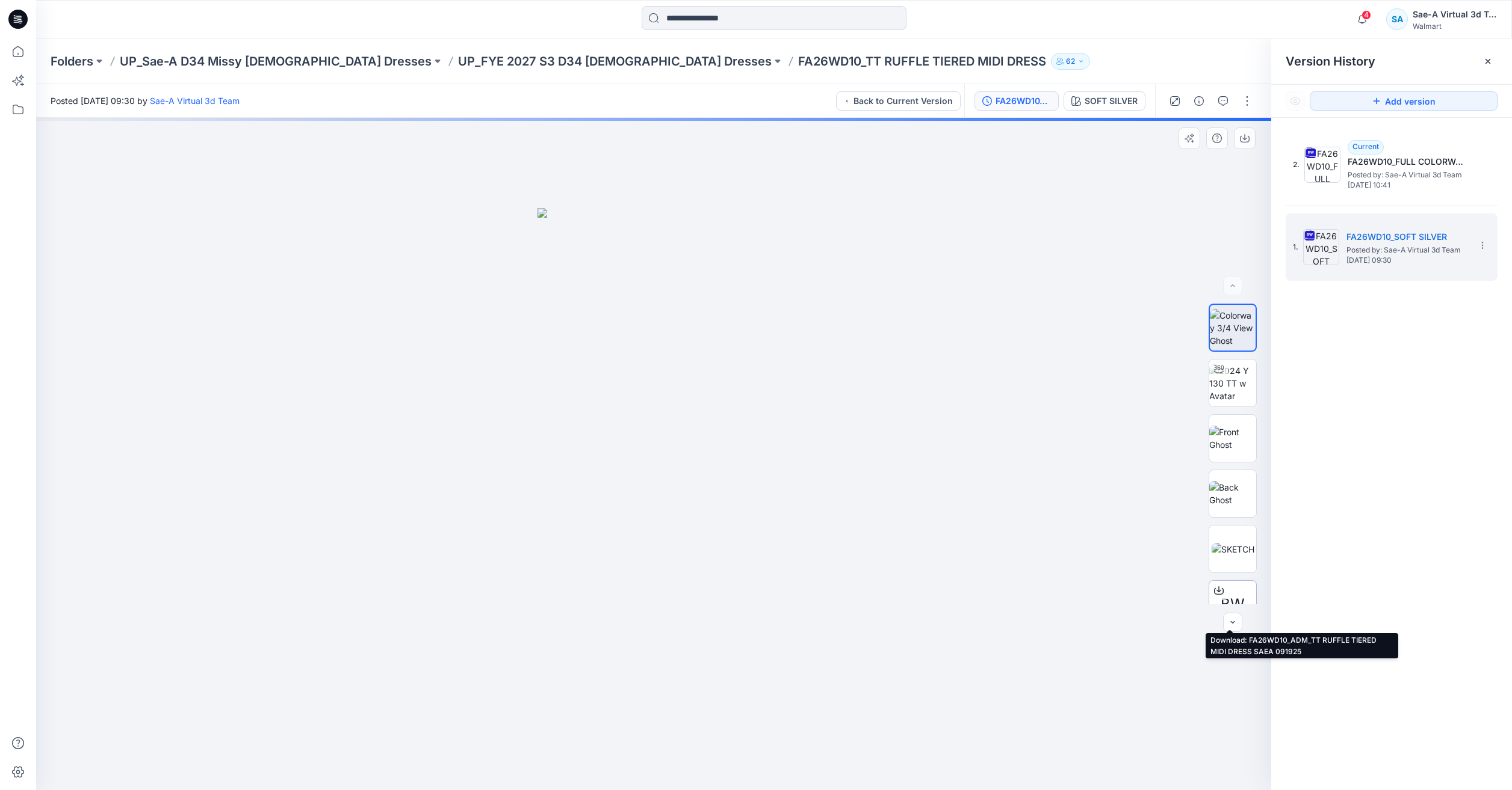
click at [1224, 589] on div at bounding box center [1219, 591] width 19 height 19
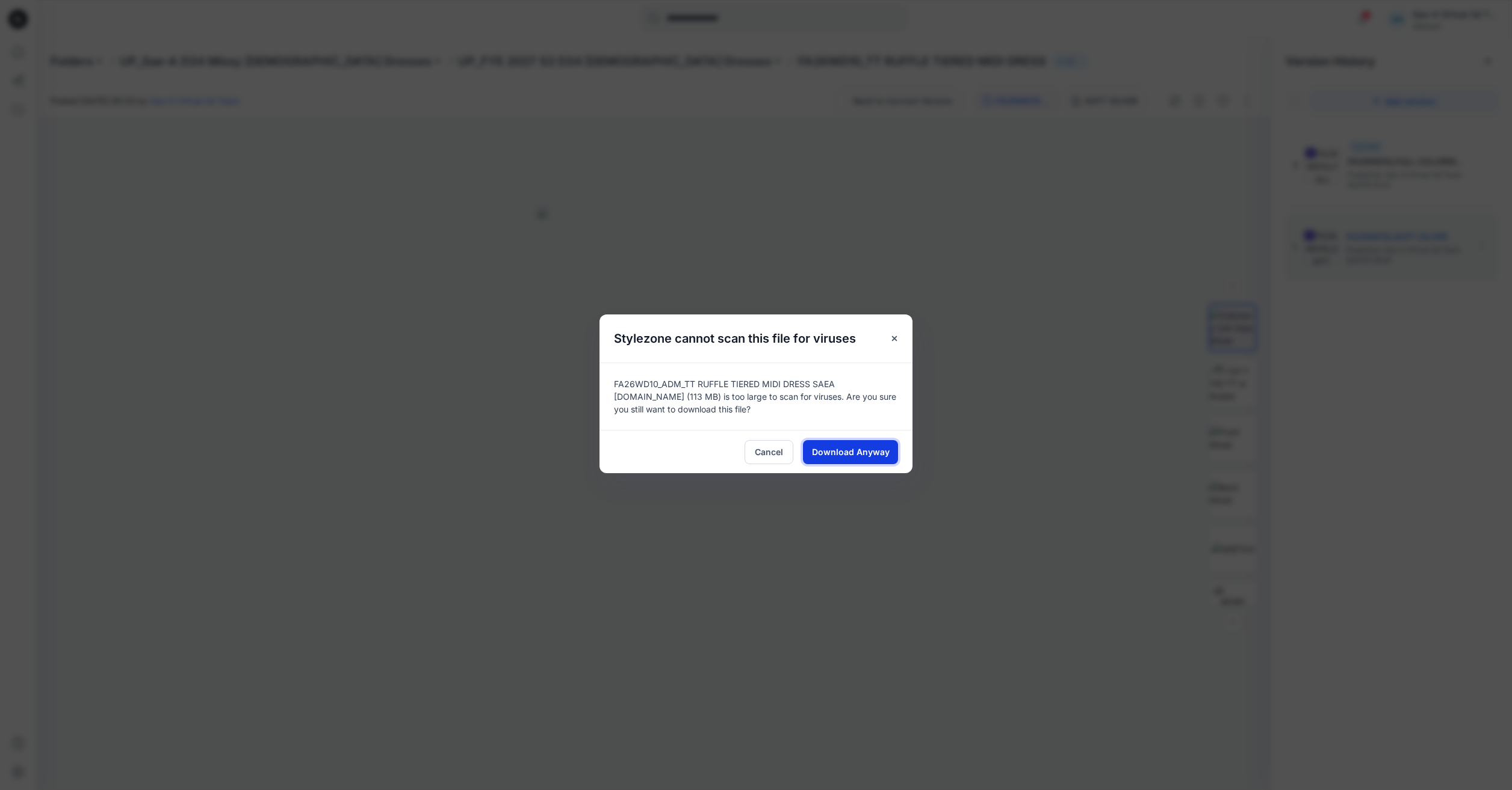
click at [828, 447] on span "Download Anyway" at bounding box center [850, 452] width 78 height 12
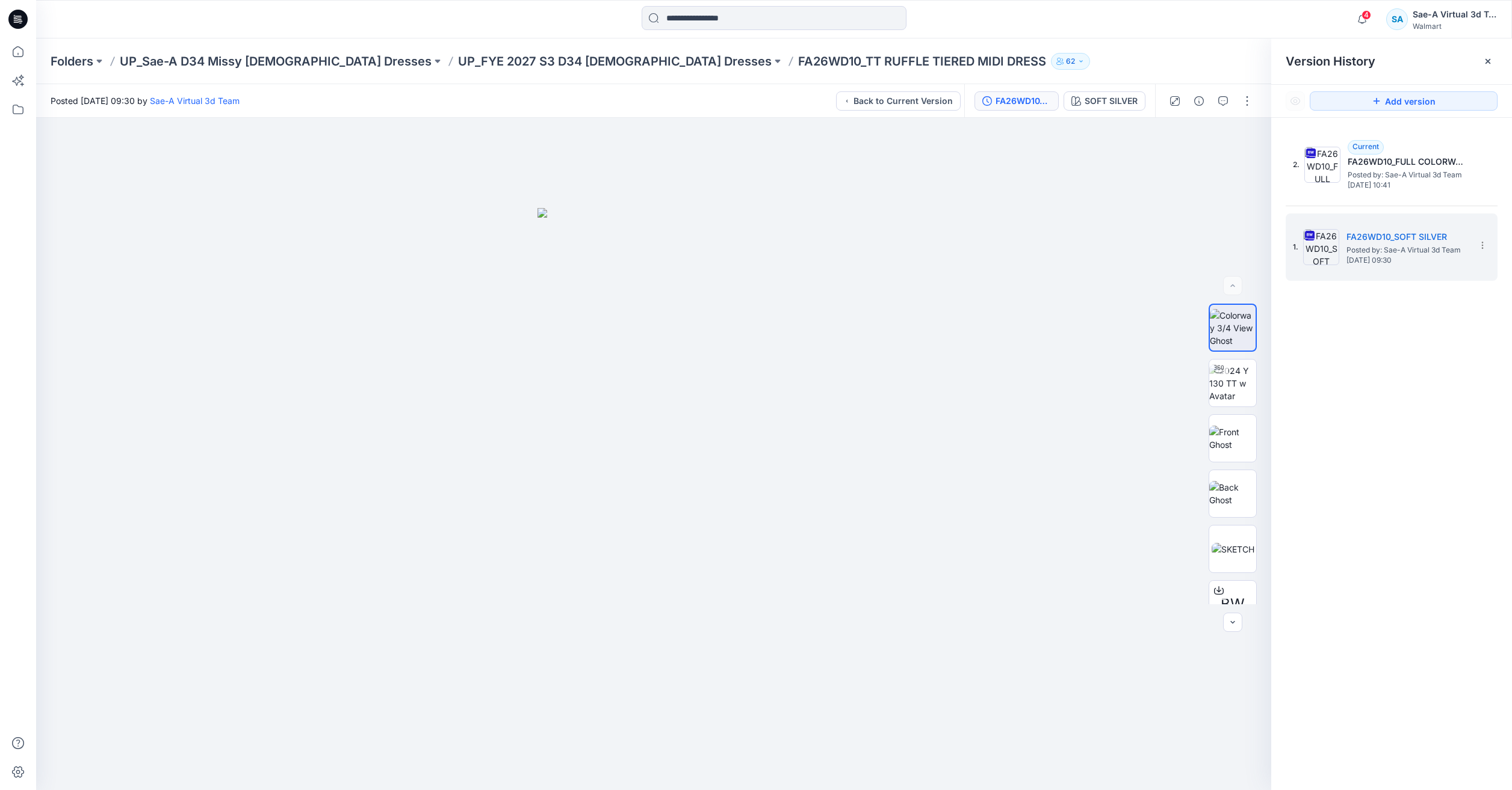
click at [635, 51] on div "Folders UP_Sae-A D34 Missy Ladies Dresses UP_FYE 2027 S3 D34 Ladies Dresses FA2…" at bounding box center [774, 62] width 1476 height 46
drag, startPoint x: 635, startPoint y: 51, endPoint x: 639, endPoint y: 58, distance: 8.1
click at [798, 57] on p "FA26WD10_TT RUFFLE TIERED MIDI DRESS" at bounding box center [922, 61] width 248 height 17
drag, startPoint x: 660, startPoint y: 60, endPoint x: 591, endPoint y: 76, distance: 70.8
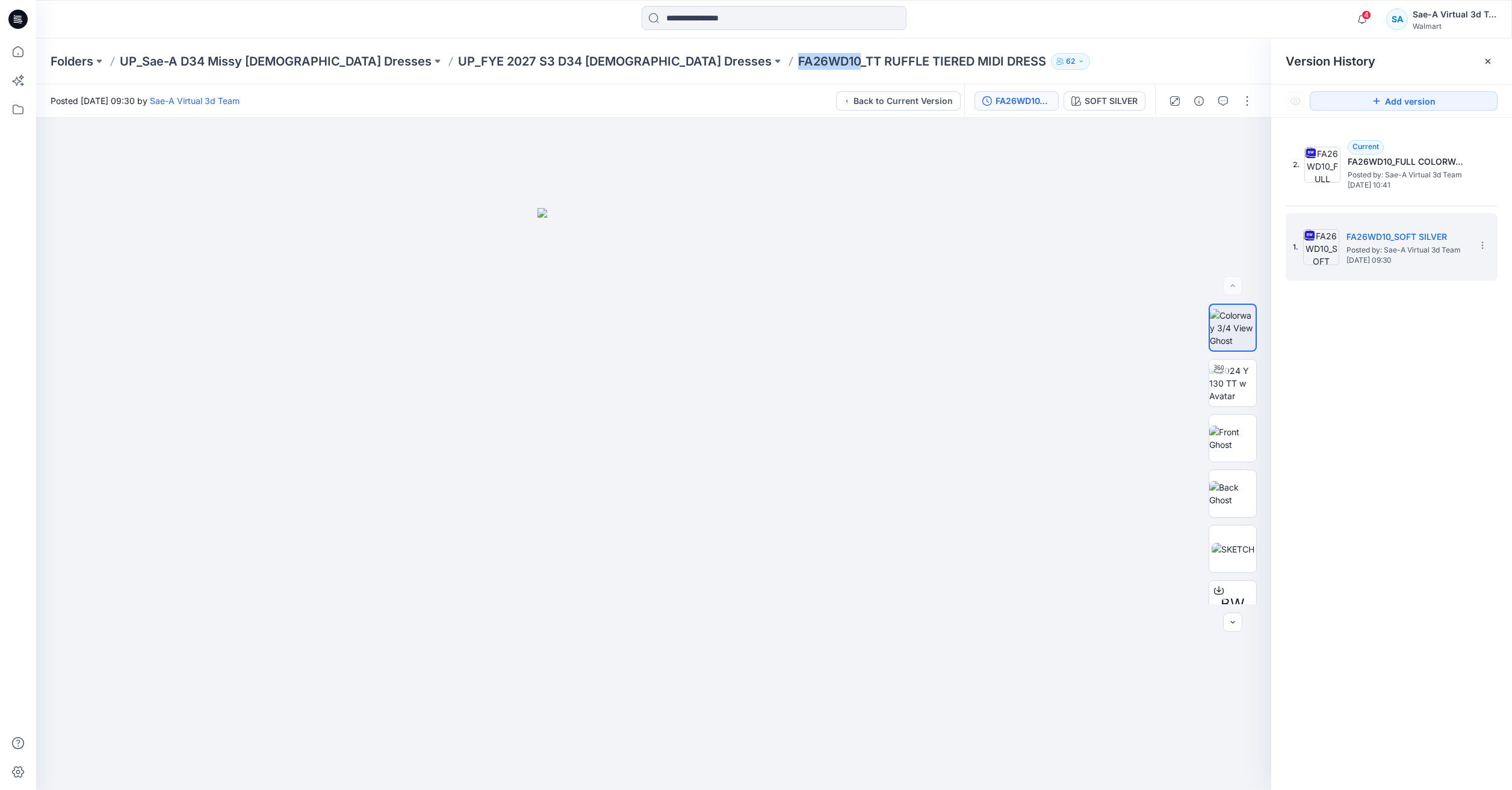
click at [591, 76] on div "Folders UP_Sae-A D34 Missy Ladies Dresses UP_FYE 2027 S3 D34 Ladies Dresses FA2…" at bounding box center [774, 62] width 1476 height 46
click at [1220, 382] on img at bounding box center [1232, 383] width 47 height 38
click at [458, 60] on p "UP_FYE 2027 S3 D34 Ladies Dresses" at bounding box center [614, 61] width 313 height 17
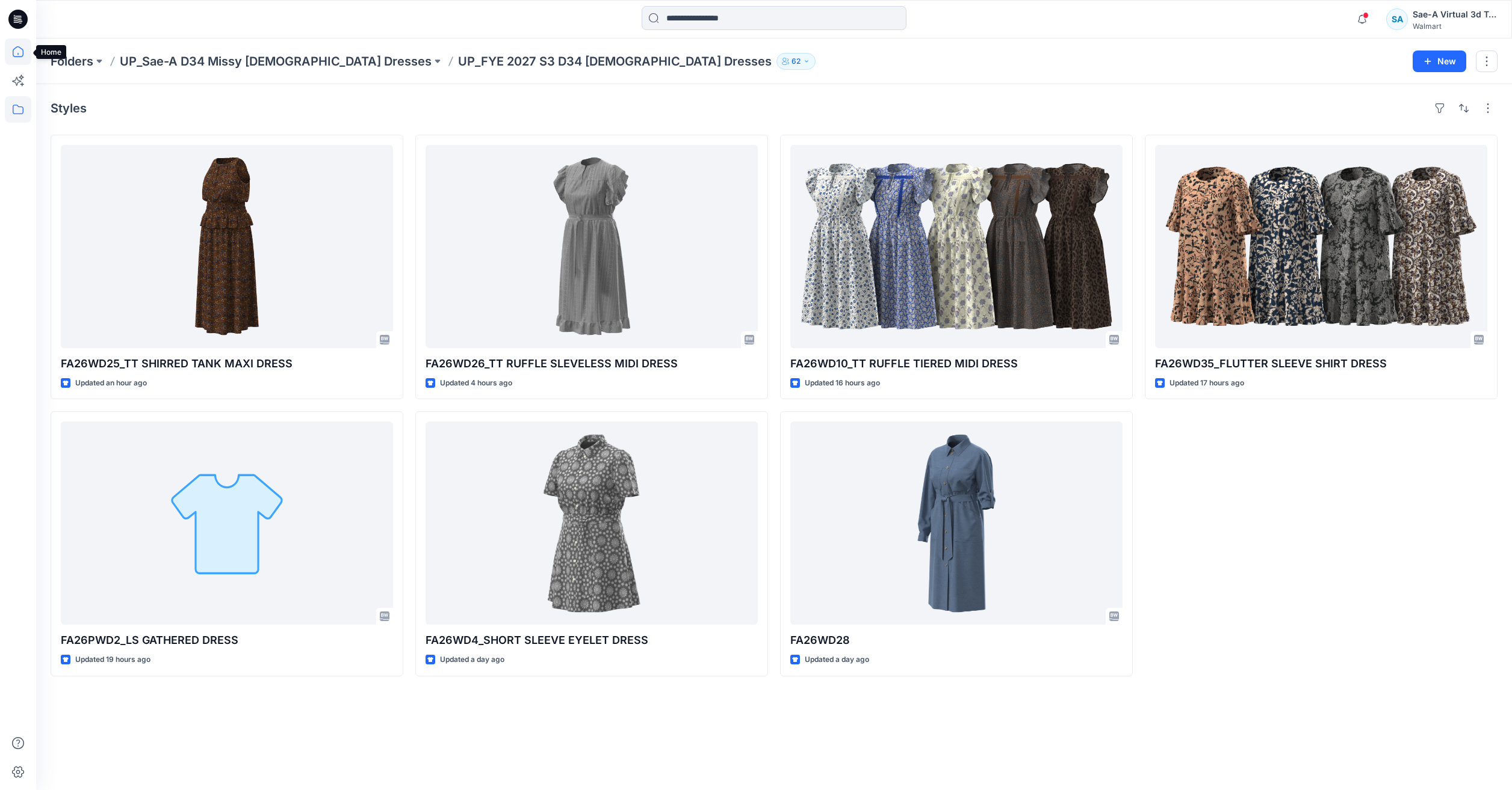
click at [22, 44] on icon at bounding box center [18, 52] width 26 height 26
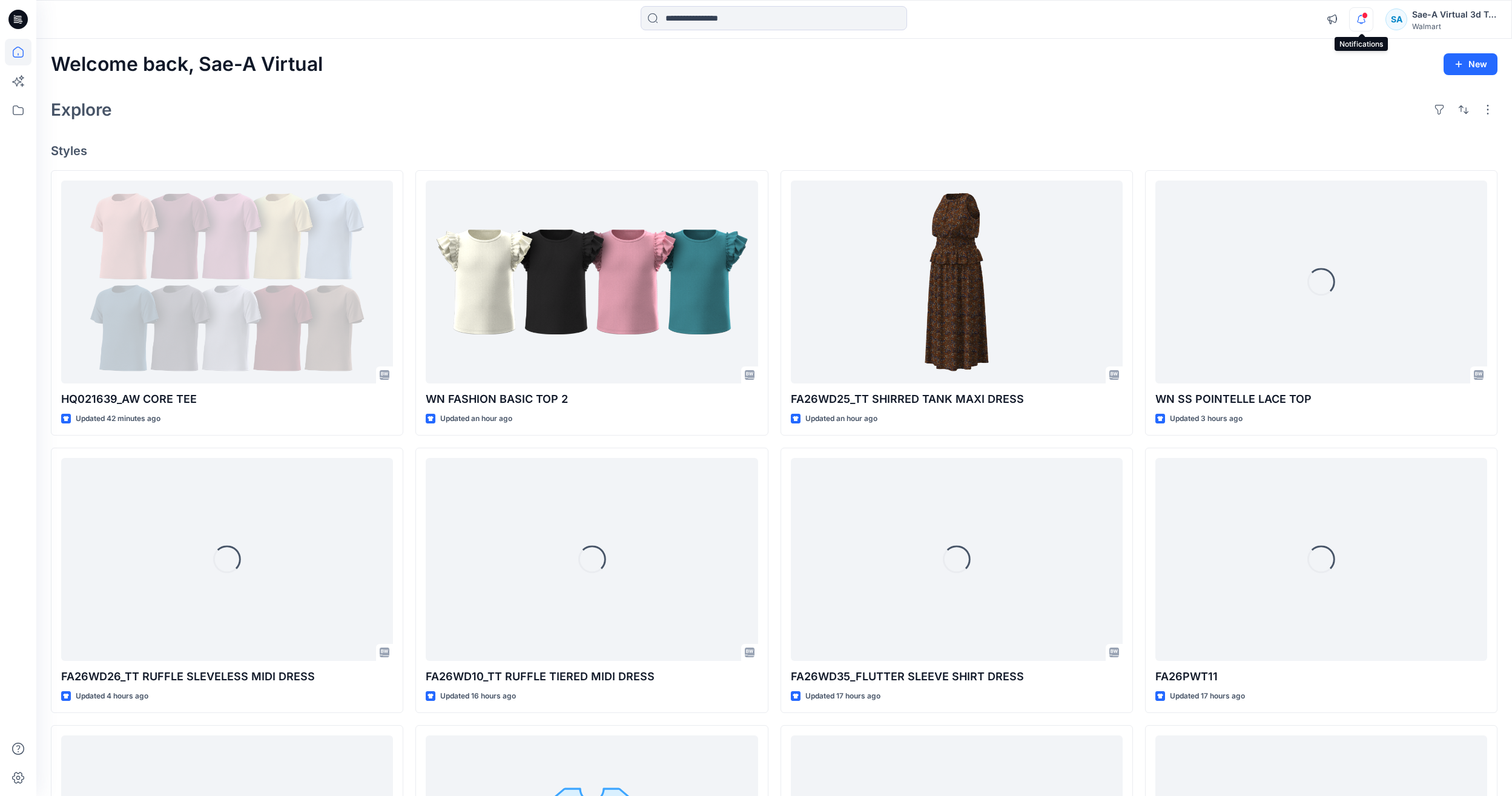
click at [1367, 20] on icon "button" at bounding box center [1362, 19] width 23 height 24
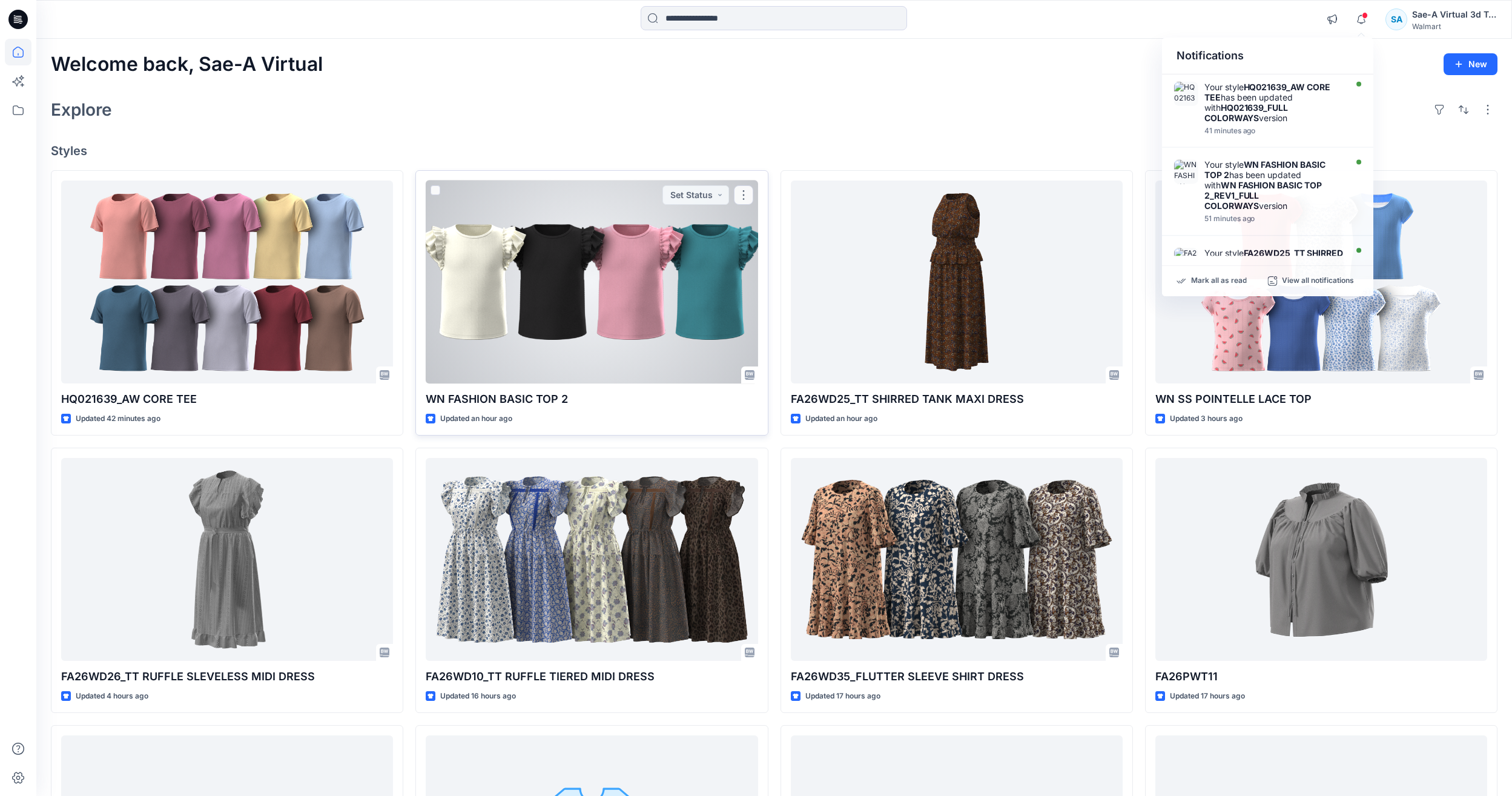
click at [487, 219] on div at bounding box center [592, 282] width 332 height 203
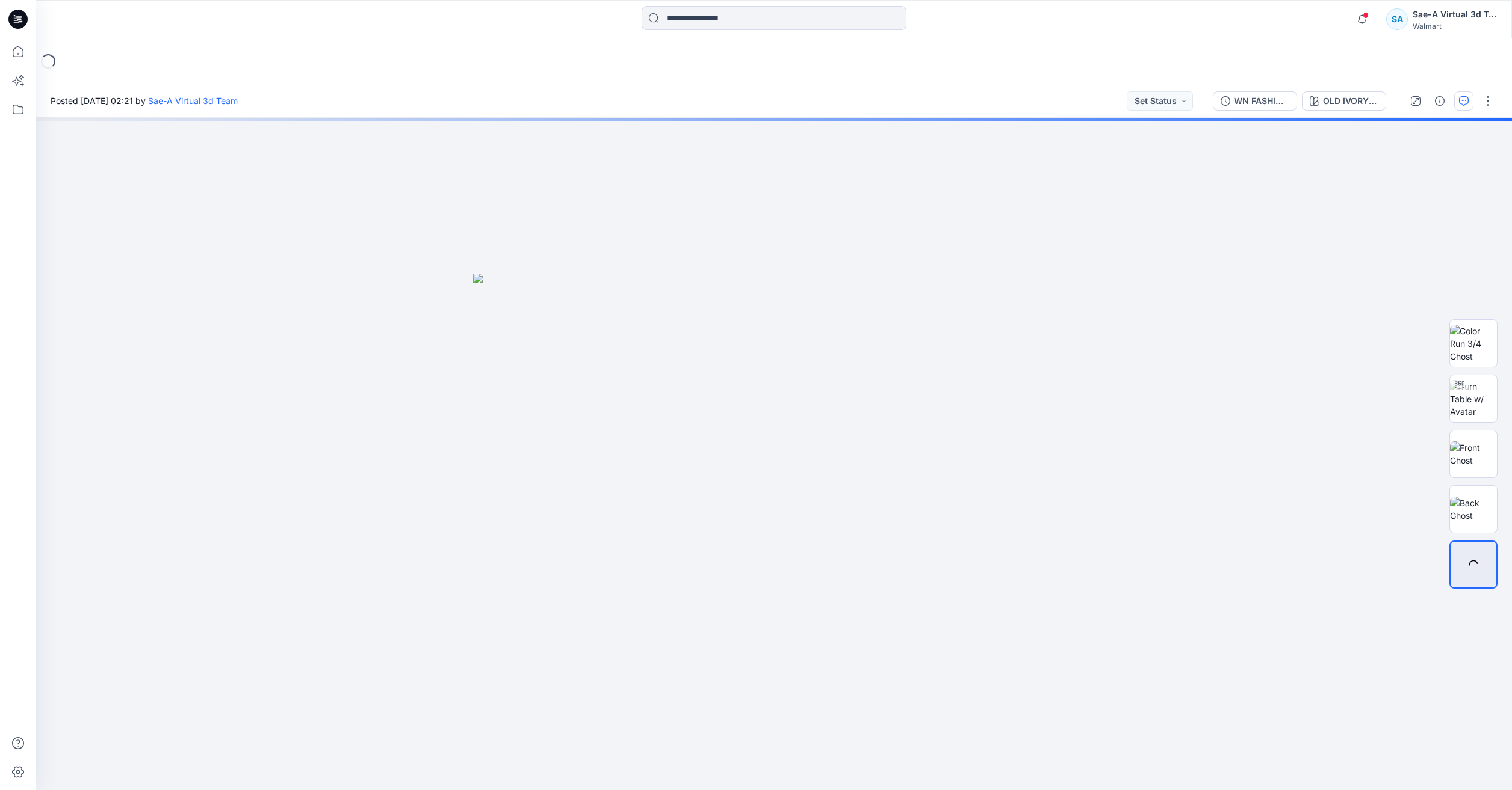
click at [1467, 104] on icon "button" at bounding box center [1463, 101] width 10 height 10
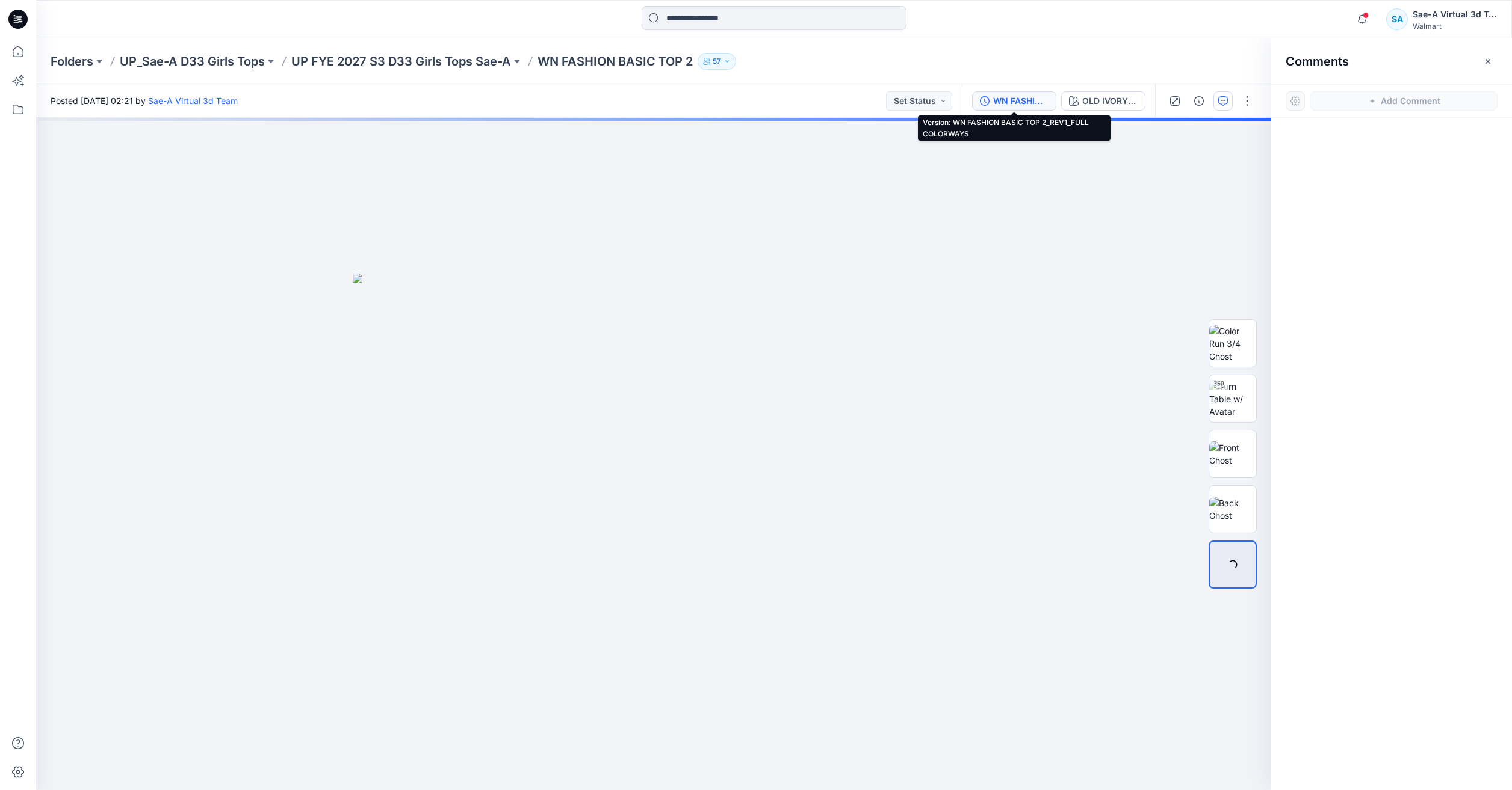
click at [1012, 98] on div "WN FASHION BASIC TOP 2_REV1_FULL COLORWAYS" at bounding box center [1021, 101] width 56 height 13
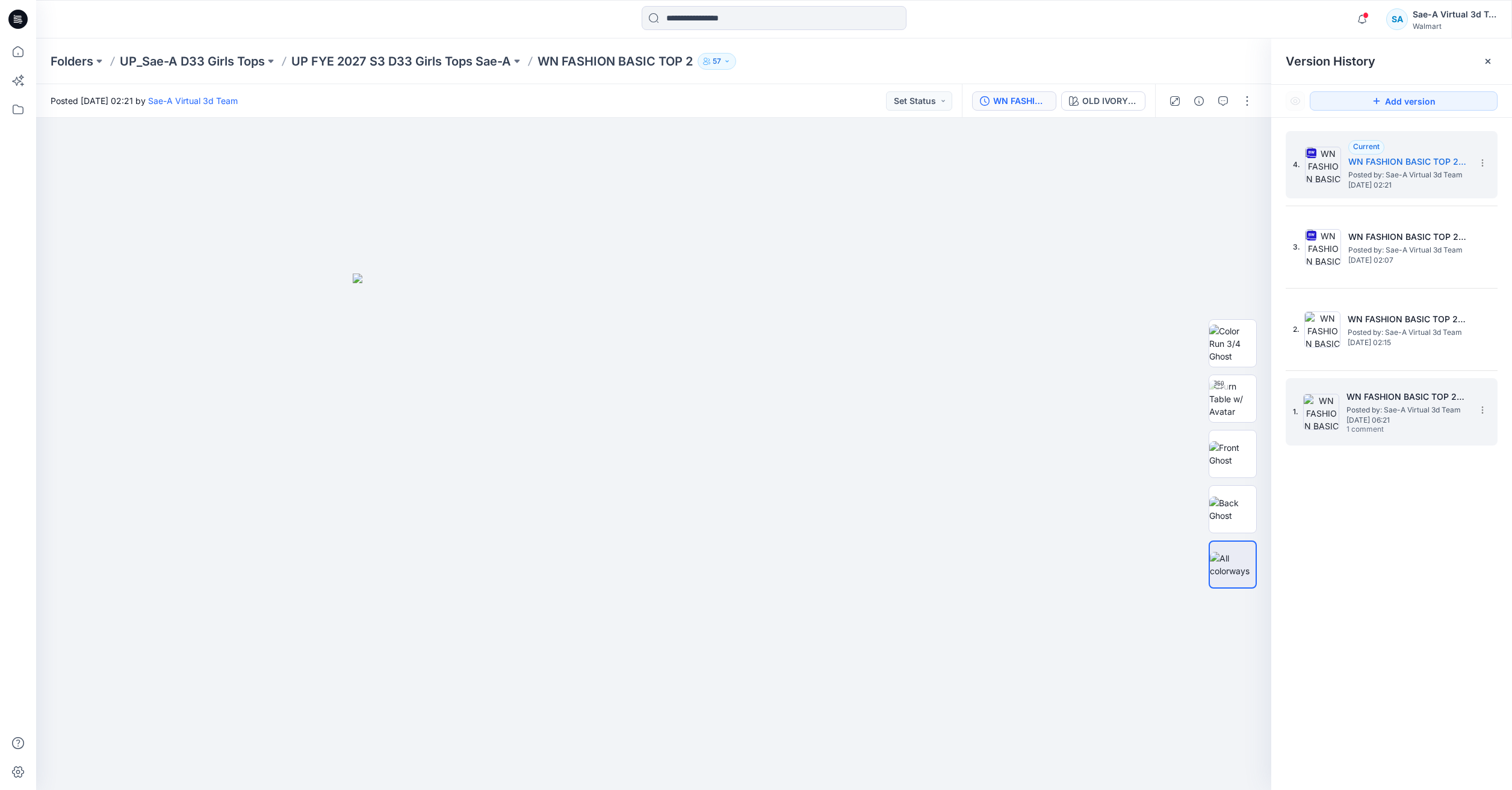
click at [1388, 417] on span "[DATE] 06:21" at bounding box center [1406, 421] width 120 height 9
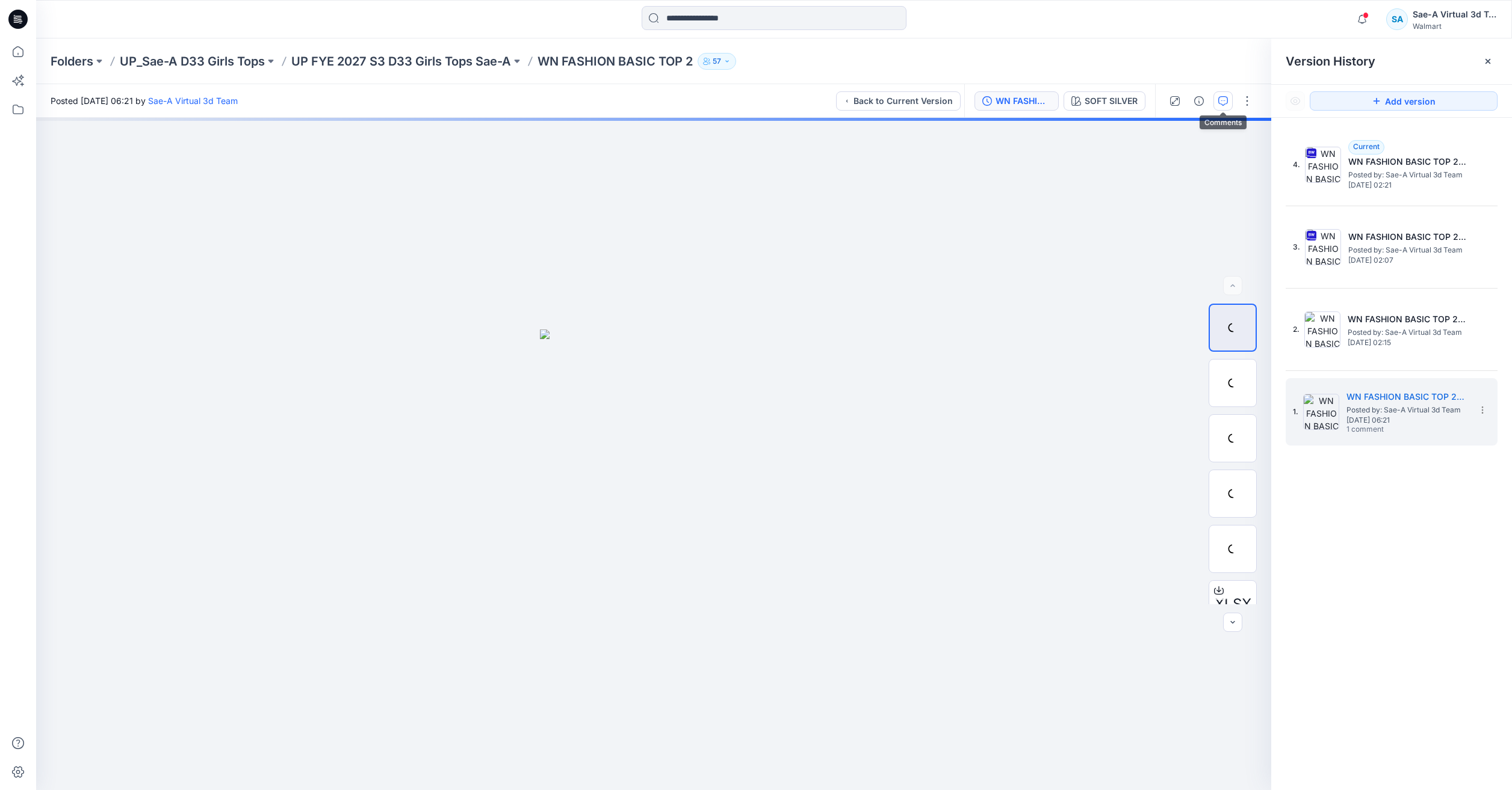
click at [1223, 101] on icon "button" at bounding box center [1223, 101] width 10 height 10
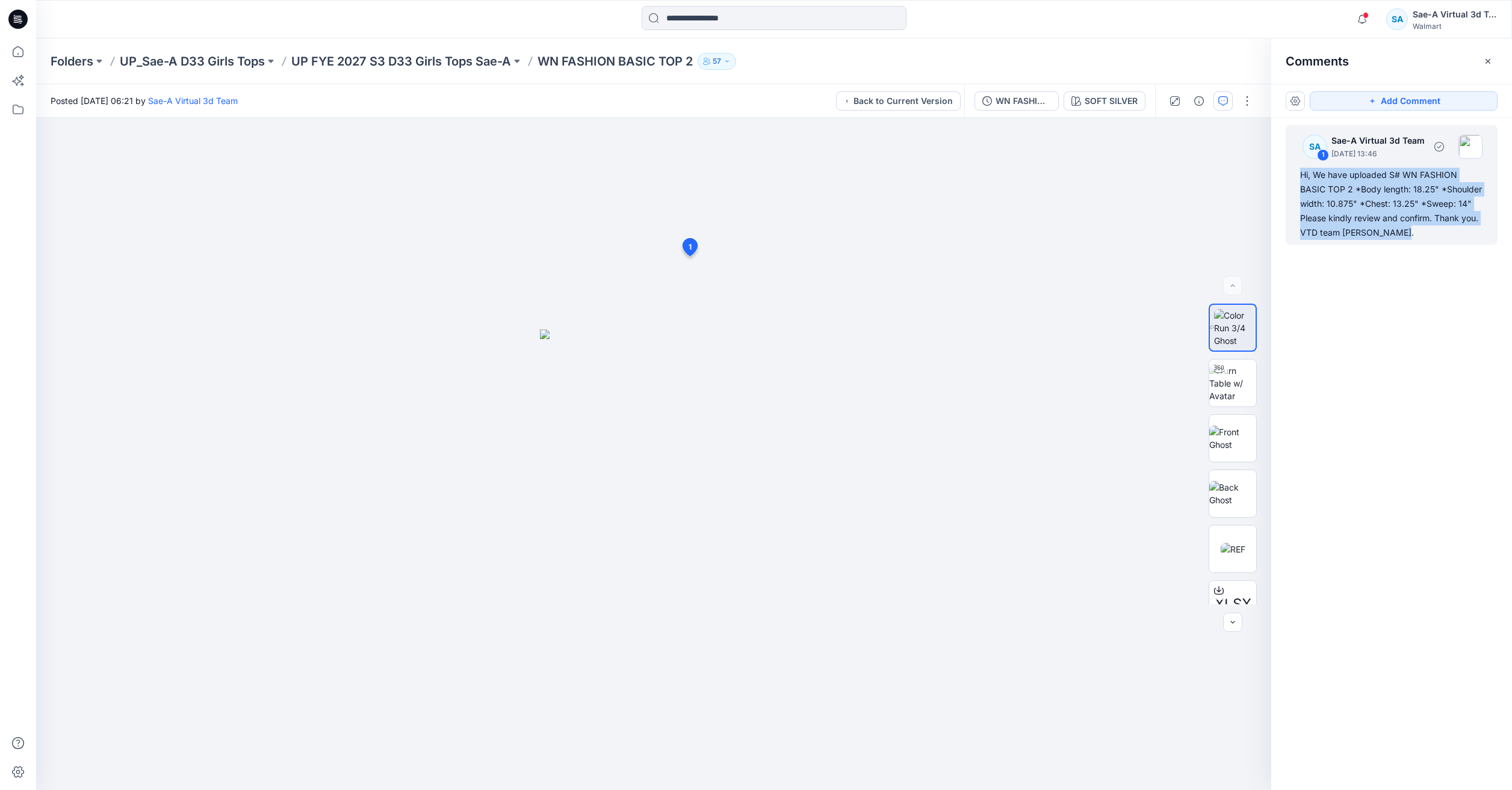
drag, startPoint x: 1411, startPoint y: 239, endPoint x: 1292, endPoint y: 171, distance: 137.1
click at [1292, 171] on div "SA 1 Sae-A Virtual 3d Team September 12, 2025 13:46 Hi, We have uploaded S# WN …" at bounding box center [1391, 185] width 212 height 120
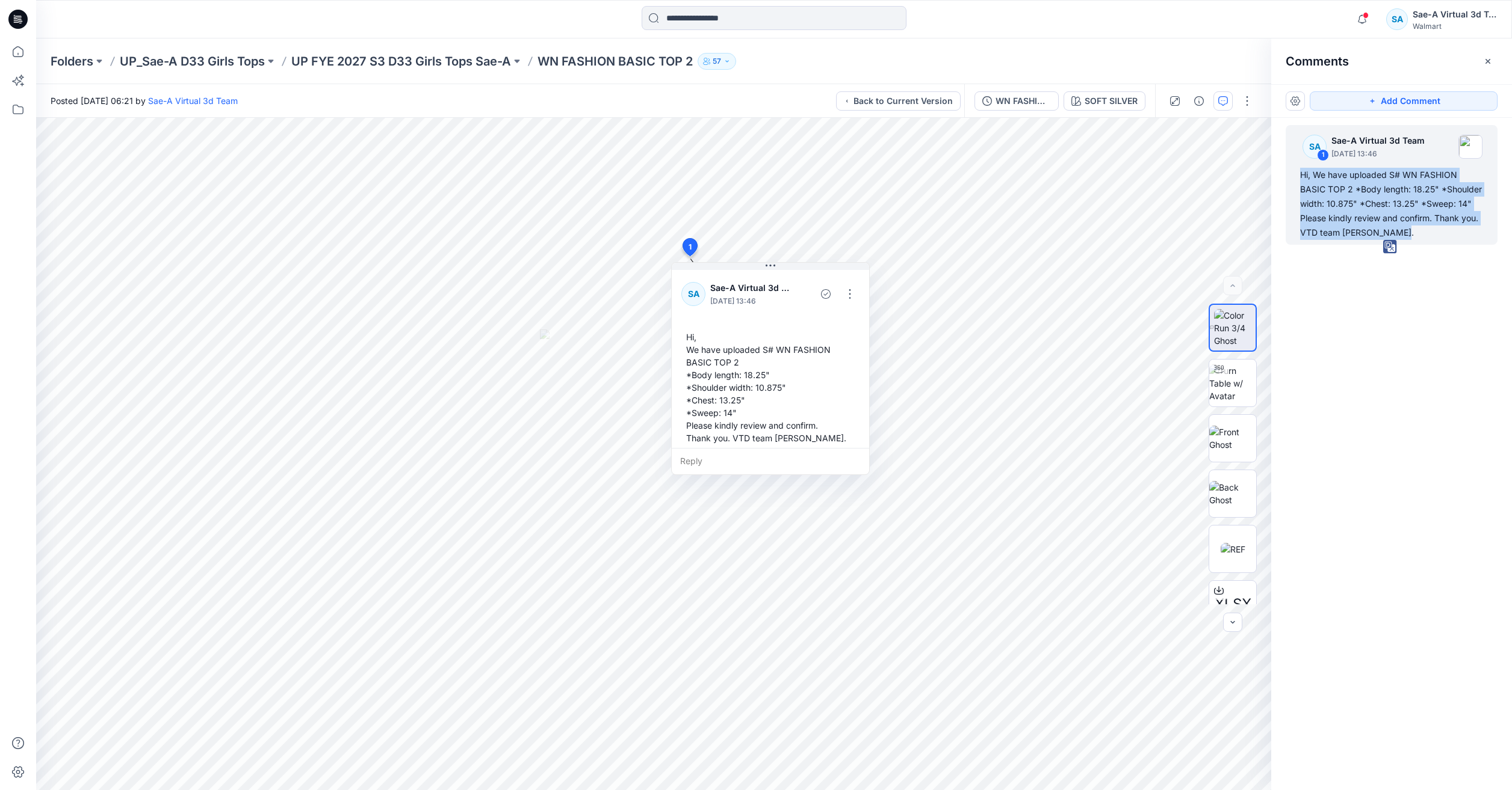
copy div "Hi, We have uploaded S# WN FASHION BASIC TOP 2 *Body length: 18.25" *Shoulder w…"
click at [999, 102] on div "WN FASHION BASIC TOP 2_SOFT SILVER" at bounding box center [1022, 101] width 56 height 13
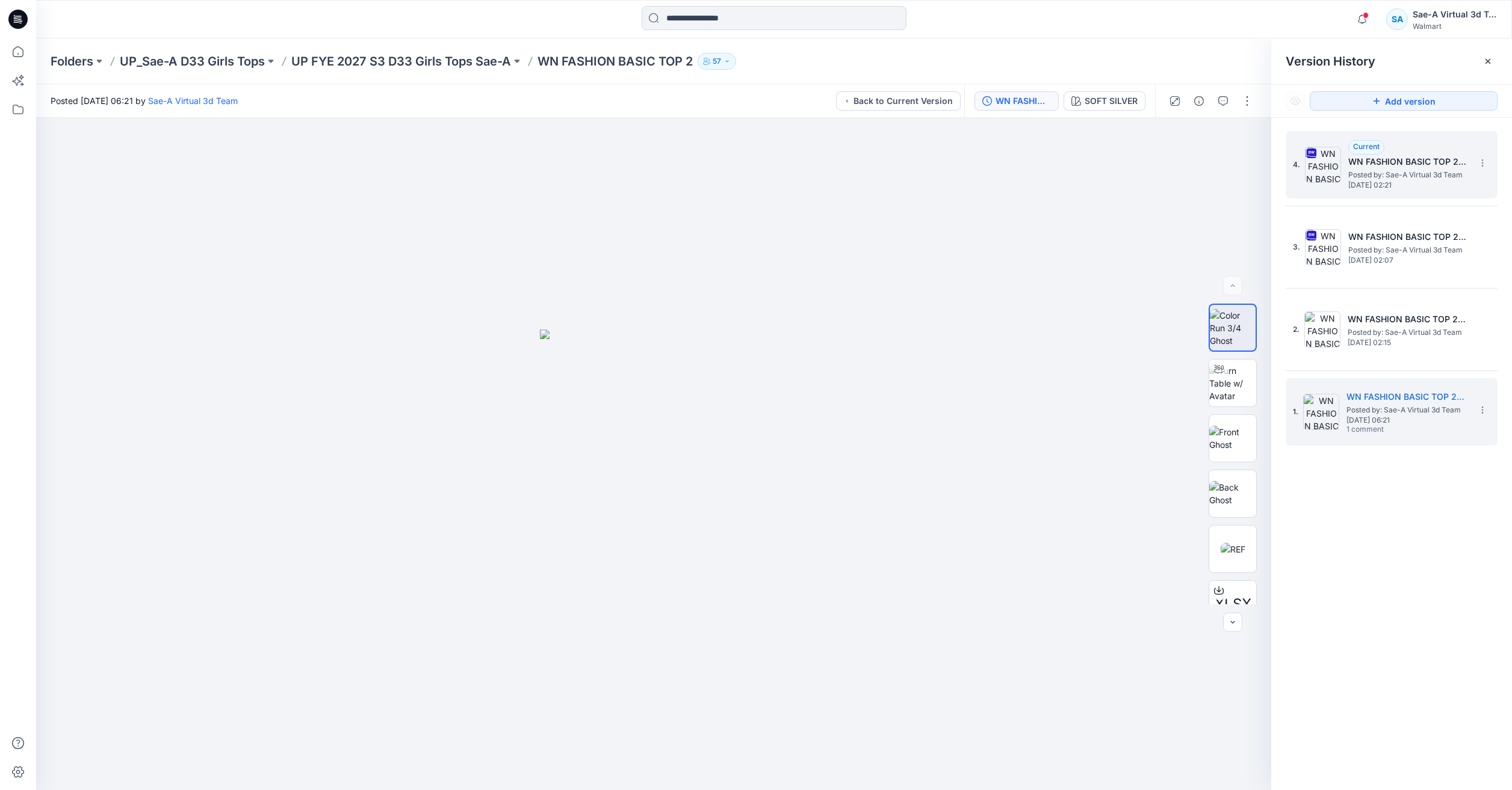
click at [1407, 174] on span "Posted by: Sae-A Virtual 3d Team" at bounding box center [1408, 175] width 120 height 12
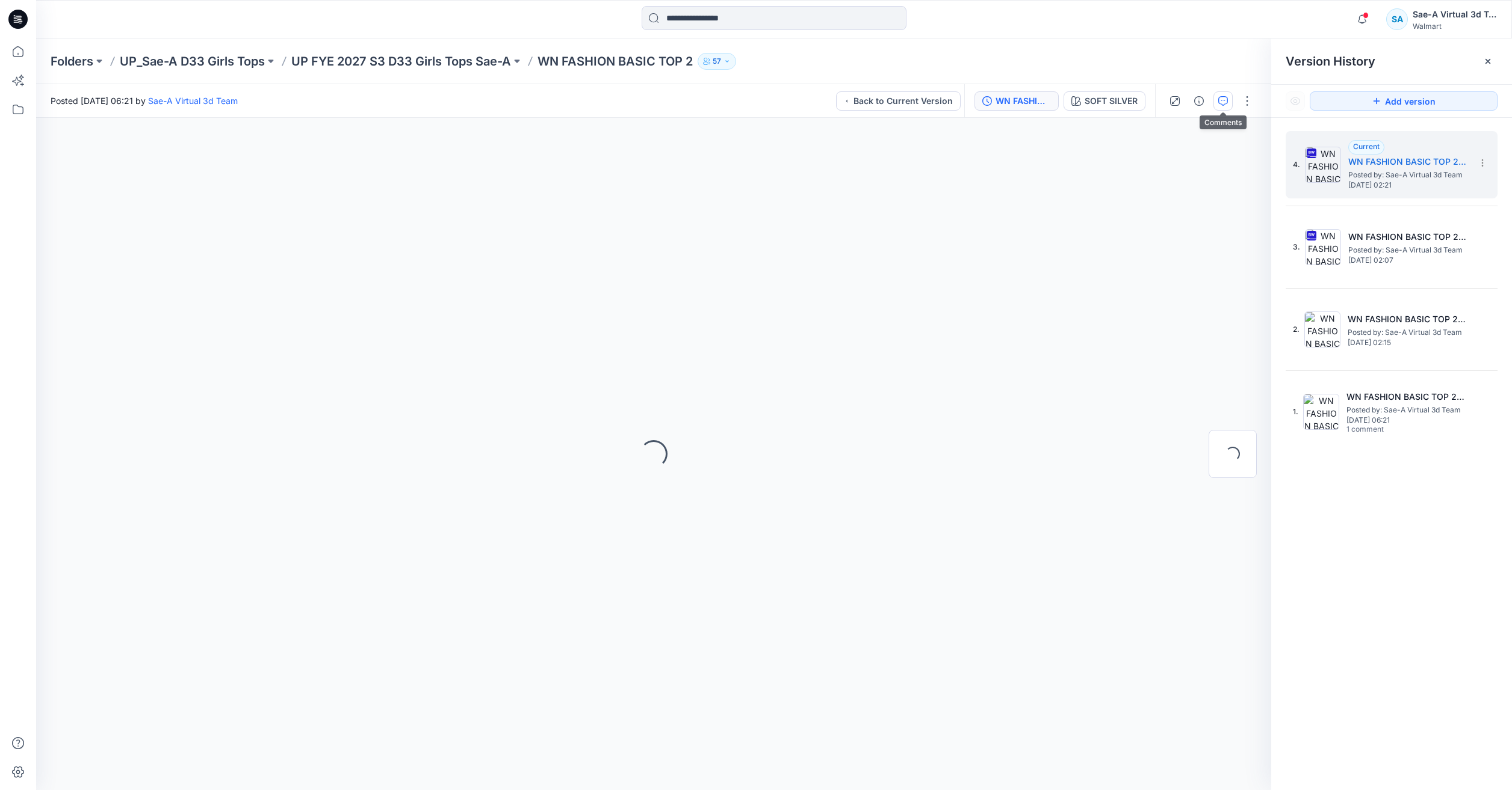
click at [1228, 99] on button "button" at bounding box center [1223, 101] width 19 height 19
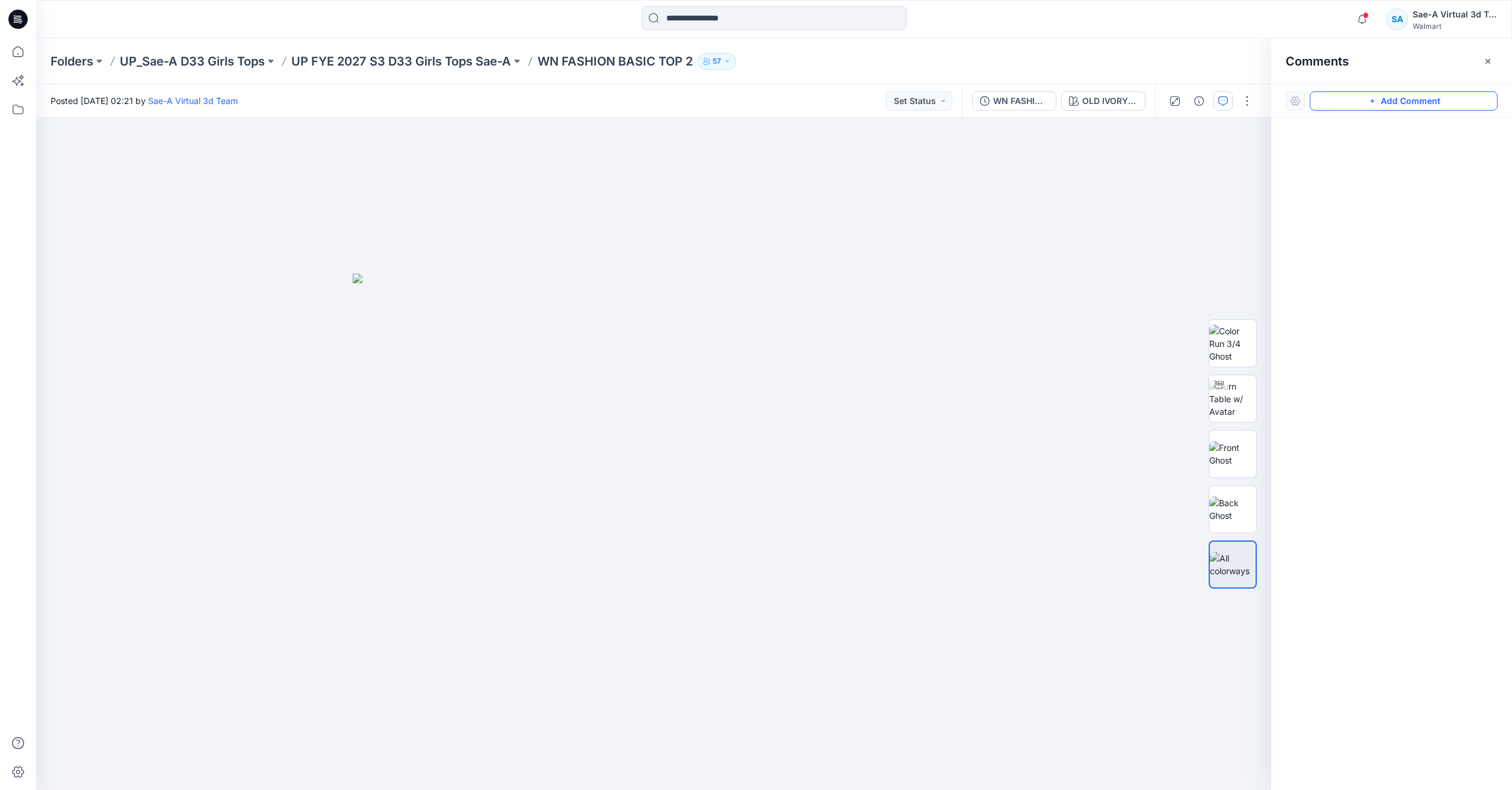
click at [1371, 107] on button "Add Comment" at bounding box center [1403, 101] width 188 height 19
click at [814, 195] on div "1 Cancel Post Layer 1" at bounding box center [654, 454] width 1235 height 673
click at [861, 245] on textarea "**********" at bounding box center [895, 229] width 198 height 48
click at [890, 250] on textarea "**********" at bounding box center [895, 229] width 198 height 48
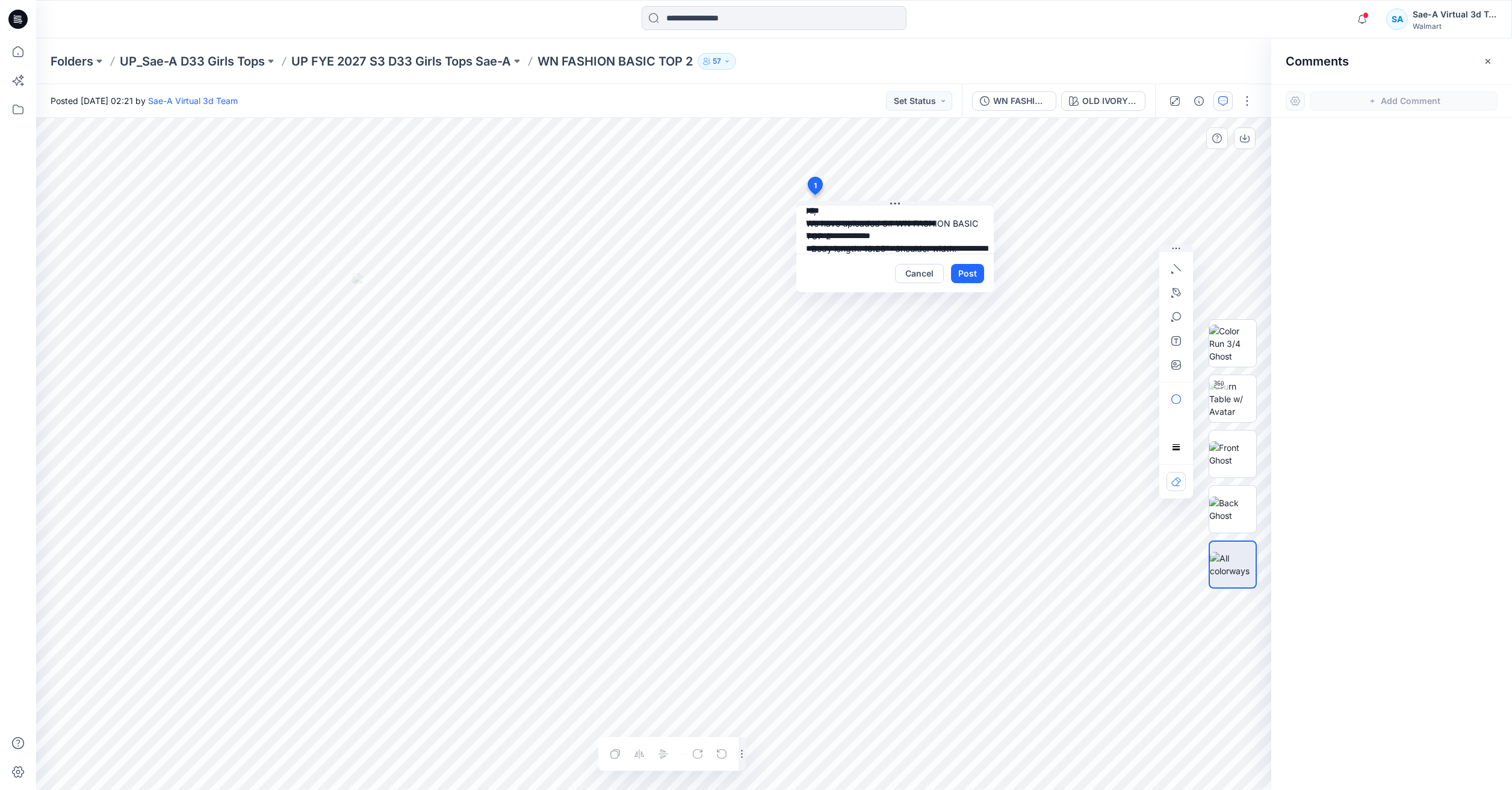
scroll to position [24, 0]
click at [908, 247] on textarea "**********" at bounding box center [895, 229] width 198 height 48
click at [866, 248] on textarea "**********" at bounding box center [895, 229] width 198 height 48
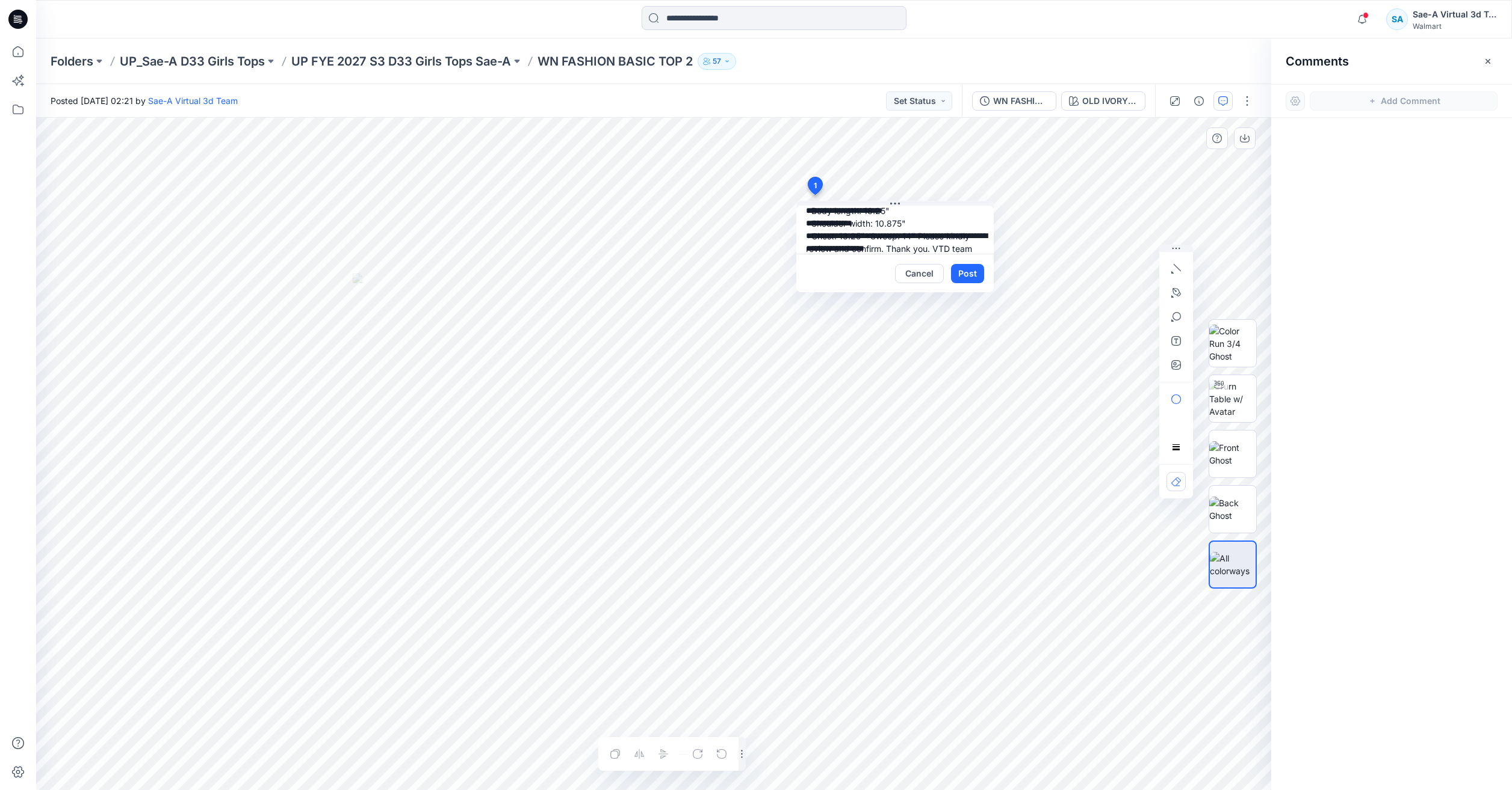
click at [859, 247] on textarea "**********" at bounding box center [895, 229] width 198 height 48
click at [944, 249] on textarea "**********" at bounding box center [895, 229] width 198 height 48
click at [942, 224] on textarea "**********" at bounding box center [895, 229] width 198 height 48
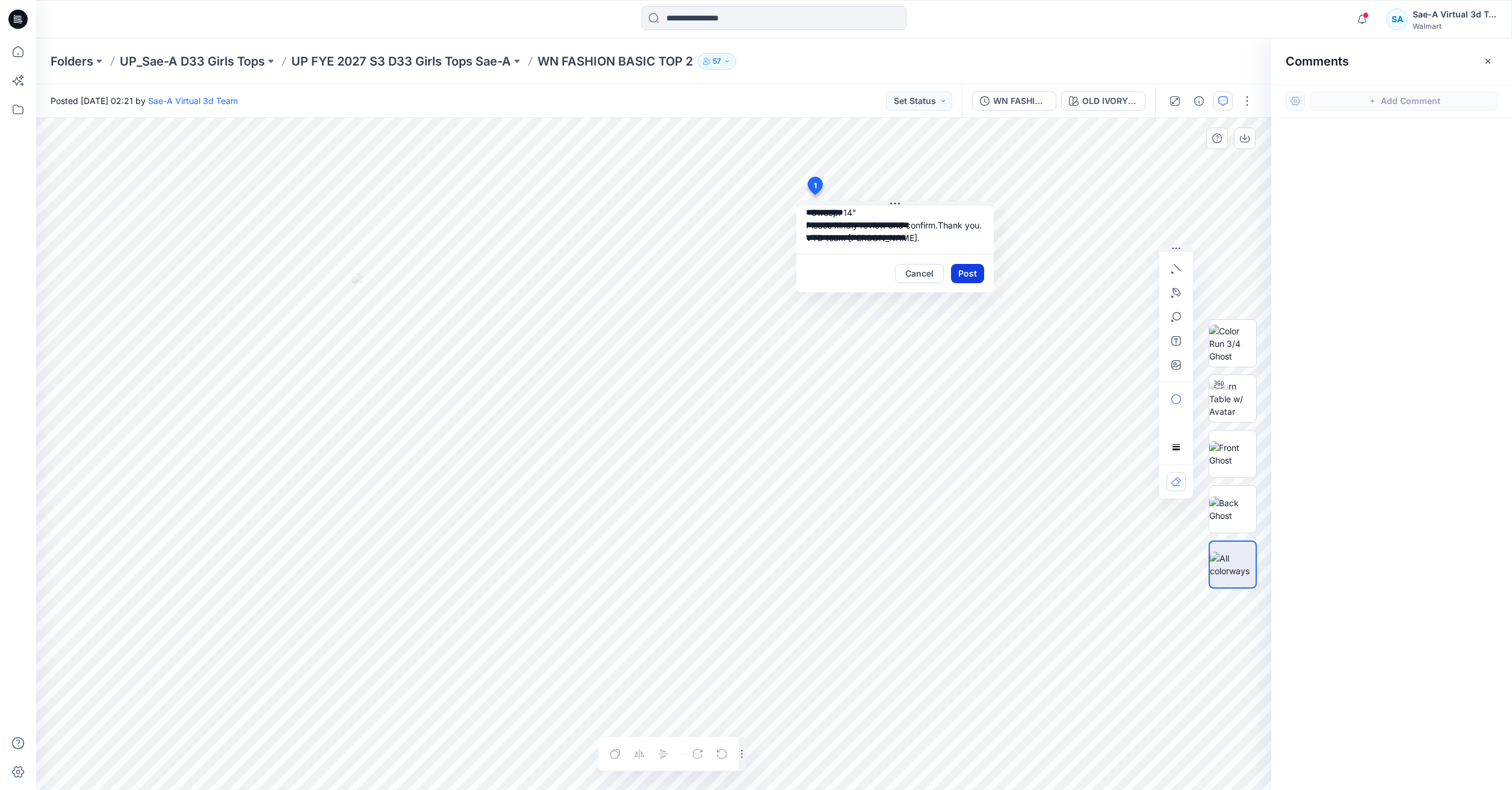
type textarea "**********"
click at [967, 268] on button "Post" at bounding box center [968, 273] width 34 height 19
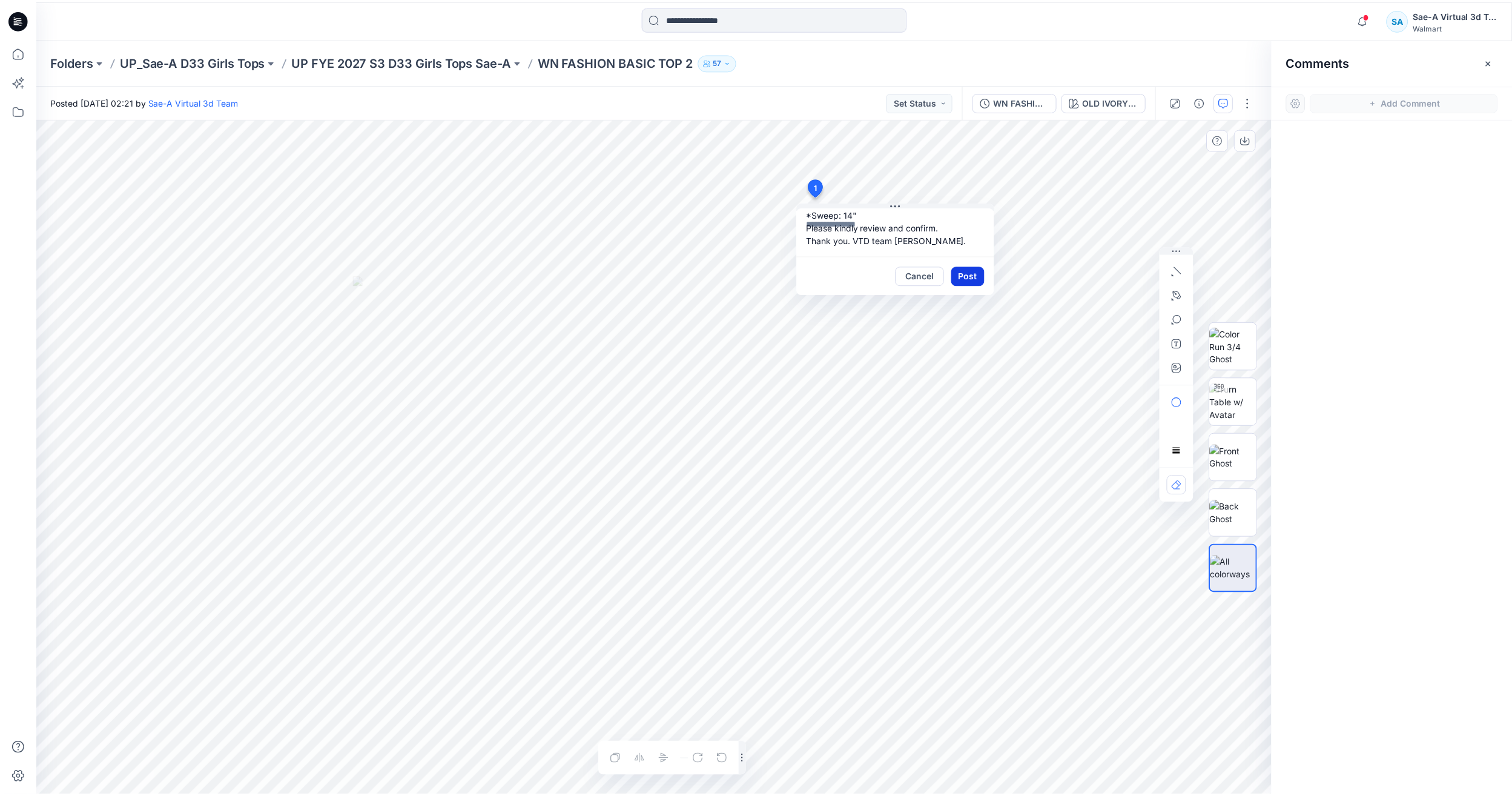
scroll to position [0, 0]
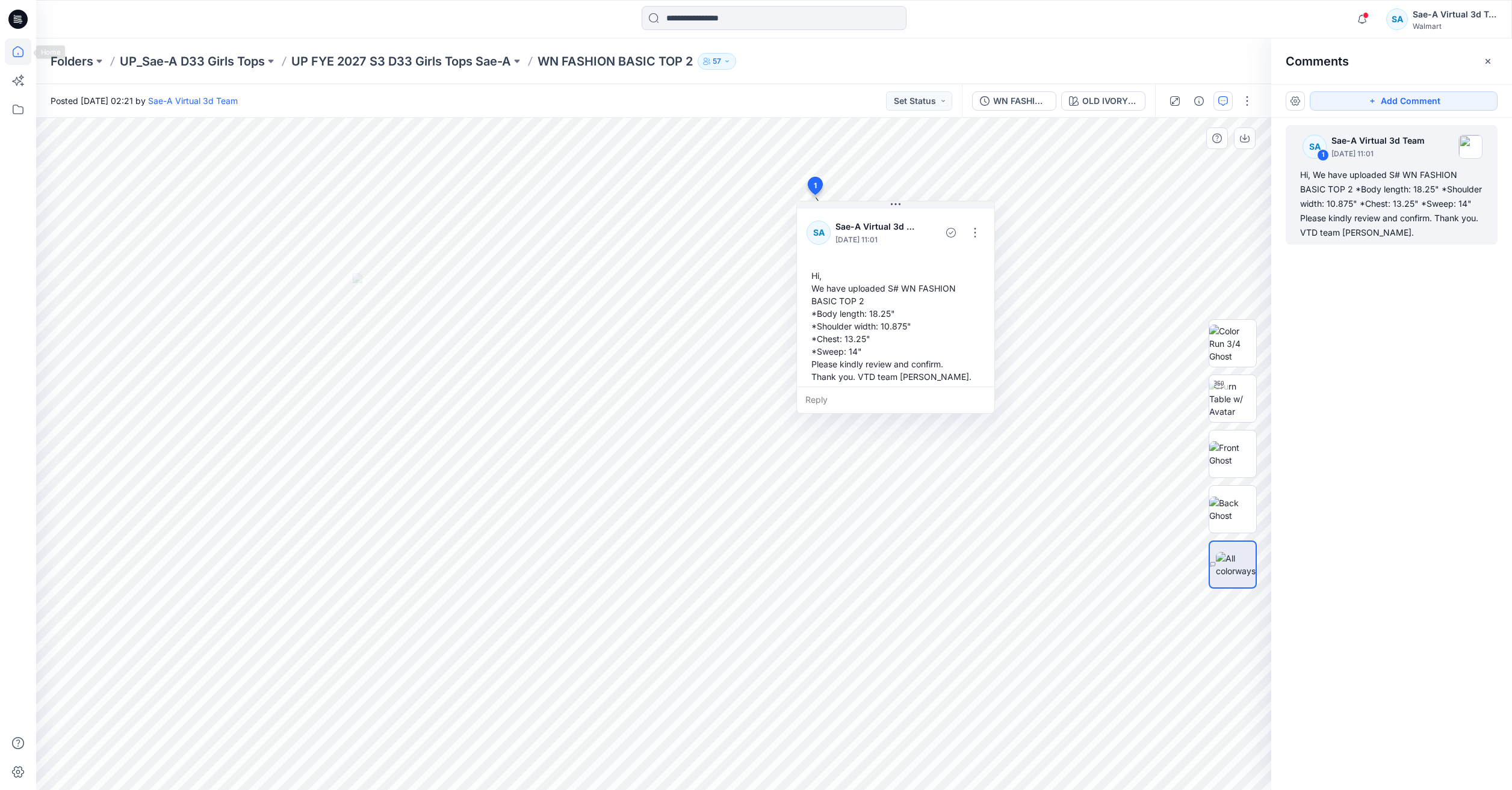
click at [27, 47] on icon at bounding box center [18, 52] width 26 height 26
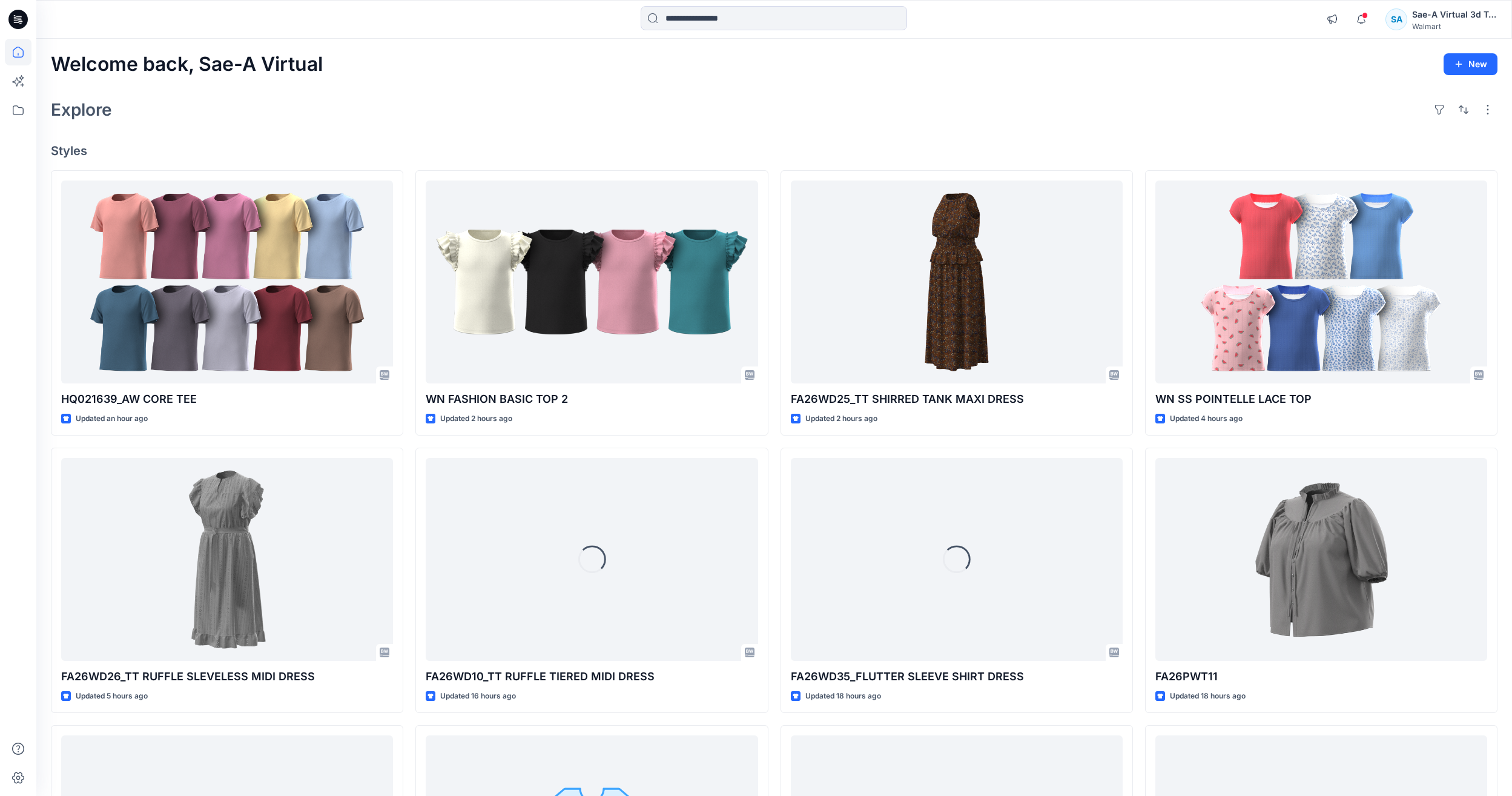
click at [702, 63] on div "Welcome back, Sae-A Virtual New" at bounding box center [774, 64] width 1447 height 22
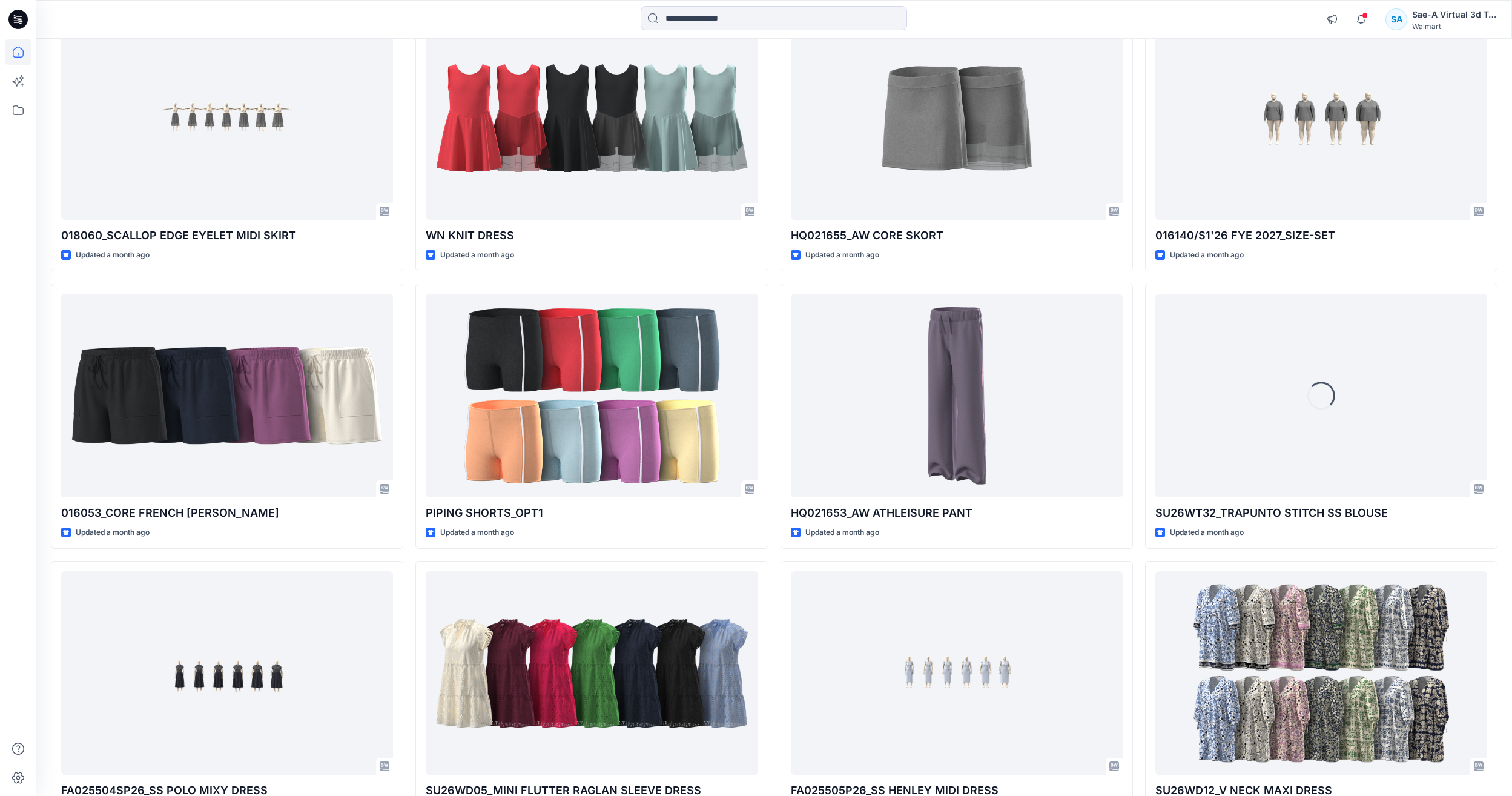
scroll to position [12744, 0]
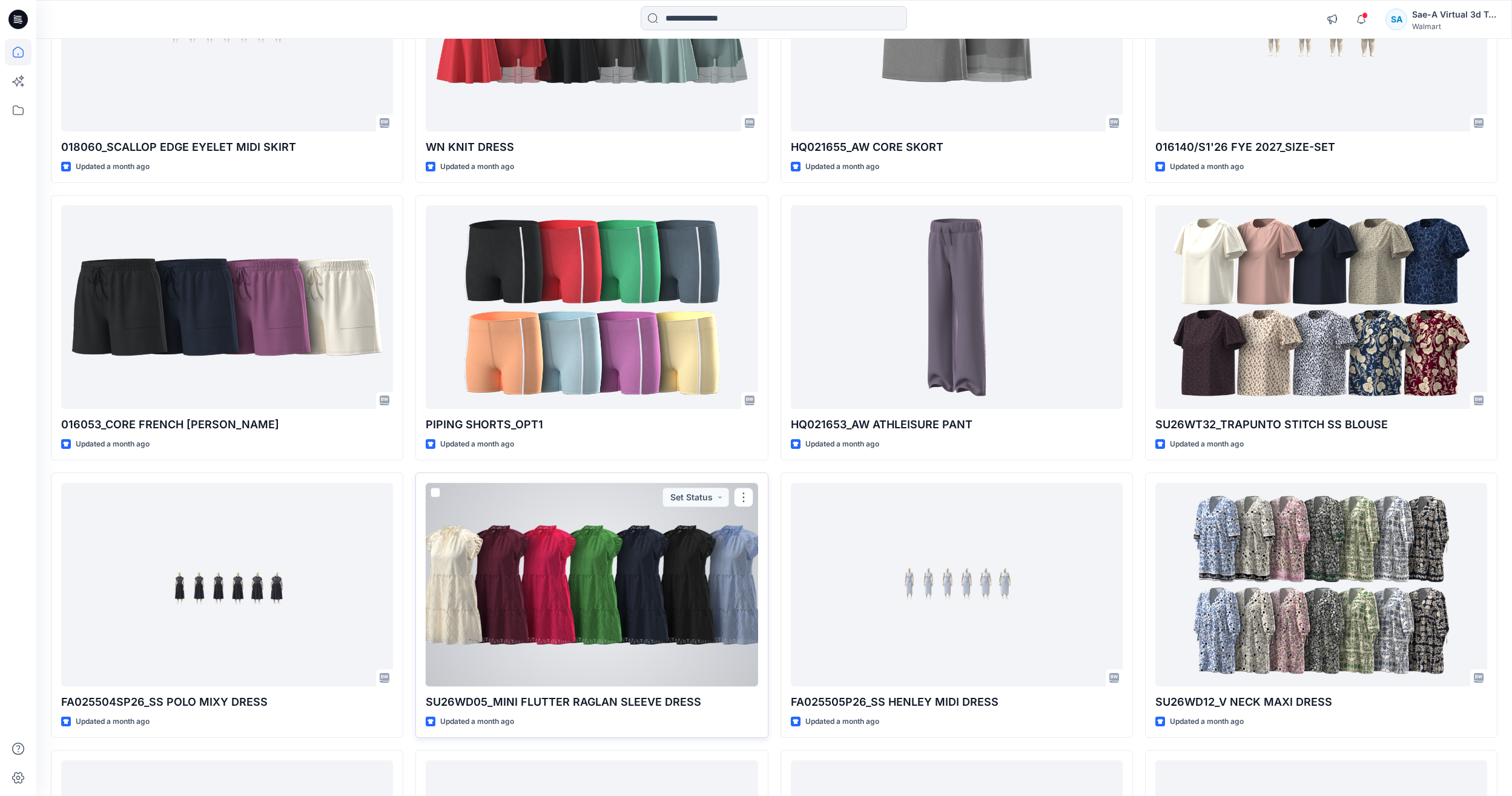
click at [693, 569] on div at bounding box center [592, 585] width 332 height 203
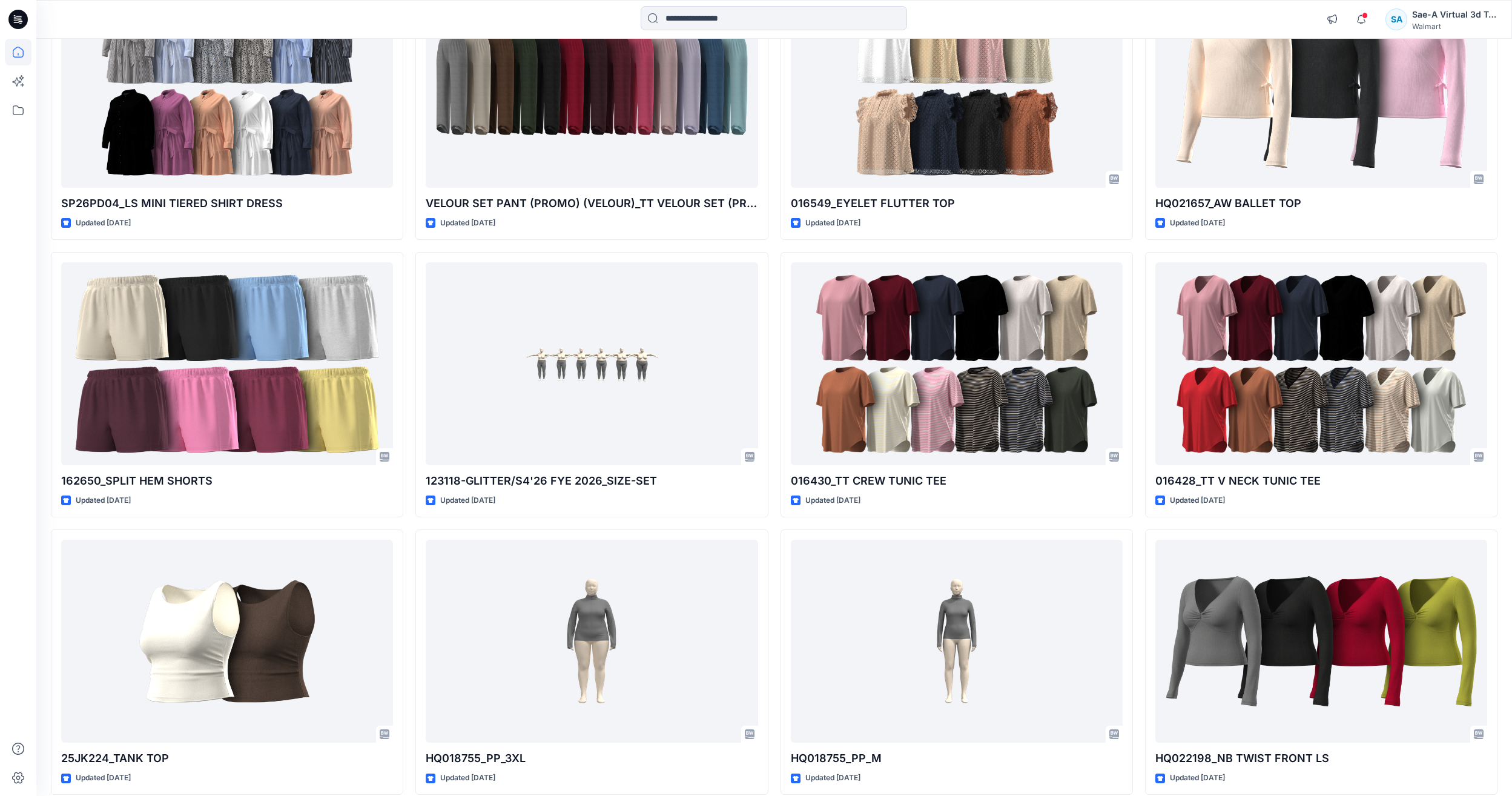
scroll to position [21072, 0]
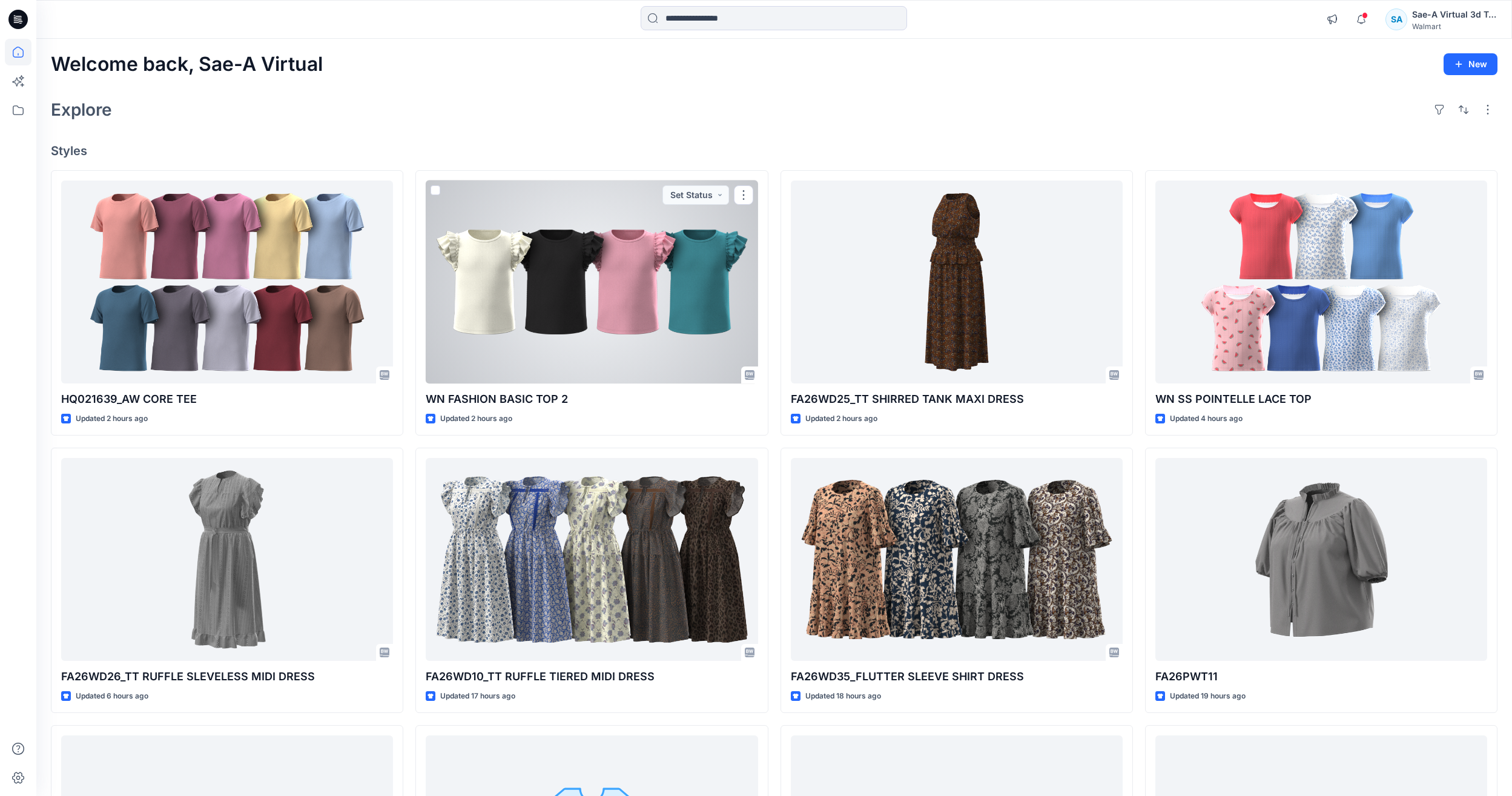
click at [652, 342] on div at bounding box center [592, 282] width 332 height 203
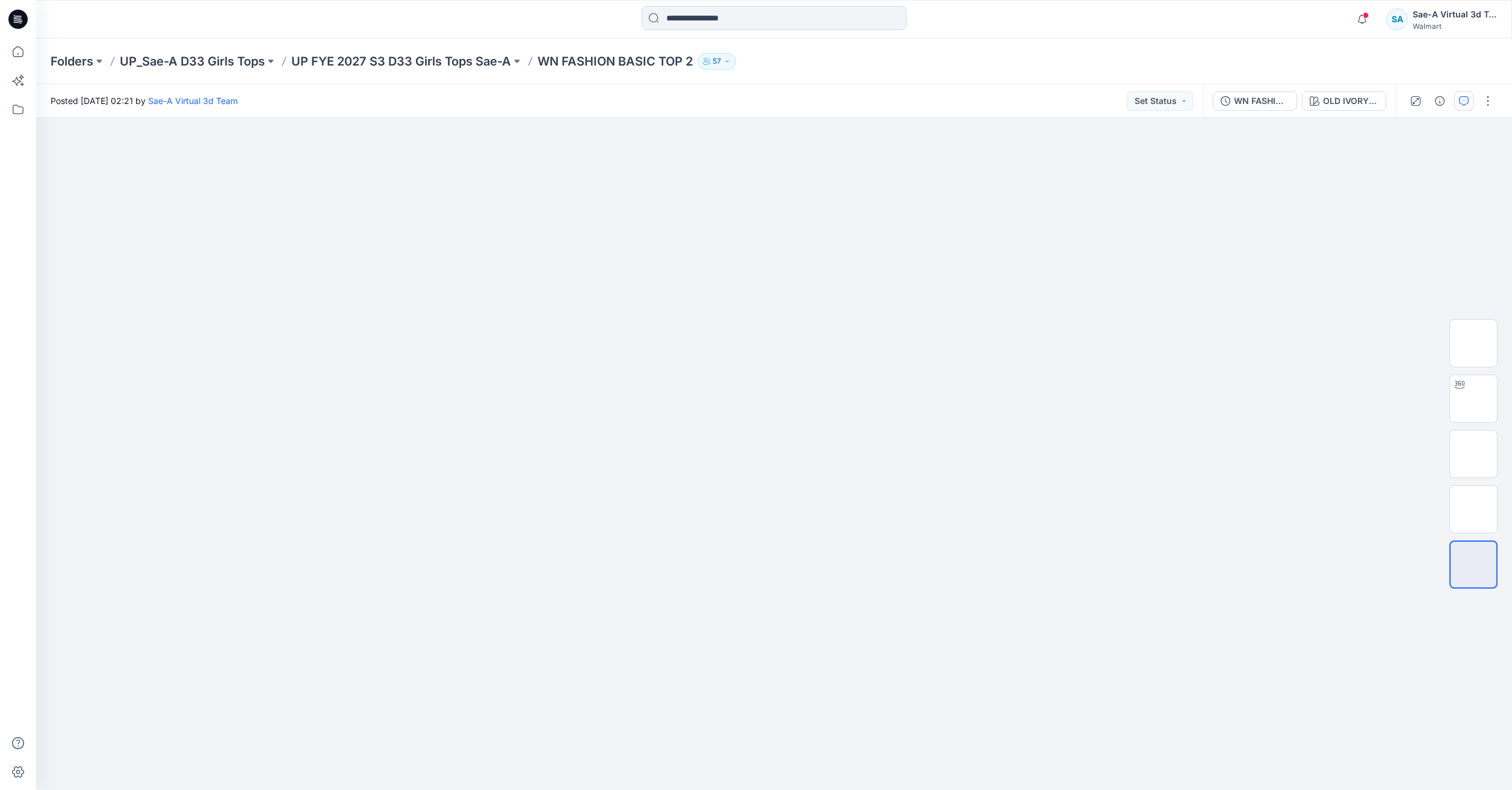
click at [1472, 103] on button "button" at bounding box center [1463, 101] width 19 height 19
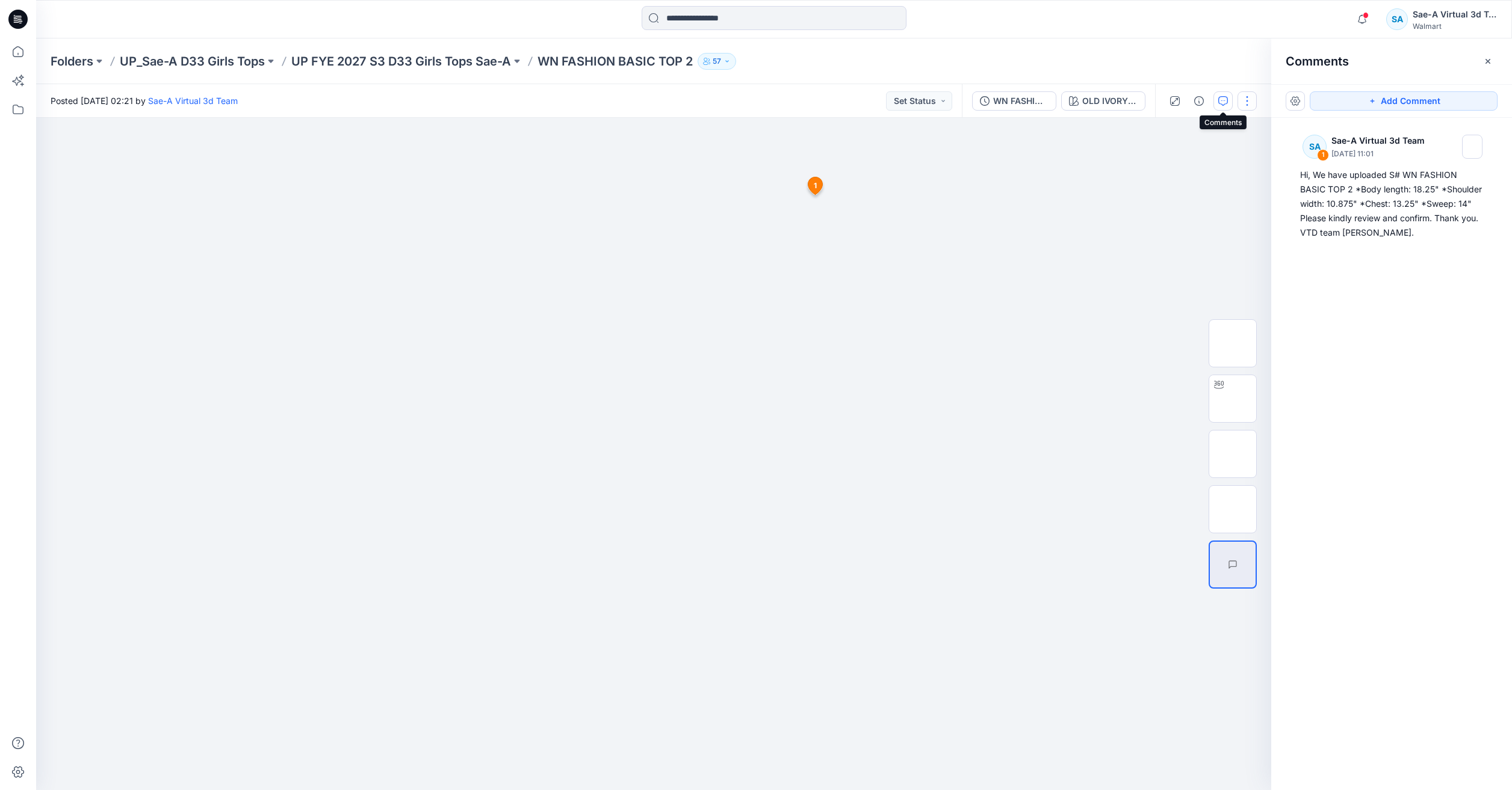
click at [1251, 101] on button "button" at bounding box center [1247, 101] width 19 height 19
click at [1213, 149] on div at bounding box center [1196, 145] width 116 height 11
click at [1204, 168] on button "Edit" at bounding box center [1196, 162] width 111 height 22
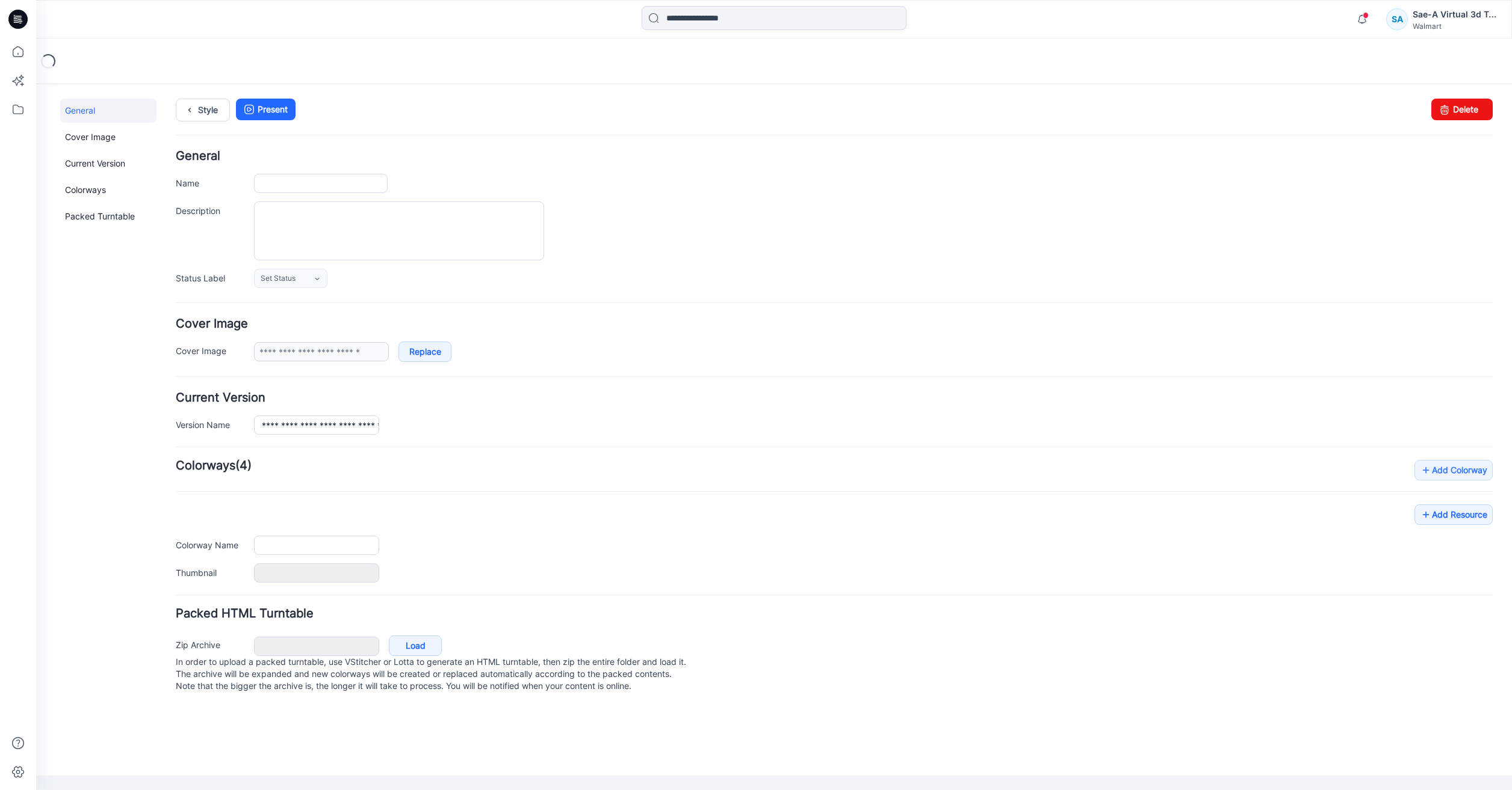
type input "**********"
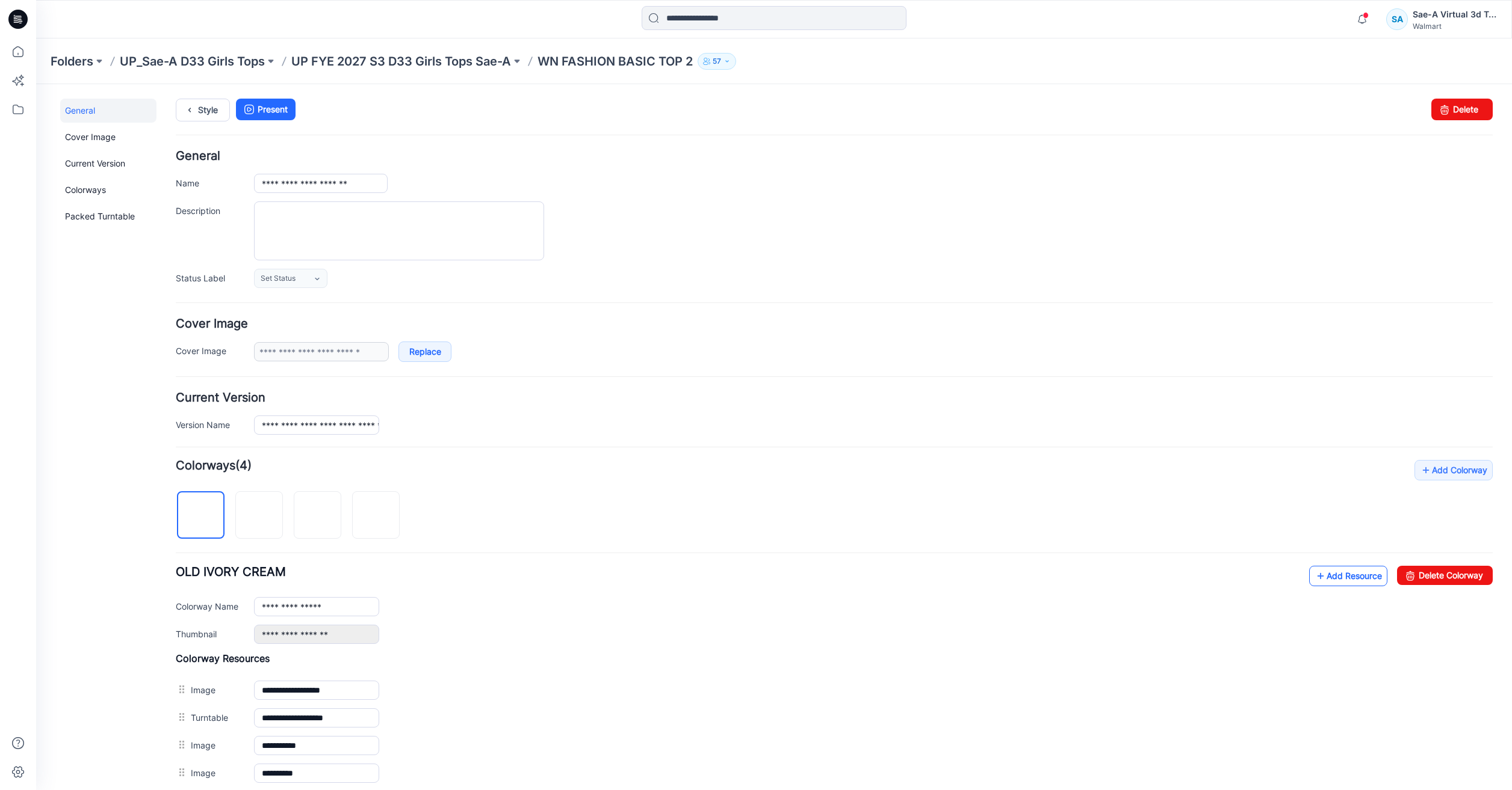
click at [1340, 570] on link "Add Resource" at bounding box center [1348, 576] width 79 height 20
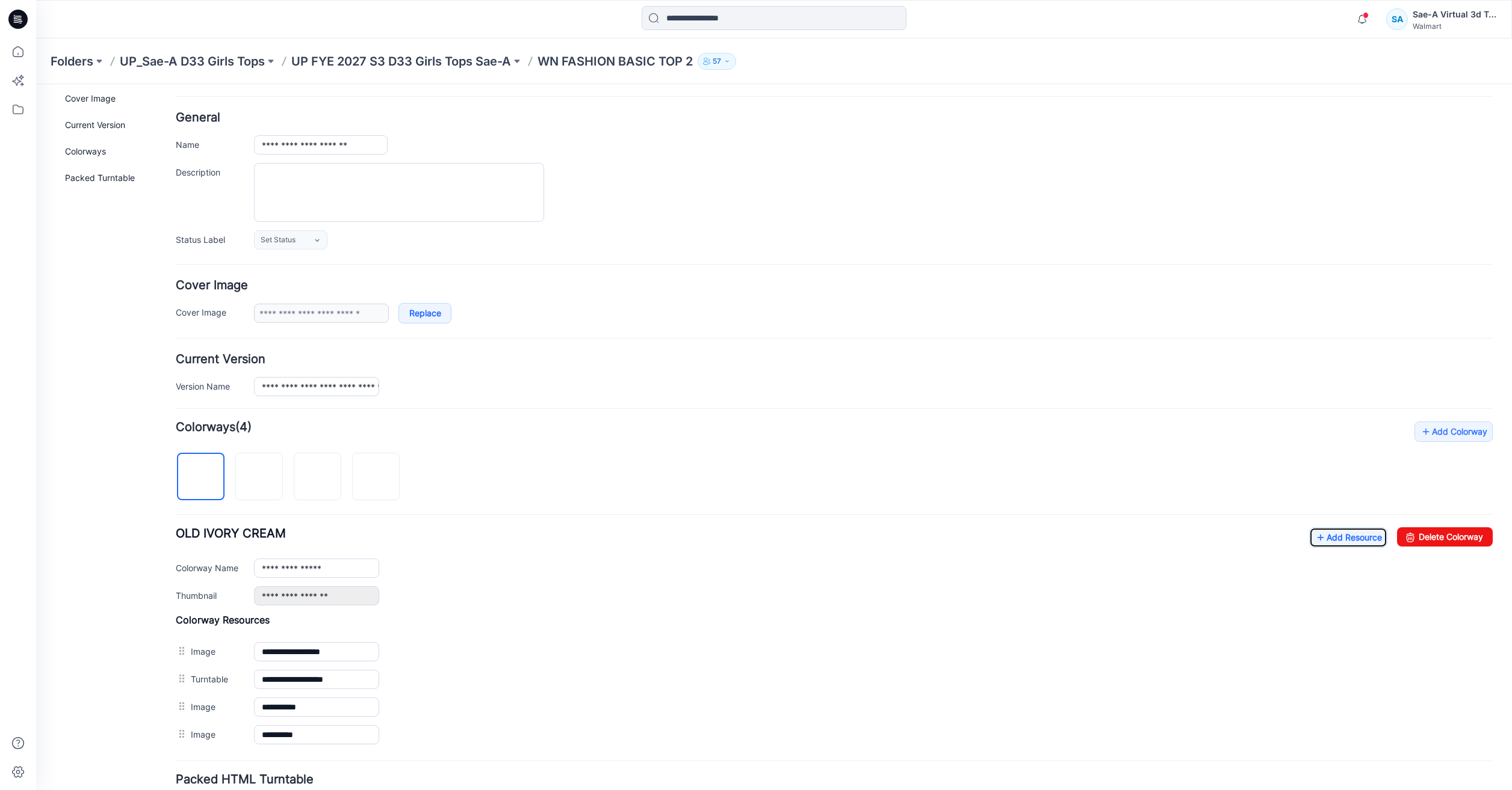
scroll to position [60, 0]
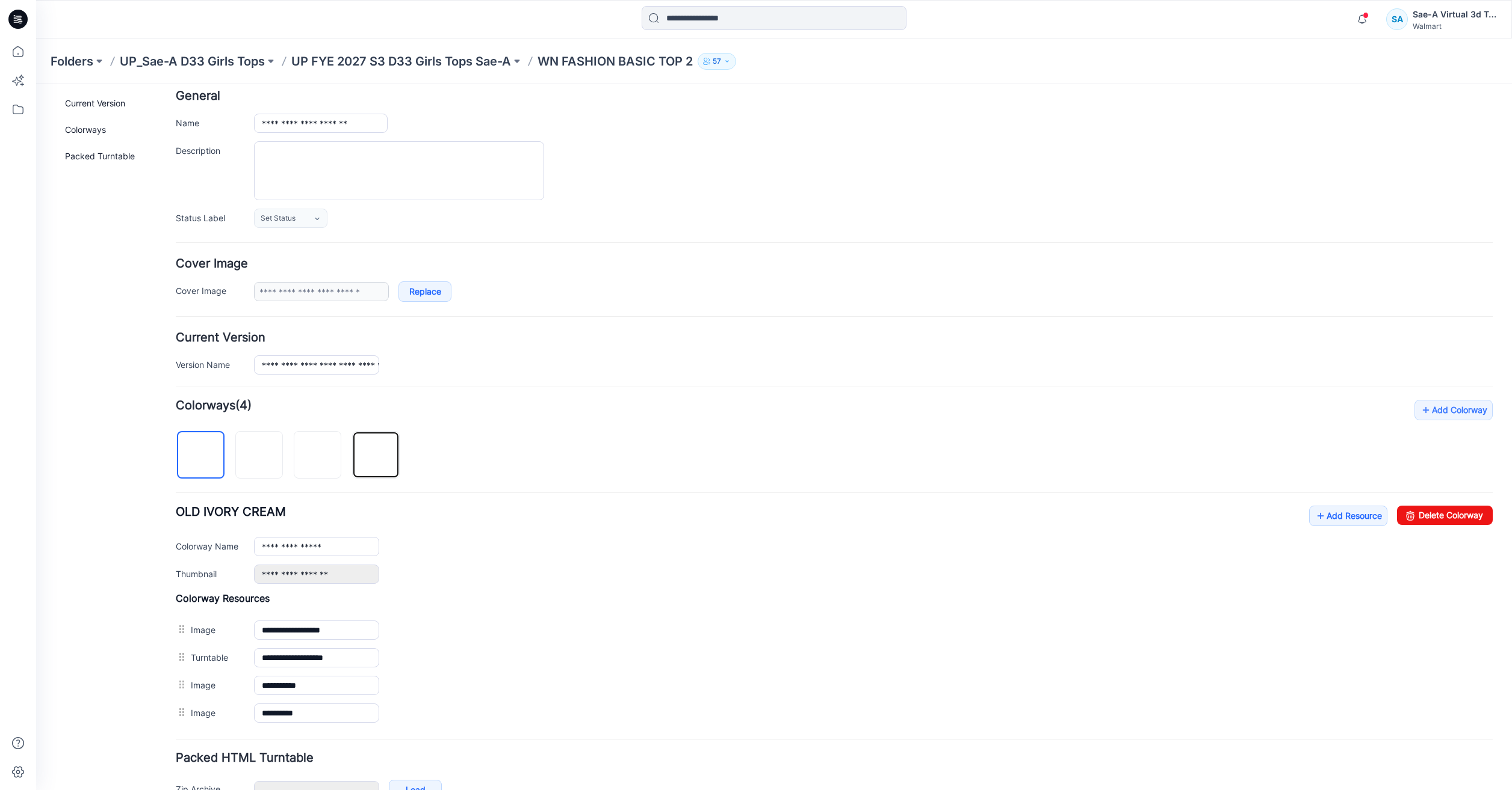
drag, startPoint x: 384, startPoint y: 466, endPoint x: 228, endPoint y: 460, distance: 156.1
click at [228, 460] on div at bounding box center [292, 449] width 234 height 62
click at [1315, 508] on icon at bounding box center [1321, 516] width 12 height 19
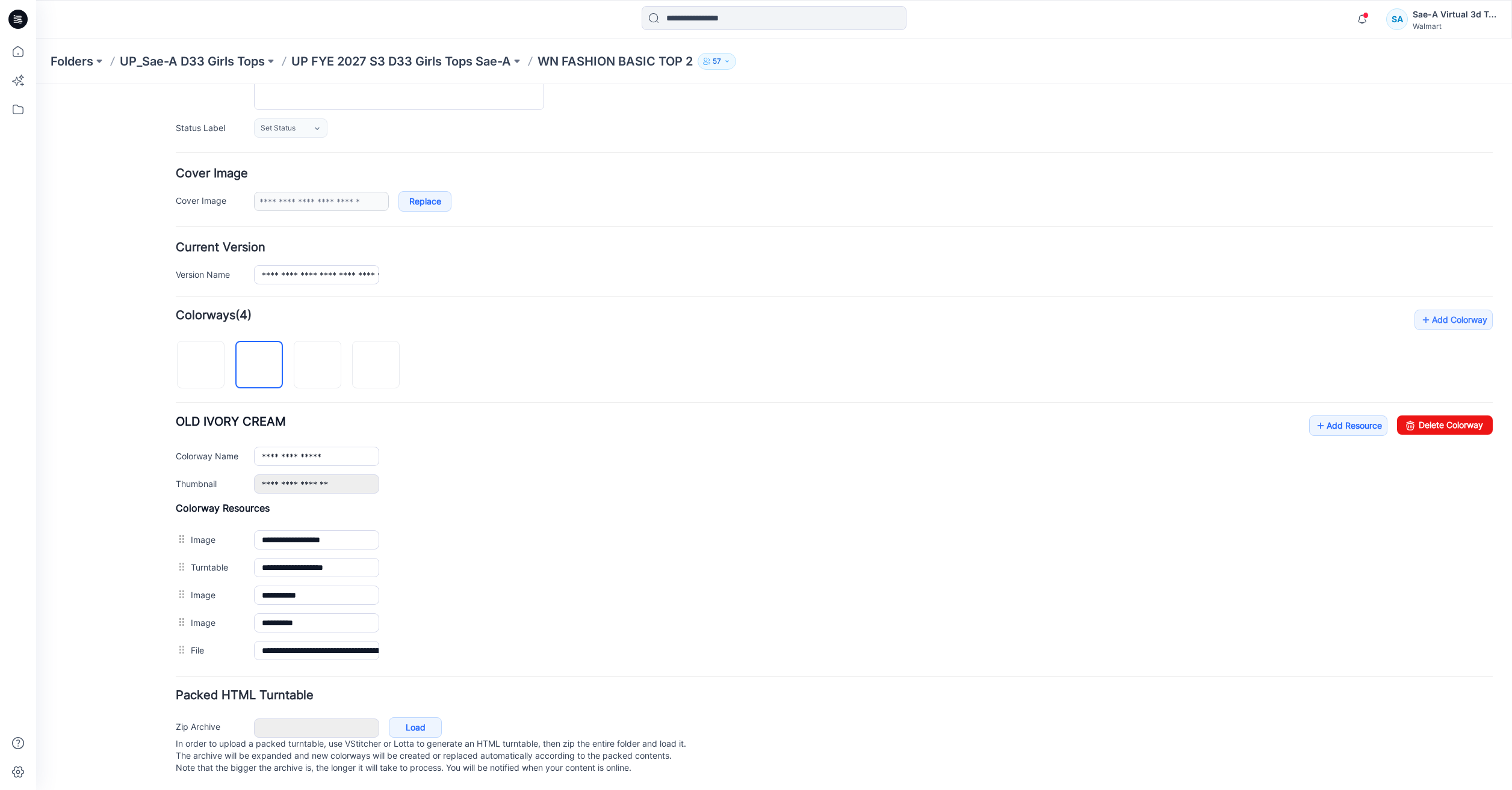
scroll to position [162, 0]
click at [1315, 415] on link "Add Resource" at bounding box center [1348, 425] width 79 height 20
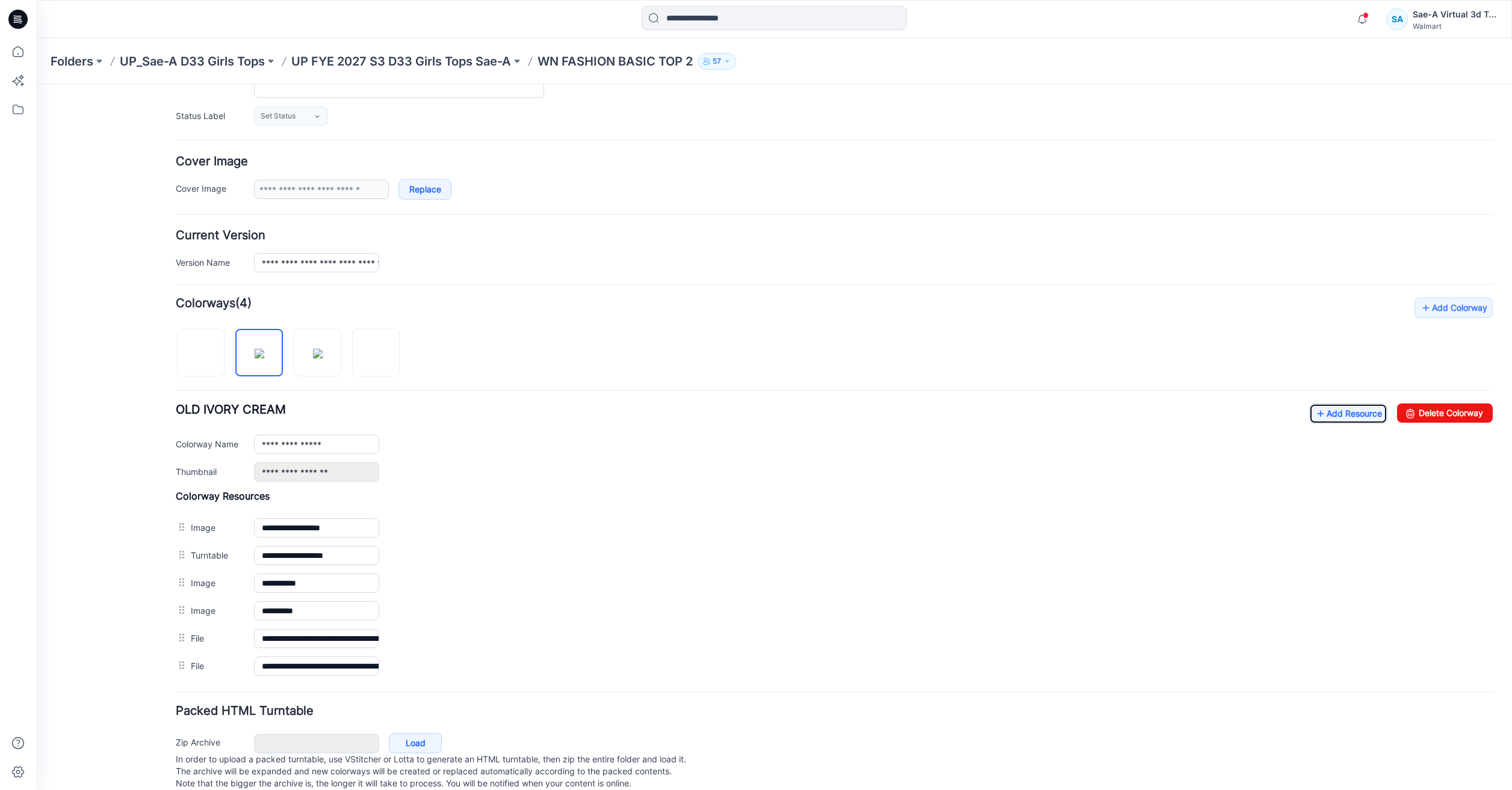
scroll to position [0, 0]
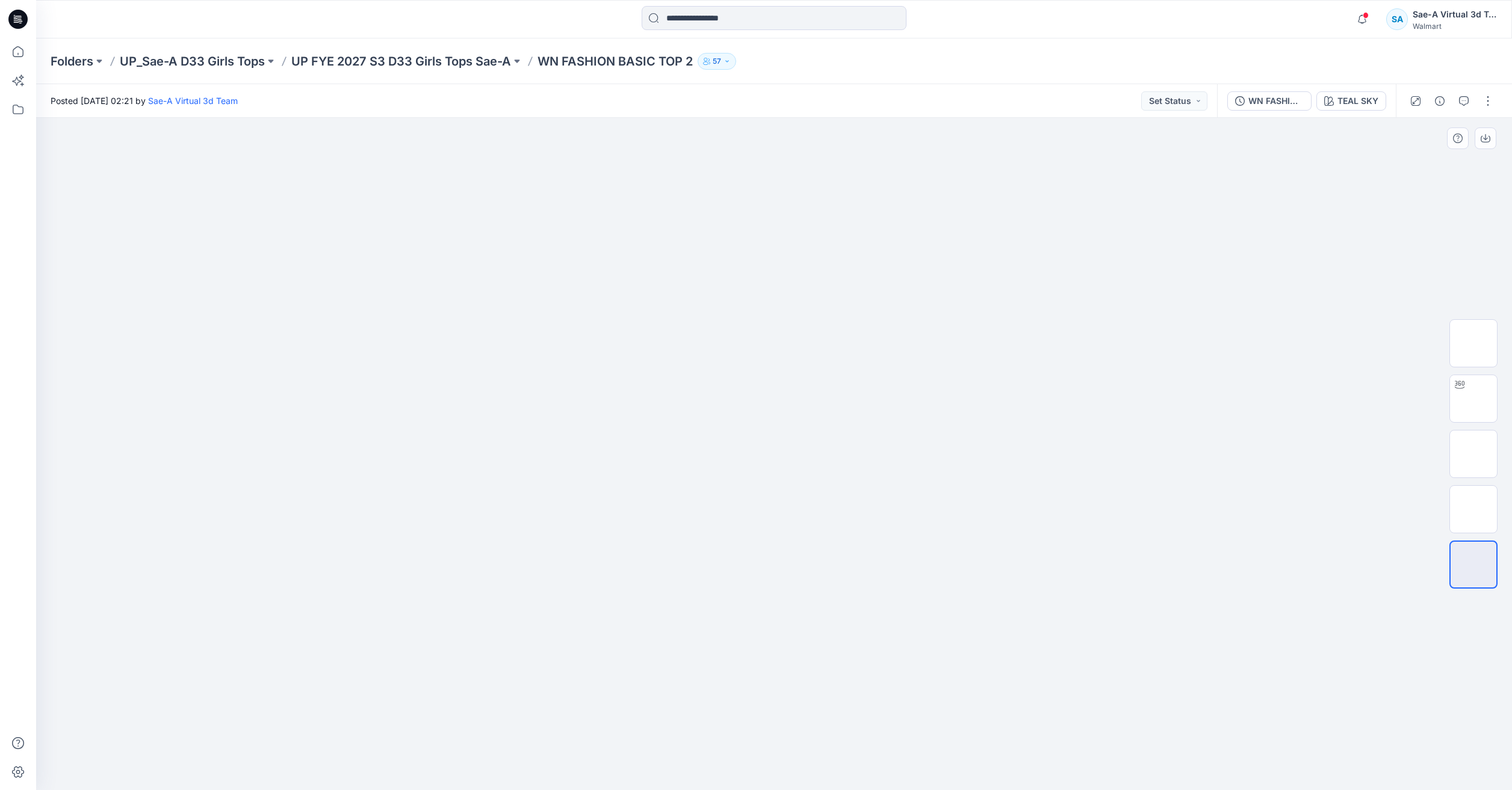
drag, startPoint x: 272, startPoint y: 364, endPoint x: 122, endPoint y: 459, distance: 177.6
click at [271, 364] on div at bounding box center [774, 454] width 1476 height 673
click at [297, 485] on div at bounding box center [774, 454] width 1476 height 673
